Goal: Check status: Check status

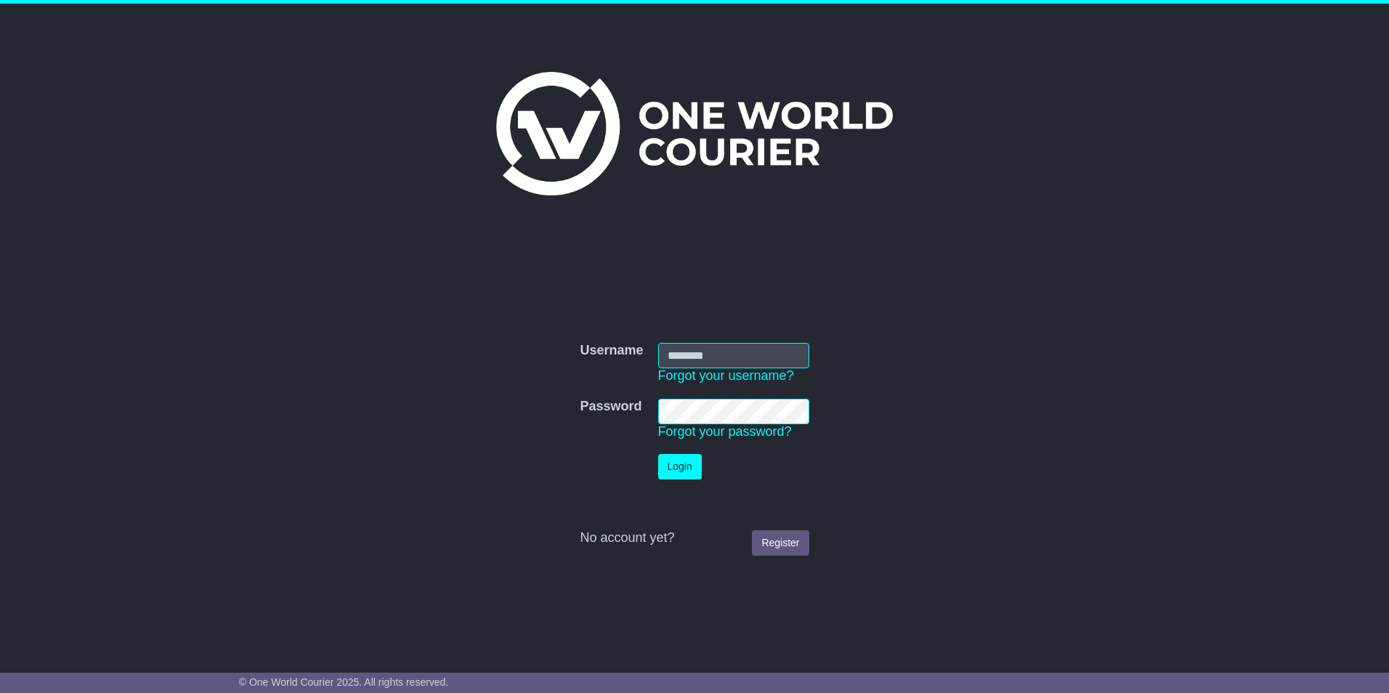
type input "**********"
click at [689, 466] on button "Login" at bounding box center [680, 466] width 44 height 25
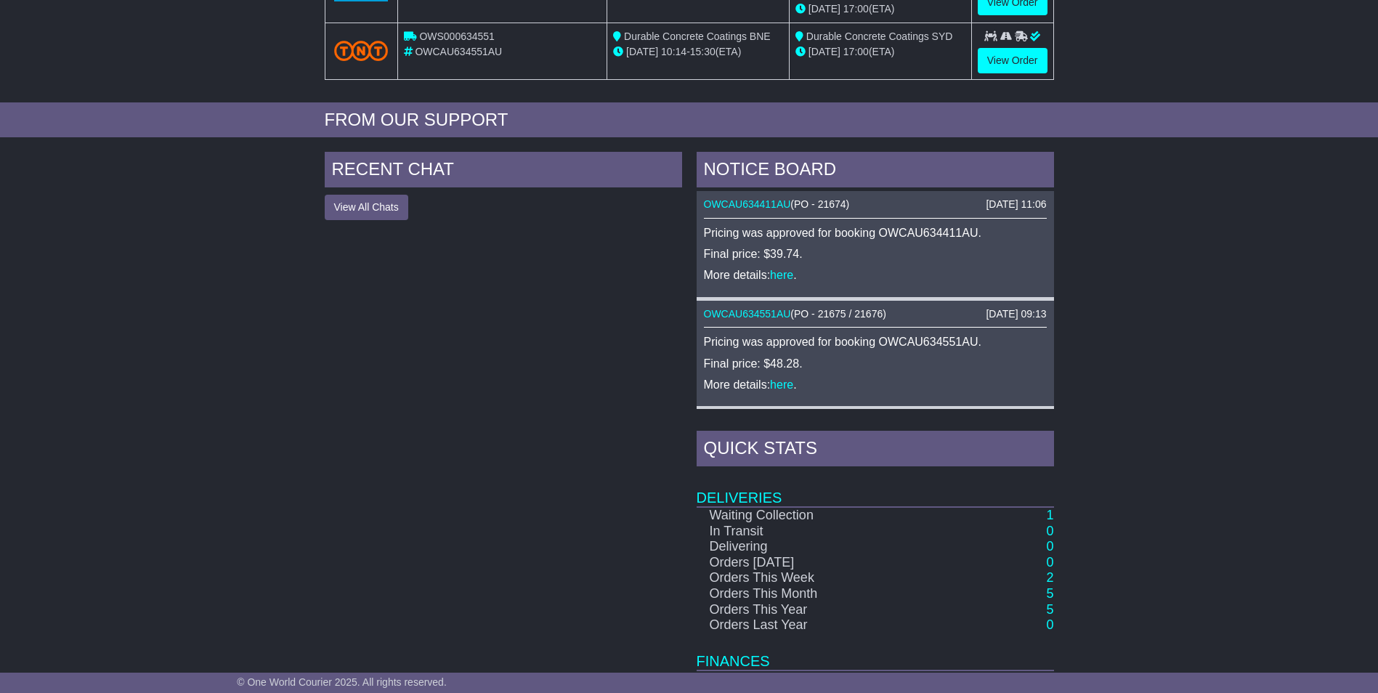
scroll to position [140, 0]
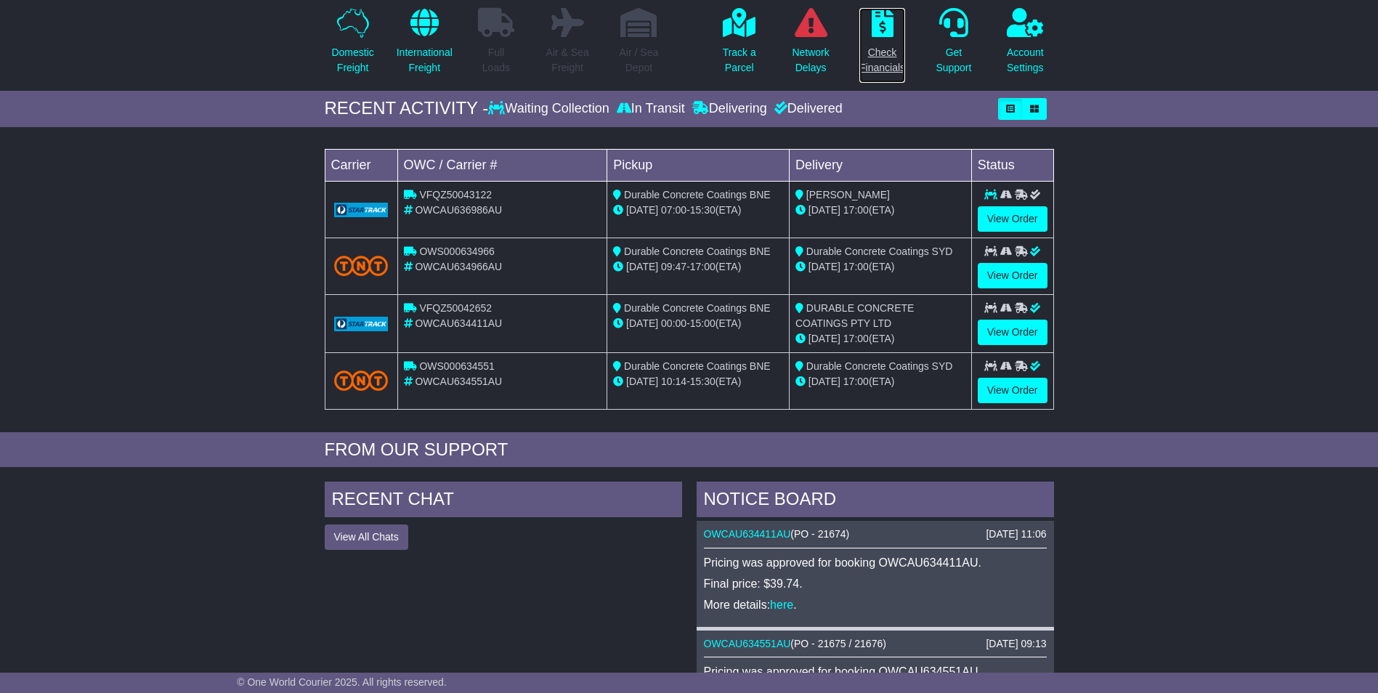
click at [877, 53] on p "Check Financials" at bounding box center [882, 60] width 46 height 31
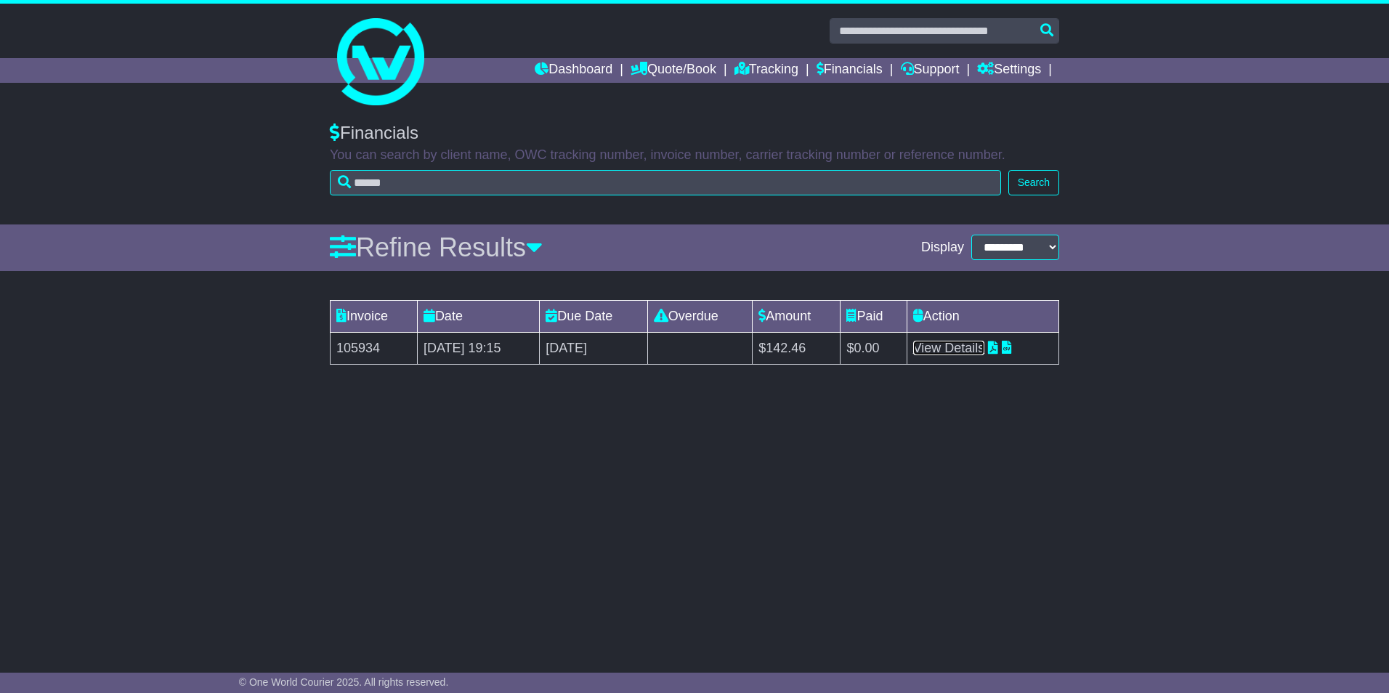
click at [963, 344] on link "View Details" at bounding box center [949, 348] width 72 height 15
click at [956, 347] on link "View Details" at bounding box center [949, 348] width 72 height 15
click at [948, 349] on link "View Details" at bounding box center [949, 348] width 72 height 15
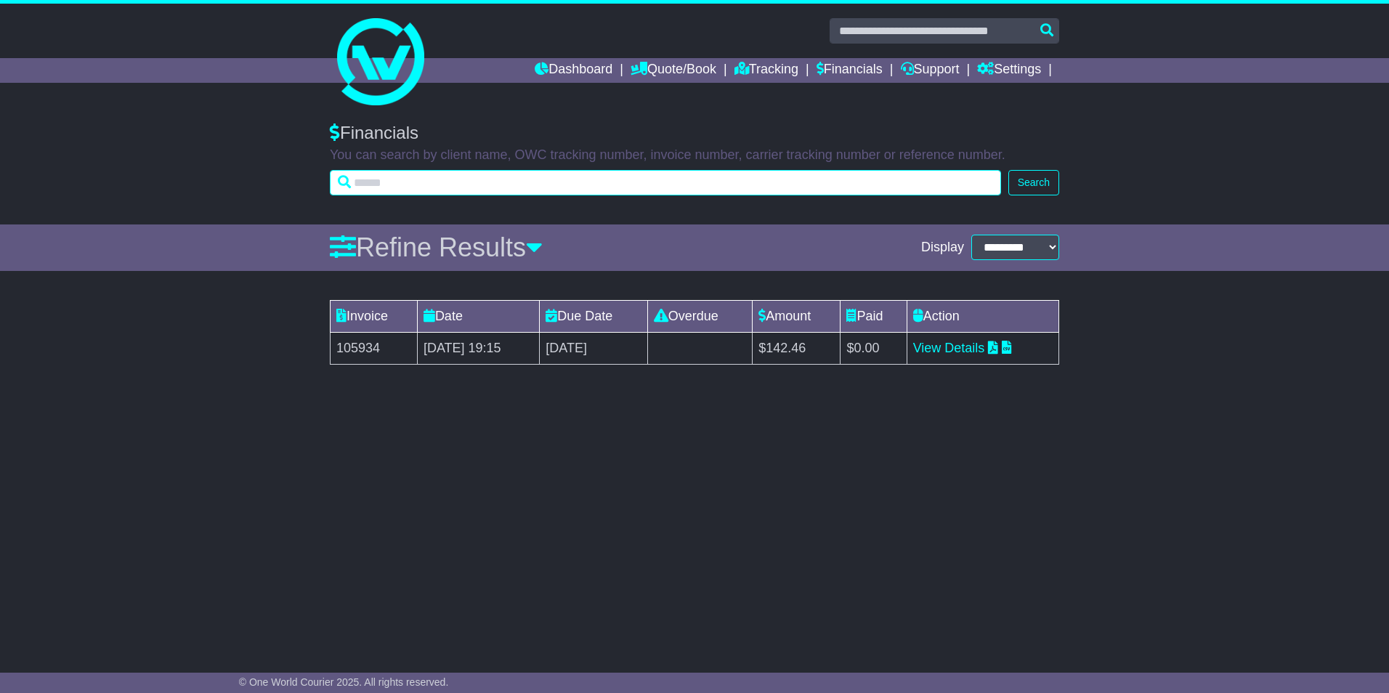
click at [376, 176] on input "text" at bounding box center [665, 182] width 671 height 25
paste input "**********"
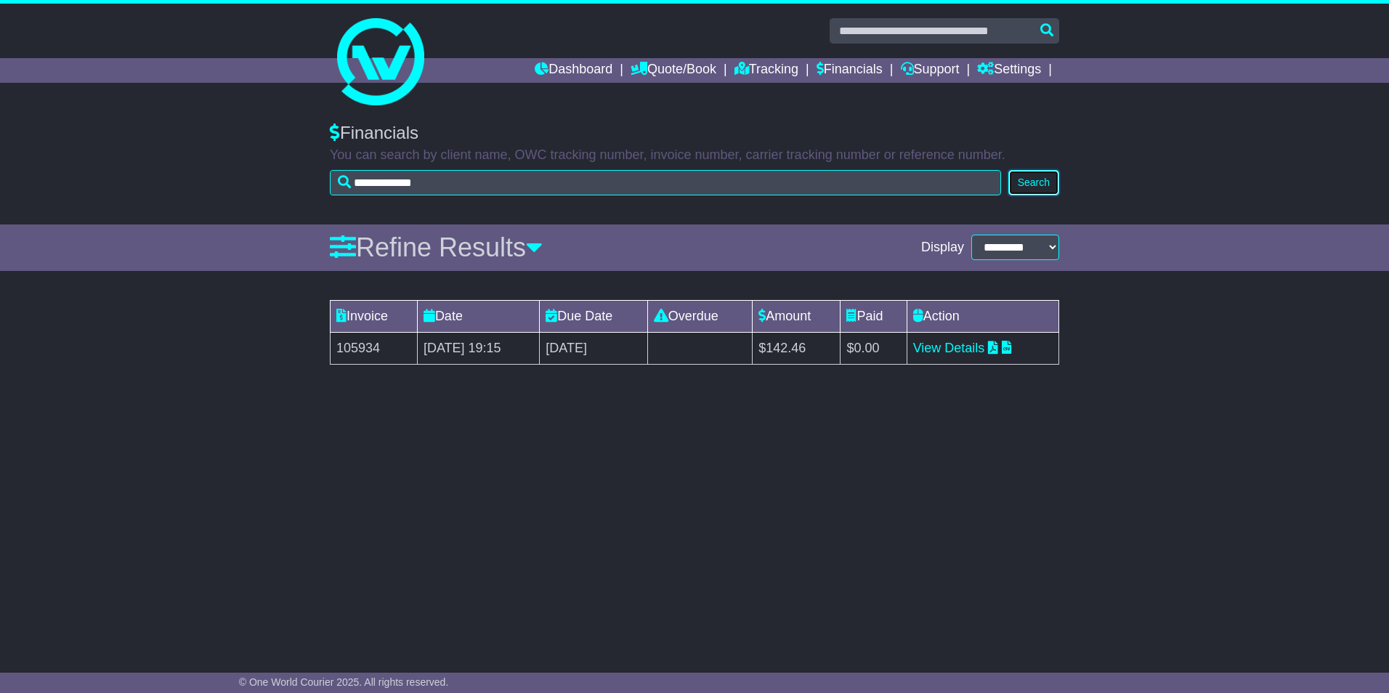
click at [1035, 175] on button "Search" at bounding box center [1033, 182] width 51 height 25
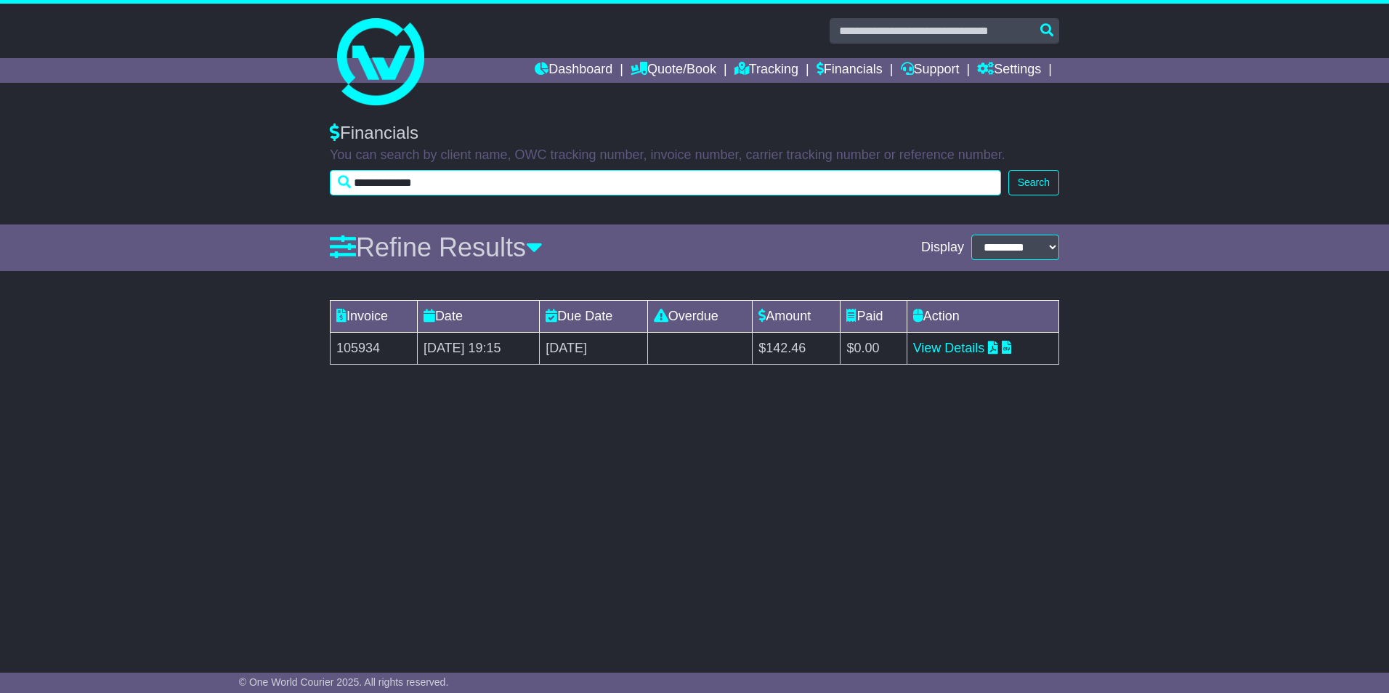
drag, startPoint x: 512, startPoint y: 171, endPoint x: 437, endPoint y: 173, distance: 75.6
click at [437, 173] on input "**********" at bounding box center [665, 182] width 671 height 25
drag, startPoint x: 477, startPoint y: 179, endPoint x: 349, endPoint y: 180, distance: 128.6
click at [349, 180] on input "**********" at bounding box center [665, 182] width 671 height 25
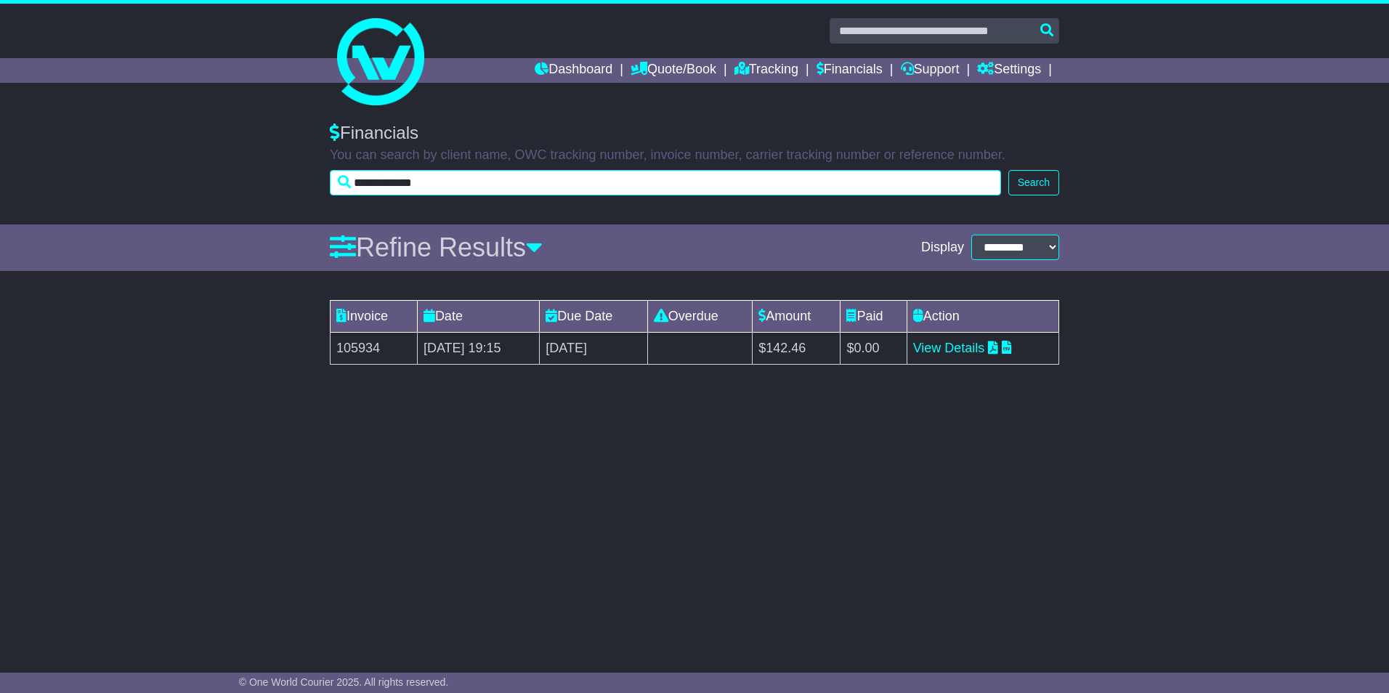
paste input "text"
type input "**********"
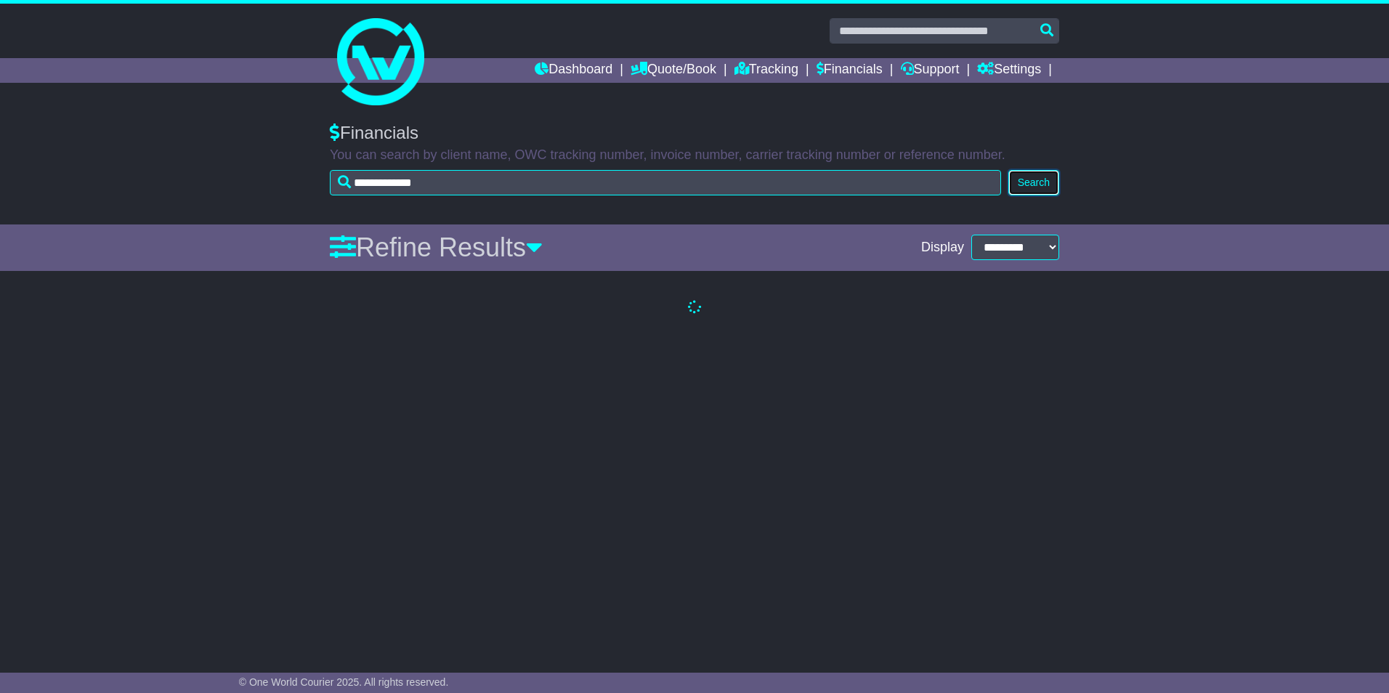
click at [1039, 179] on button "Search" at bounding box center [1033, 182] width 51 height 25
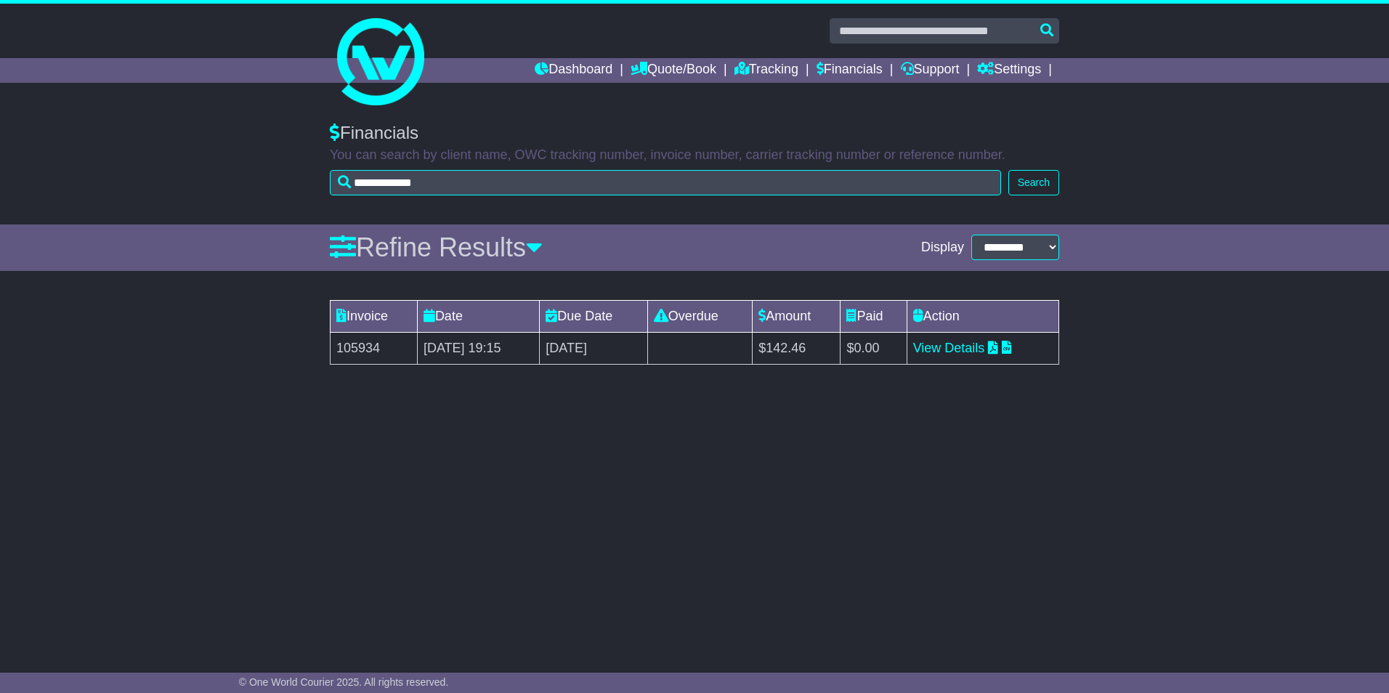
click at [954, 338] on td "View Details" at bounding box center [982, 348] width 152 height 32
click at [760, 72] on link "Tracking" at bounding box center [766, 70] width 64 height 25
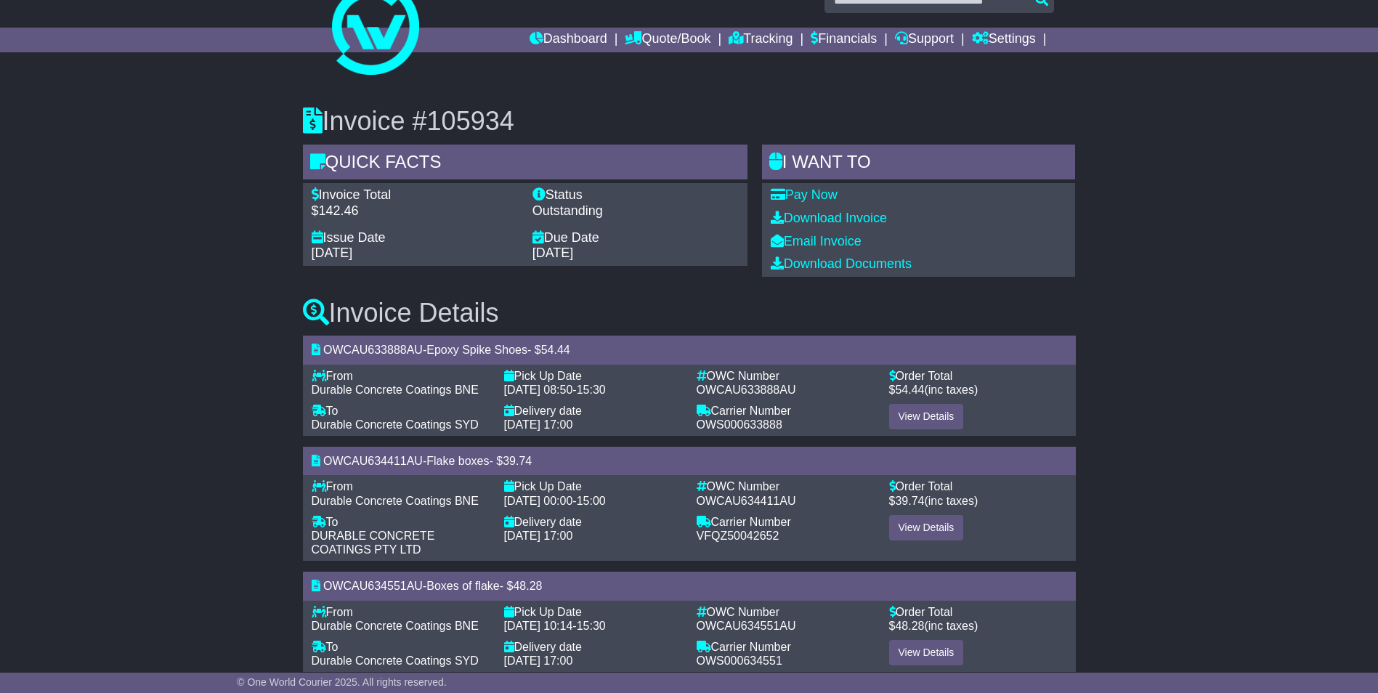
scroll to position [57, 0]
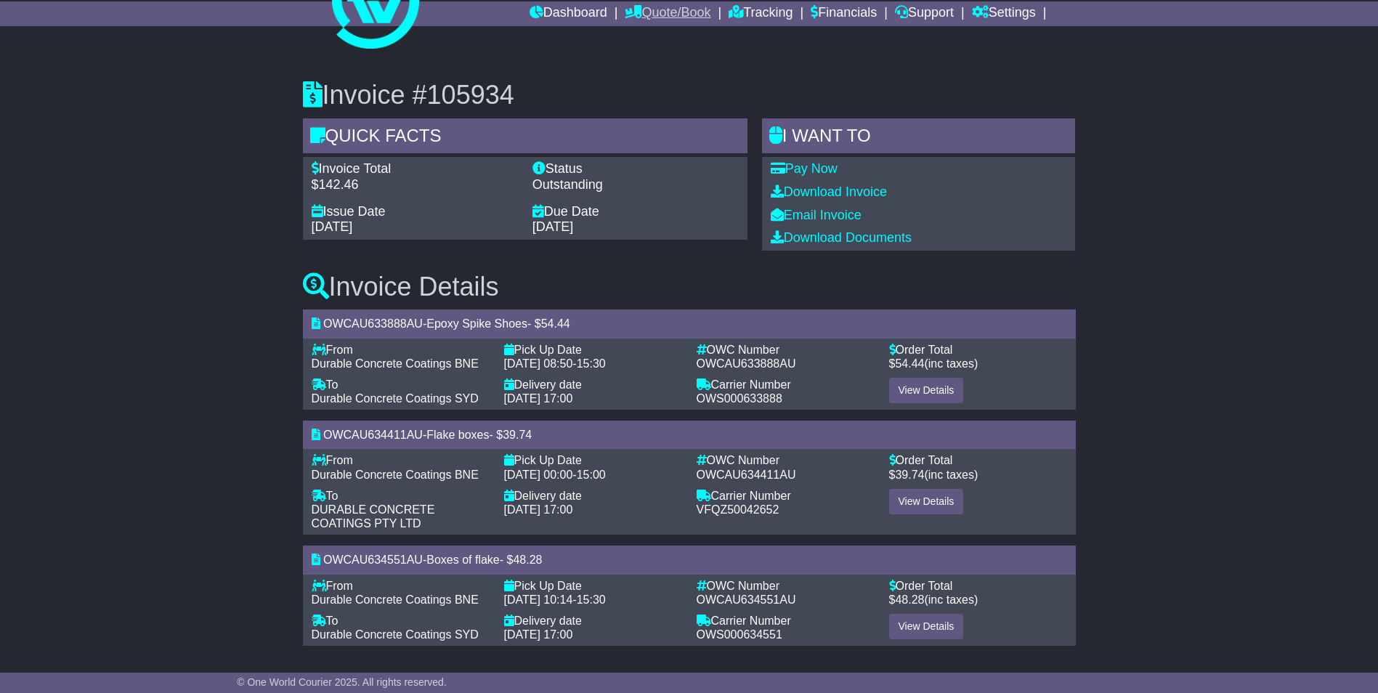
click at [671, 10] on link "Quote/Book" at bounding box center [668, 13] width 86 height 25
click at [665, 33] on link "Domestic" at bounding box center [682, 39] width 115 height 16
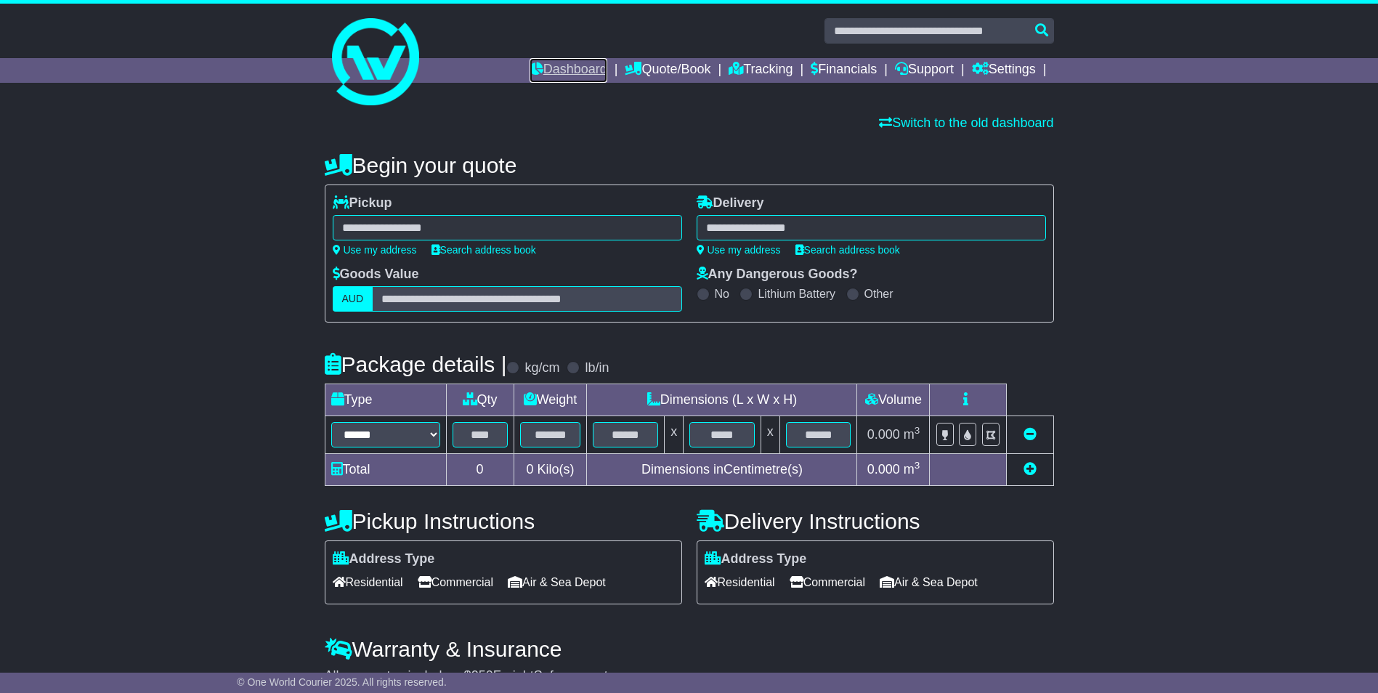
click at [545, 68] on link "Dashboard" at bounding box center [568, 70] width 78 height 25
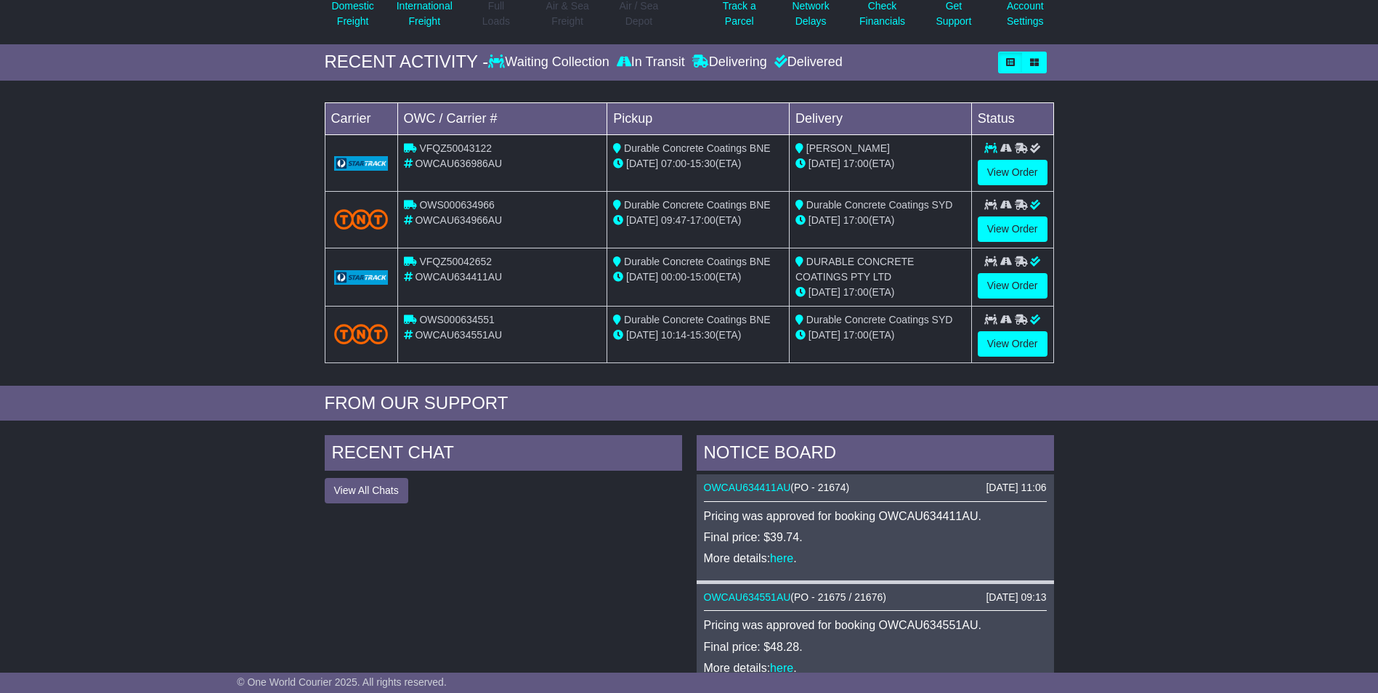
scroll to position [145, 0]
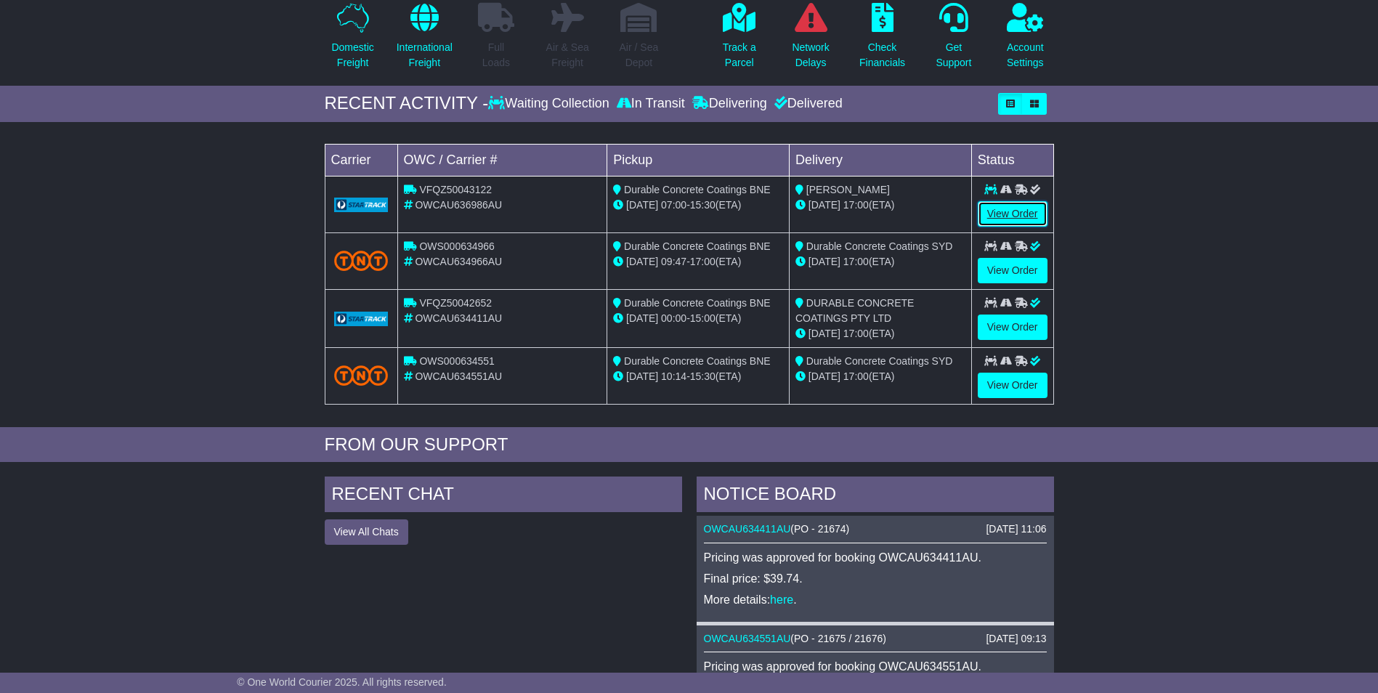
click at [1010, 215] on link "View Order" at bounding box center [1013, 213] width 70 height 25
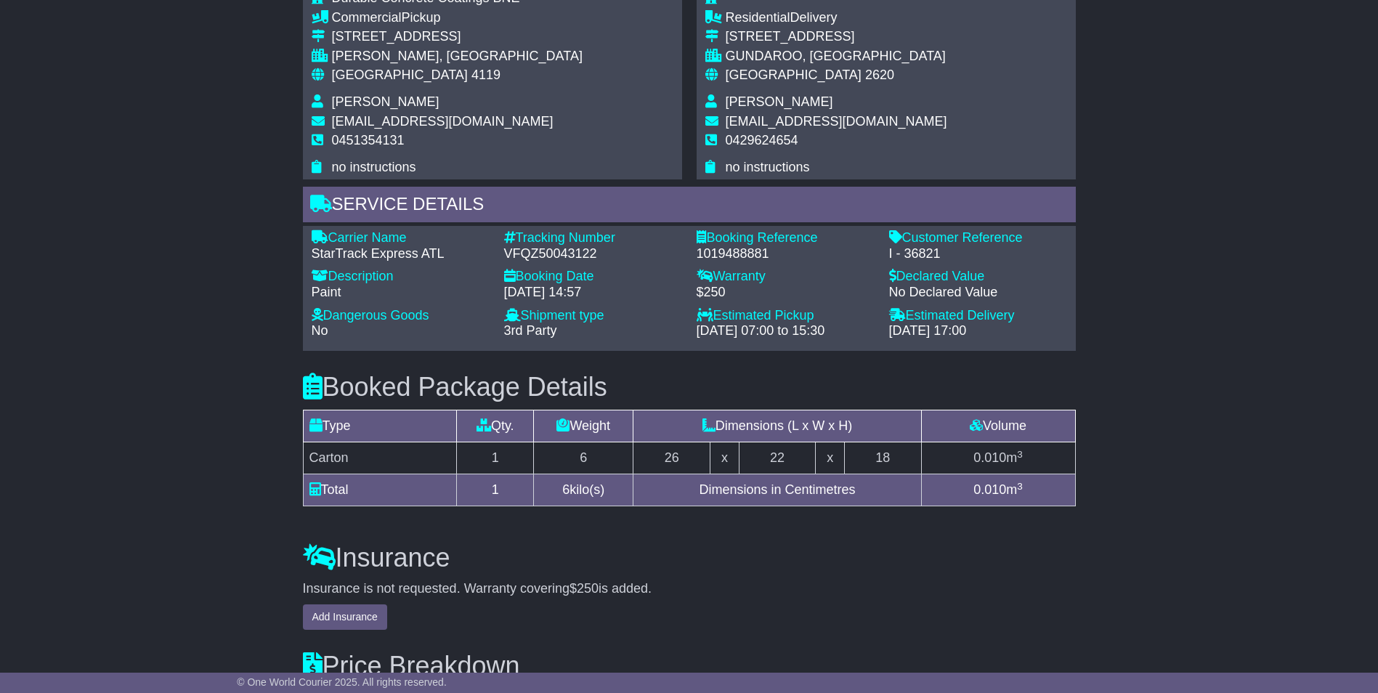
scroll to position [939, 0]
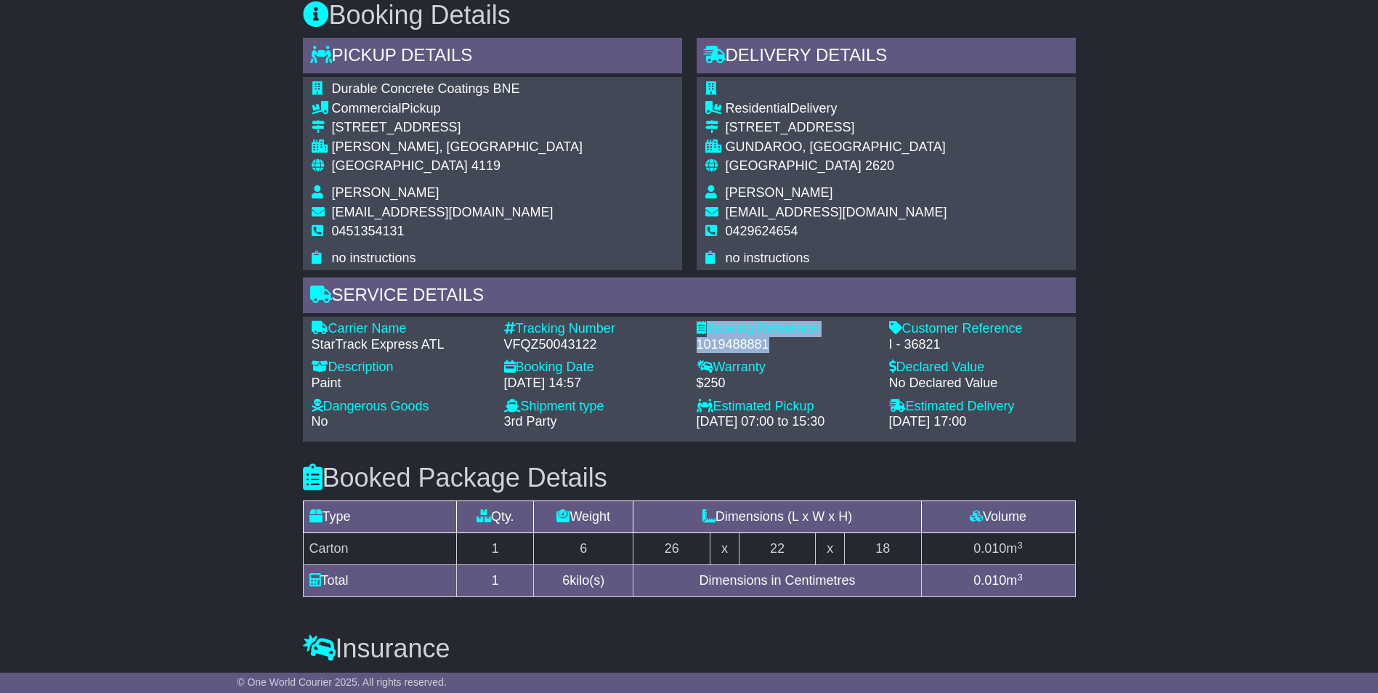
drag, startPoint x: 776, startPoint y: 344, endPoint x: 694, endPoint y: 324, distance: 83.7
click at [694, 324] on div "Booking Reference - 1019488881" at bounding box center [785, 336] width 192 height 31
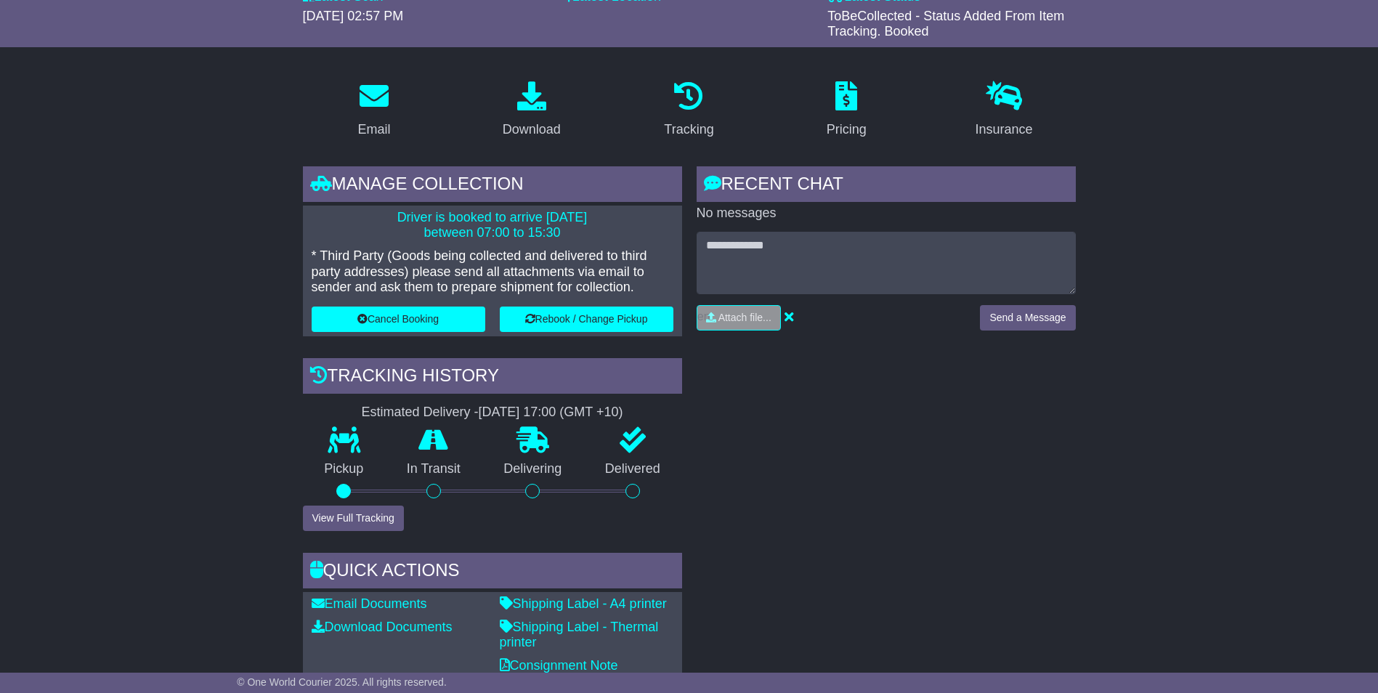
scroll to position [0, 0]
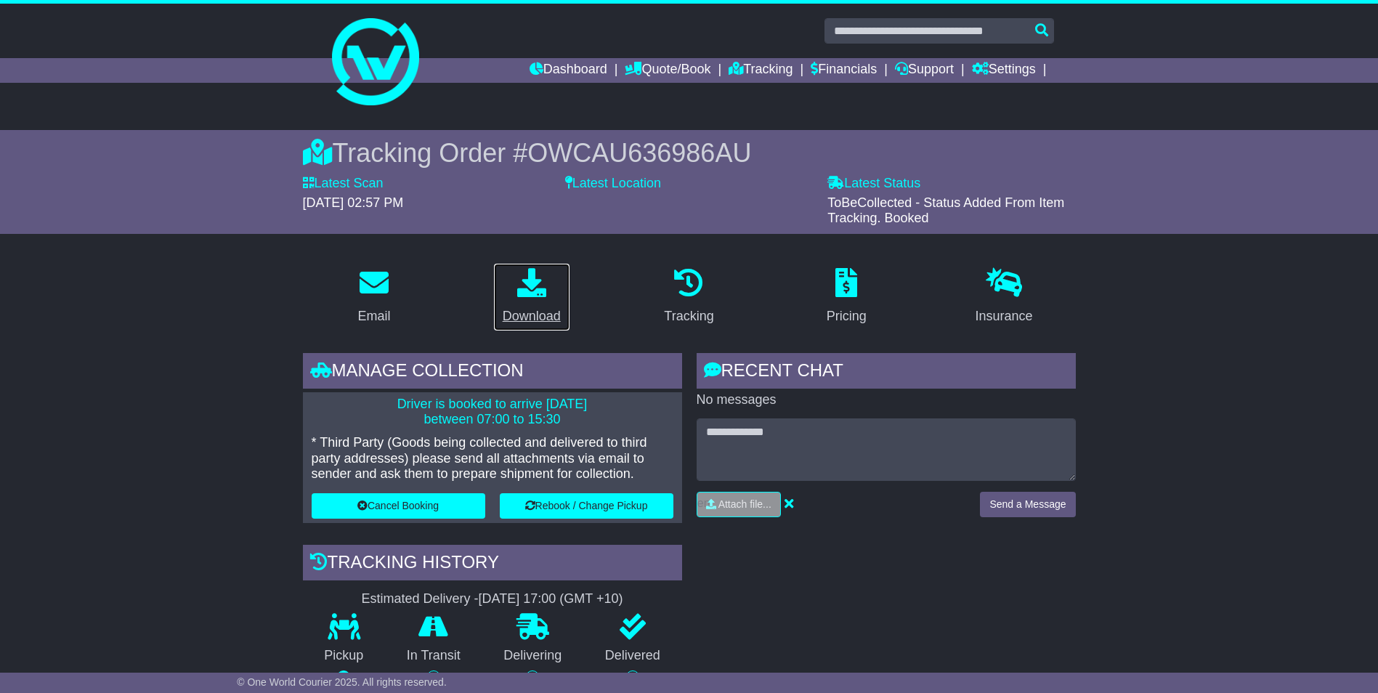
click at [523, 315] on div "Download" at bounding box center [532, 317] width 58 height 20
click at [840, 71] on link "Financials" at bounding box center [844, 70] width 66 height 25
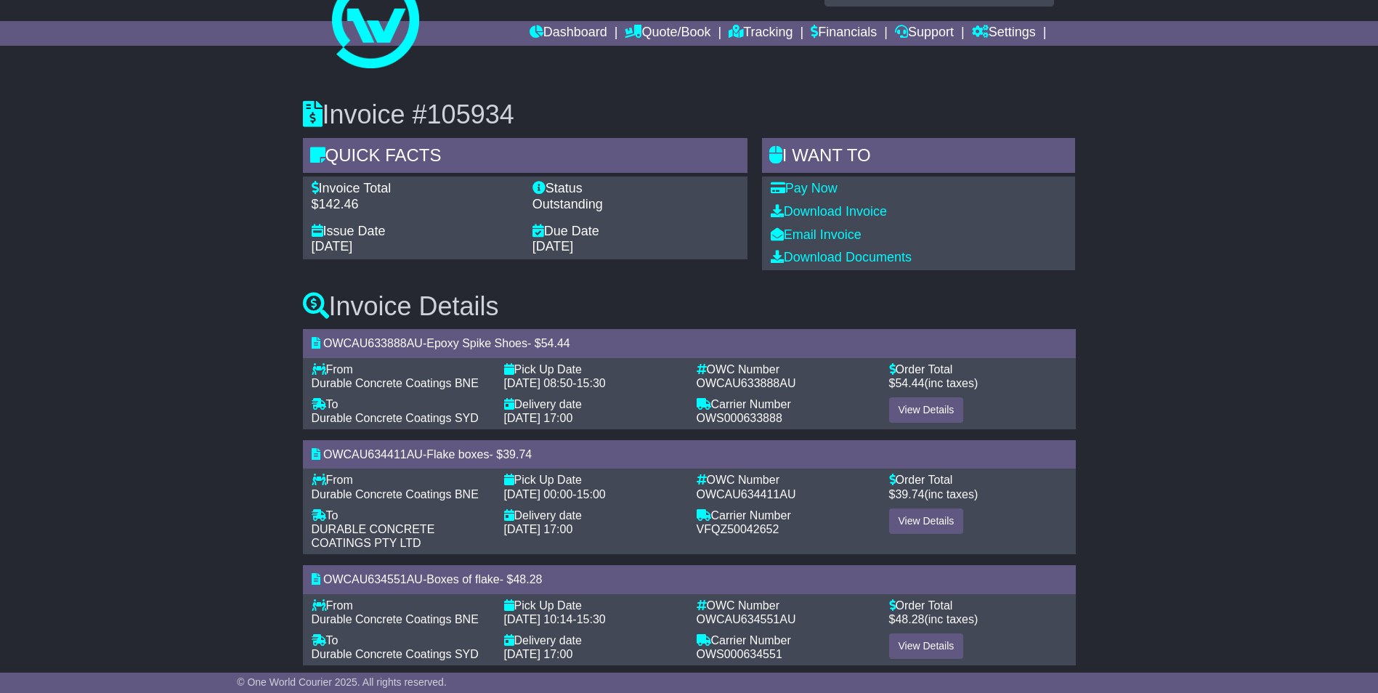
scroll to position [57, 0]
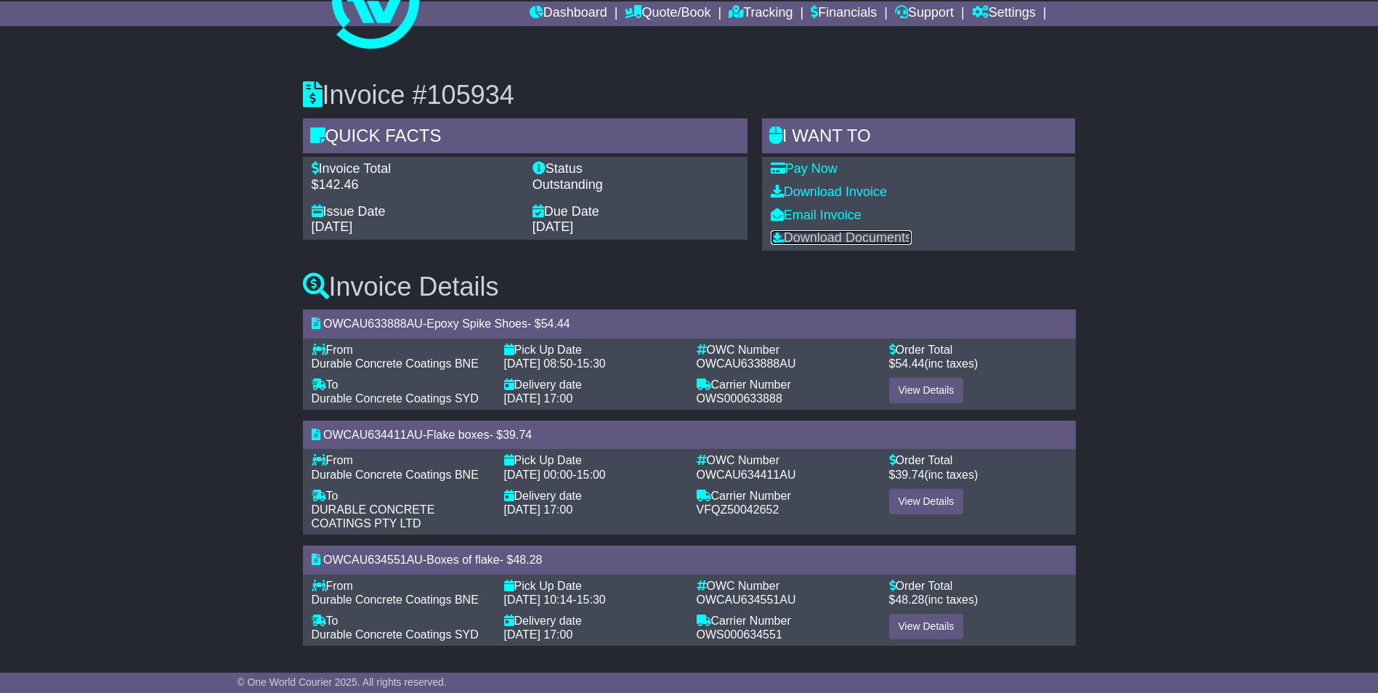
click at [819, 236] on link "Download Documents" at bounding box center [841, 237] width 141 height 15
click at [973, 70] on div "Invoice #105934 Quick Facts Invoice Total $142.46 Status Outstanding Issue Date…" at bounding box center [689, 155] width 787 height 192
click at [851, 12] on link "Financials" at bounding box center [844, 13] width 66 height 25
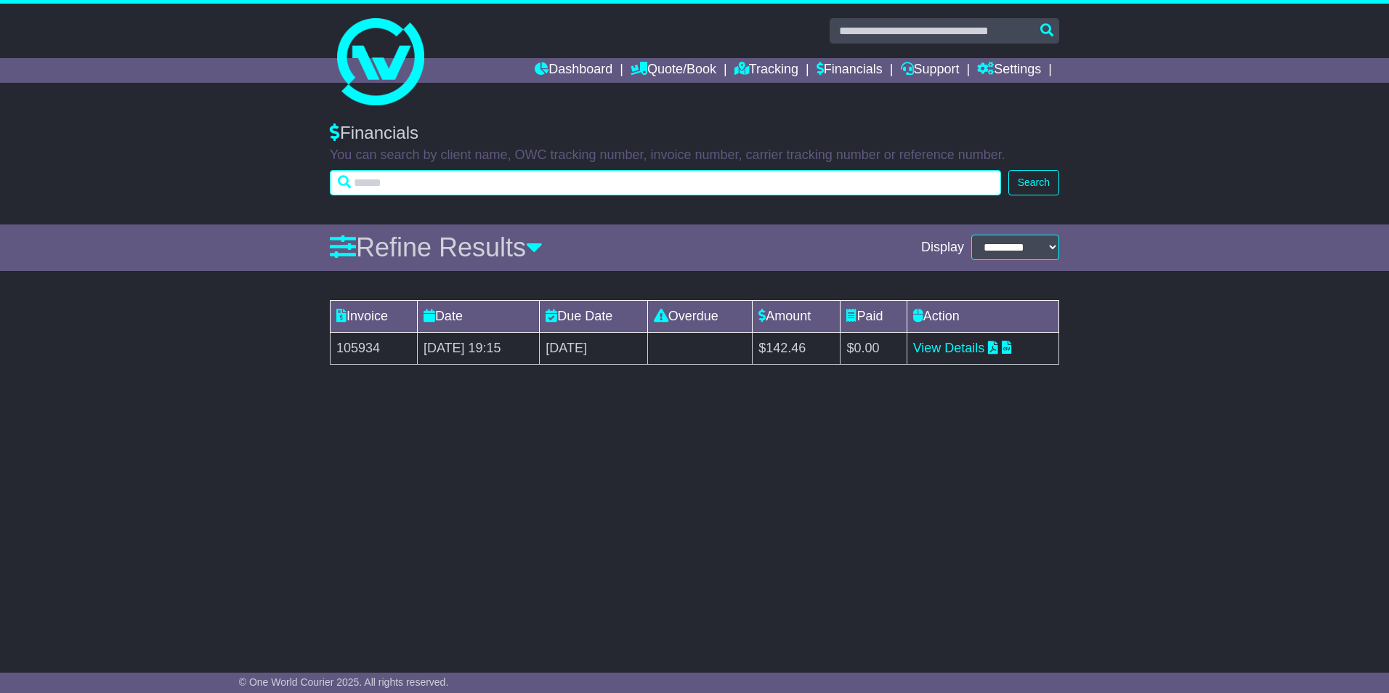
click at [453, 177] on input "text" at bounding box center [665, 182] width 671 height 25
click at [447, 184] on input "text" at bounding box center [665, 182] width 671 height 25
paste input "**********"
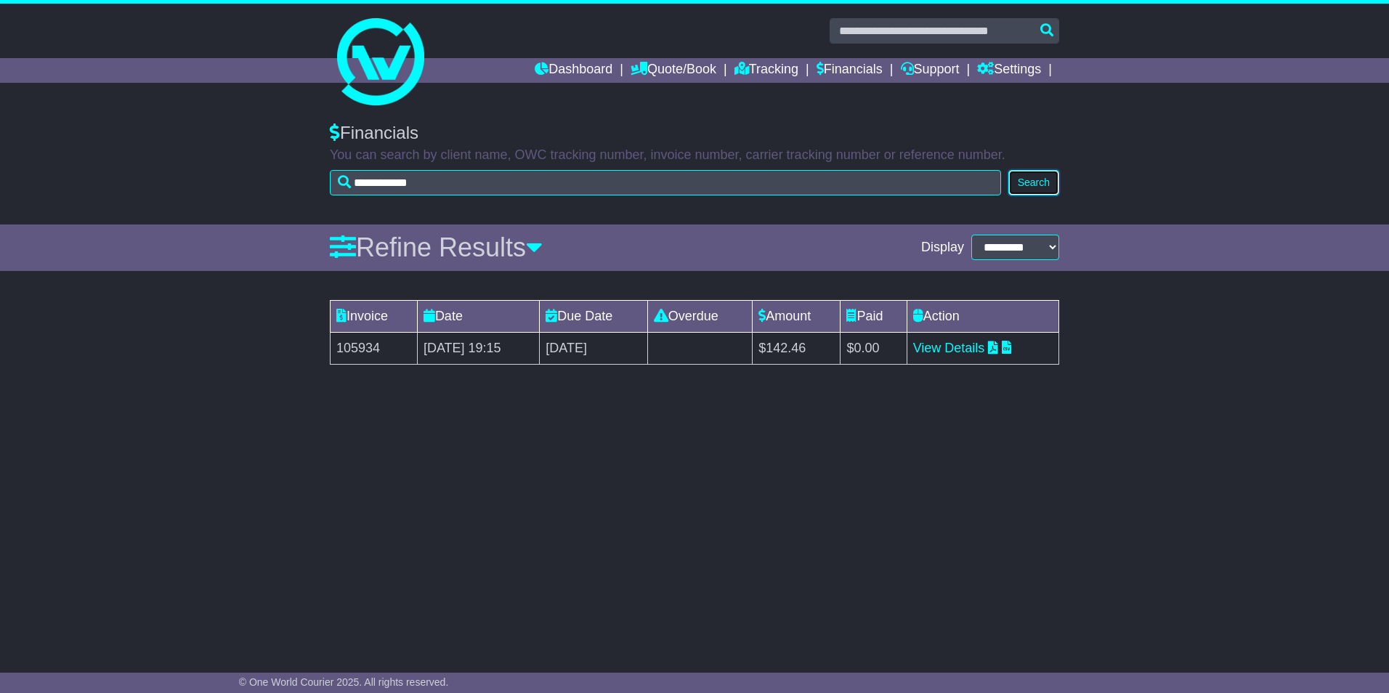
click at [1040, 186] on button "Search" at bounding box center [1033, 182] width 51 height 25
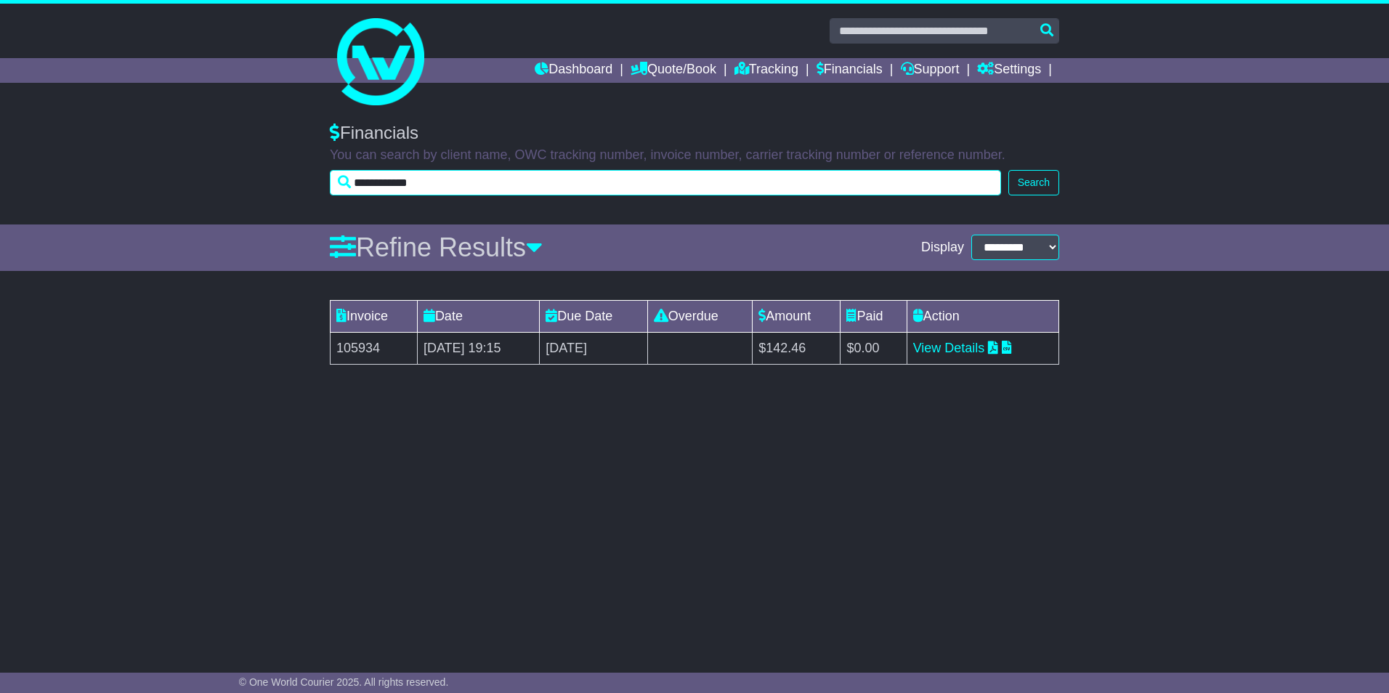
drag, startPoint x: 450, startPoint y: 181, endPoint x: 348, endPoint y: 179, distance: 101.7
click at [348, 179] on input "**********" at bounding box center [665, 182] width 671 height 25
paste input "*"
type input "**********"
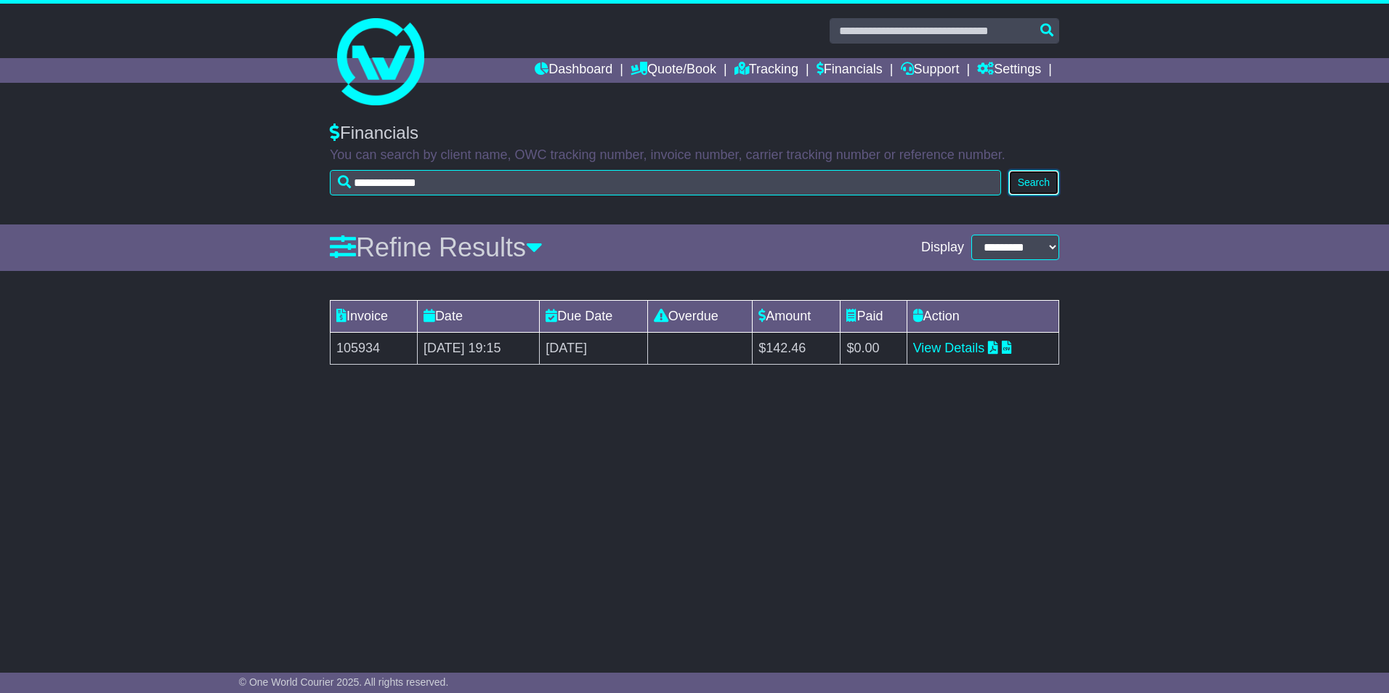
click at [1015, 179] on button "Search" at bounding box center [1033, 182] width 51 height 25
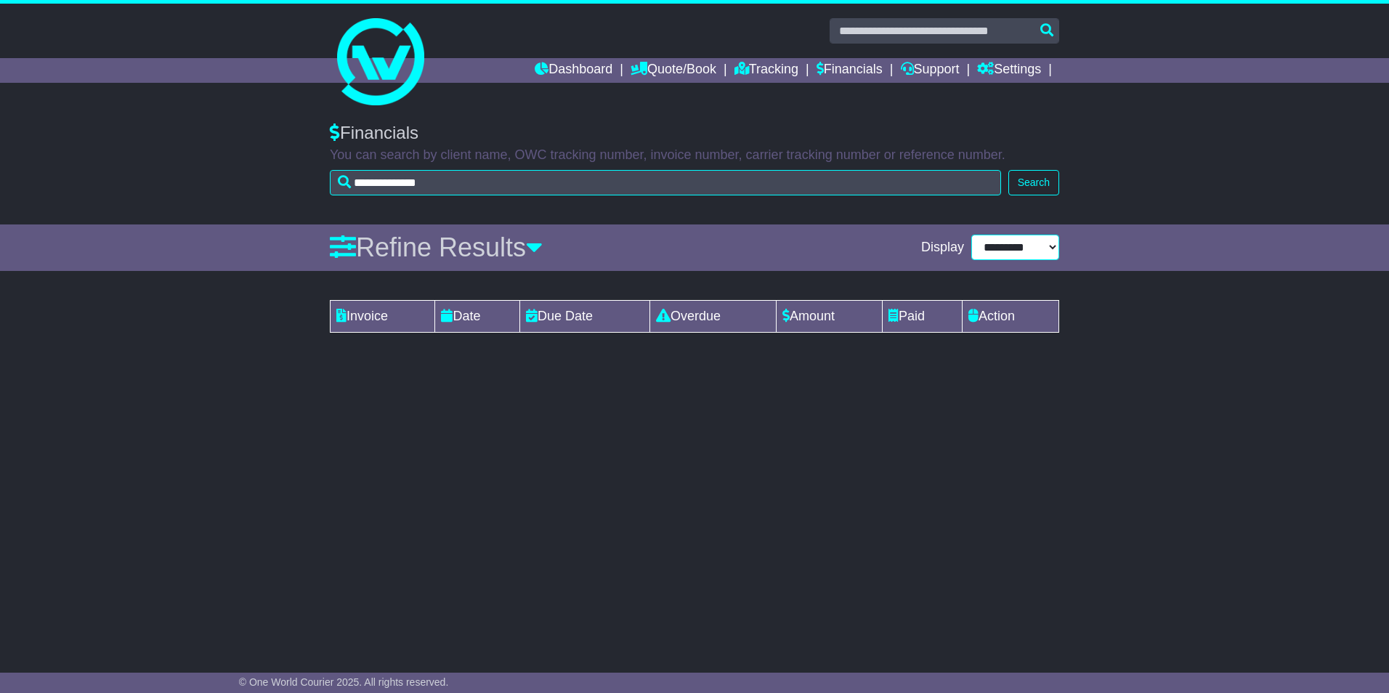
click at [1016, 241] on select "**********" at bounding box center [1015, 247] width 88 height 25
click at [971, 235] on select "**********" at bounding box center [1015, 247] width 88 height 25
click at [659, 63] on link "Quote/Book" at bounding box center [673, 70] width 86 height 25
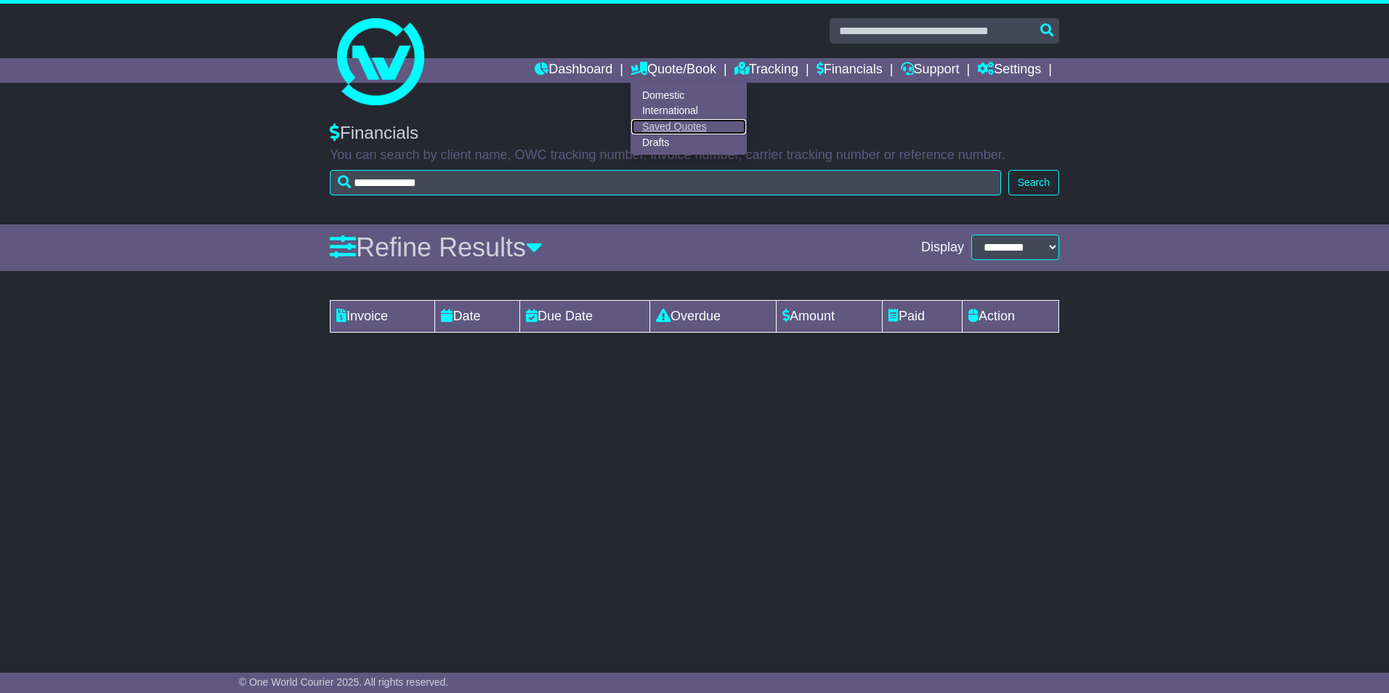
click at [663, 126] on link "Saved Quotes" at bounding box center [688, 127] width 115 height 16
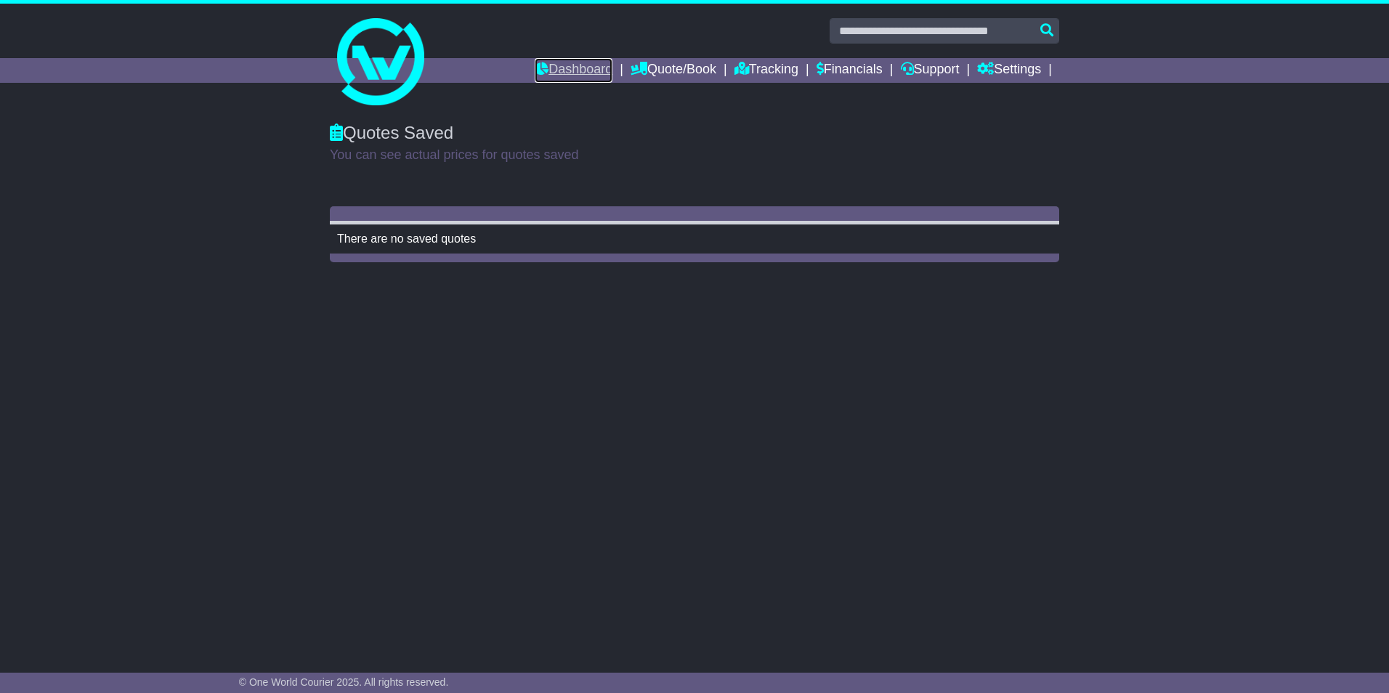
click at [571, 71] on link "Dashboard" at bounding box center [574, 70] width 78 height 25
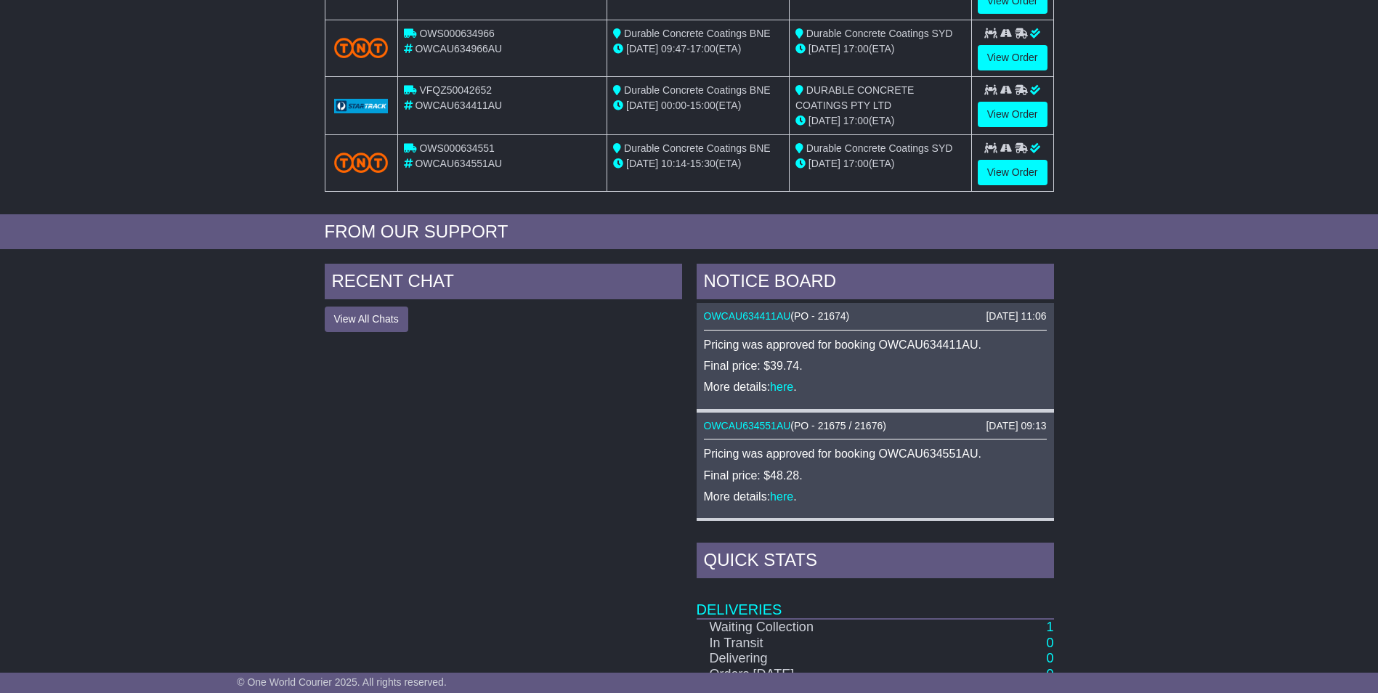
click at [701, 276] on div "NOTICE BOARD" at bounding box center [875, 283] width 357 height 39
drag, startPoint x: 701, startPoint y: 276, endPoint x: 965, endPoint y: 539, distance: 372.3
click at [965, 539] on div "NOTICE BOARD 21 Aug 2025 11:06 OWCAU634411AU ( PO - 21674 ) Pricing was approve…" at bounding box center [875, 569] width 372 height 611
copy div "NOTICE BOARD 21 Aug 2025 11:06 OWCAU634411AU ( PO - 21674 ) Pricing was approve…"
click at [1058, 509] on div "NOTICE BOARD 21 Aug 2025 11:06 OWCAU634411AU ( PO - 21674 ) Pricing was approve…" at bounding box center [875, 569] width 372 height 611
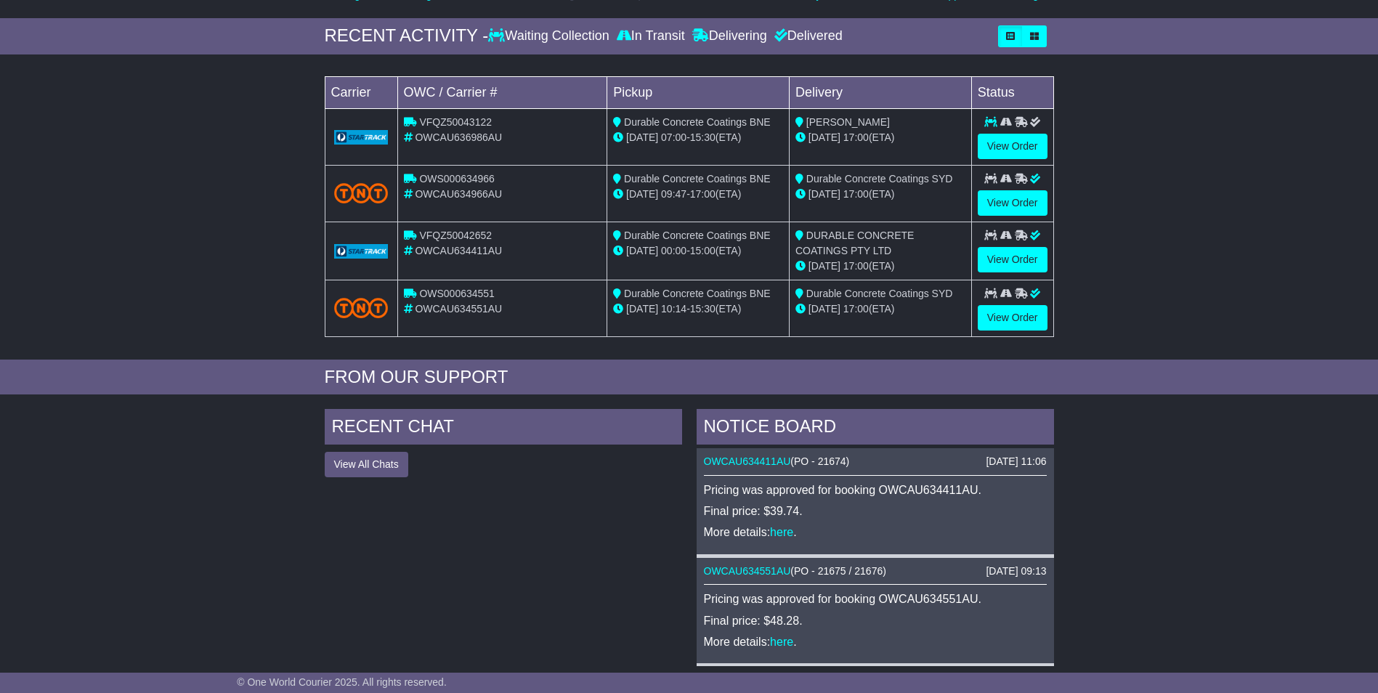
scroll to position [191, 0]
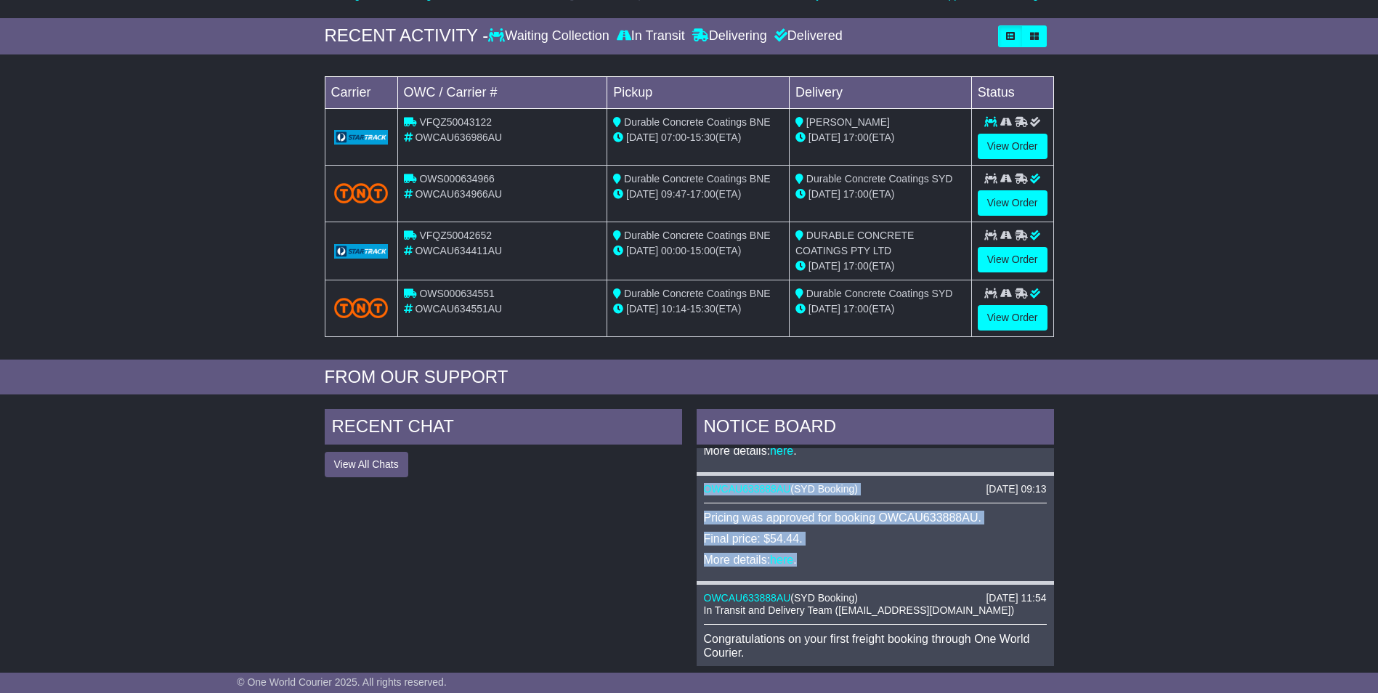
drag, startPoint x: 701, startPoint y: 484, endPoint x: 805, endPoint y: 555, distance: 126.1
click at [805, 555] on div "21 Aug 2025 09:13 OWCAU633888AU ( SYD Booking ) Pricing was approved for bookin…" at bounding box center [875, 530] width 357 height 109
copy div "OWCAU633888AU ( SYD Booking ) Pricing was approved for booking OWCAU633888AU. F…"
click at [1000, 141] on link "View Order" at bounding box center [1013, 146] width 70 height 25
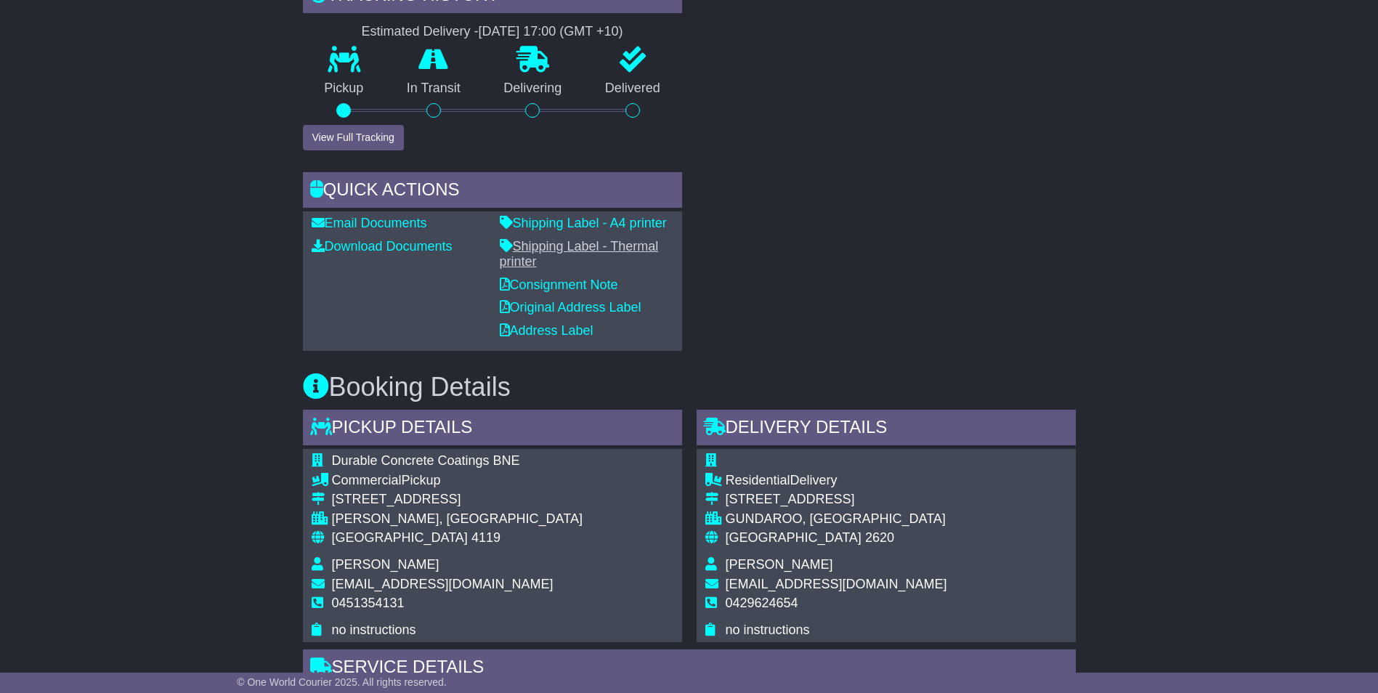
scroll to position [503, 0]
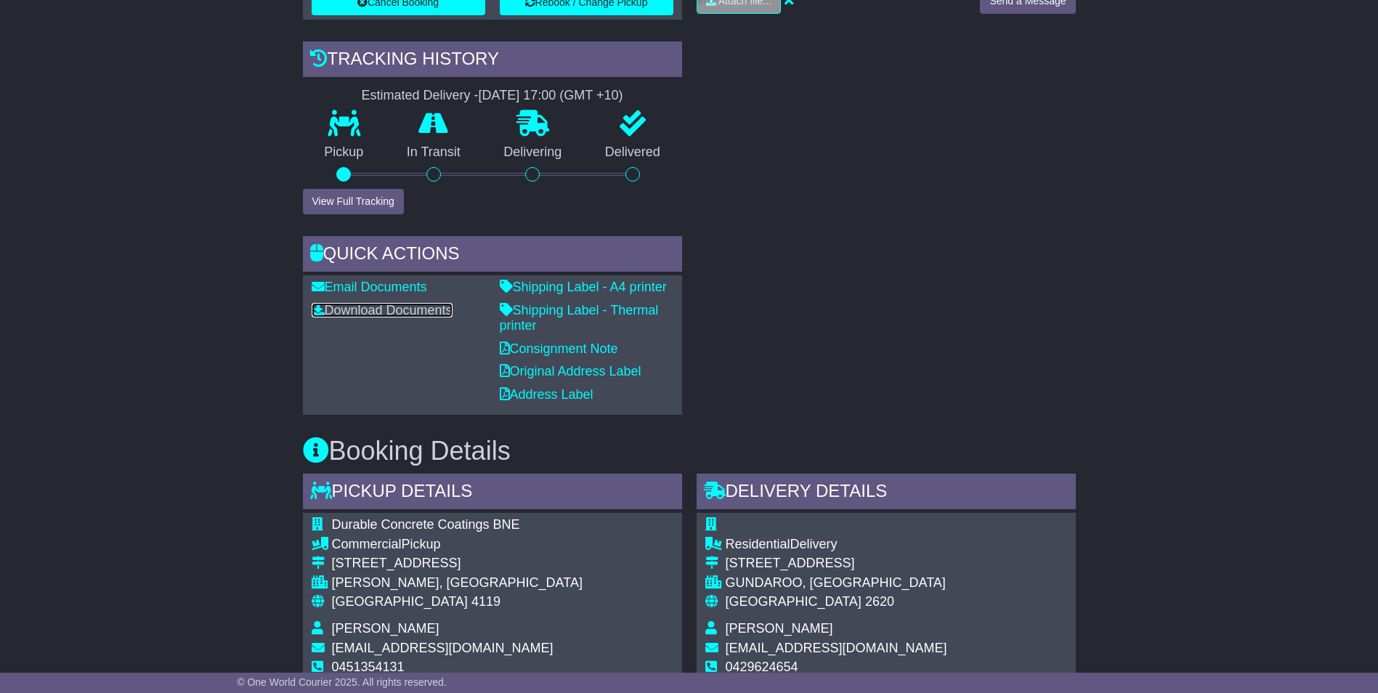
click at [397, 306] on link "Download Documents" at bounding box center [382, 310] width 141 height 15
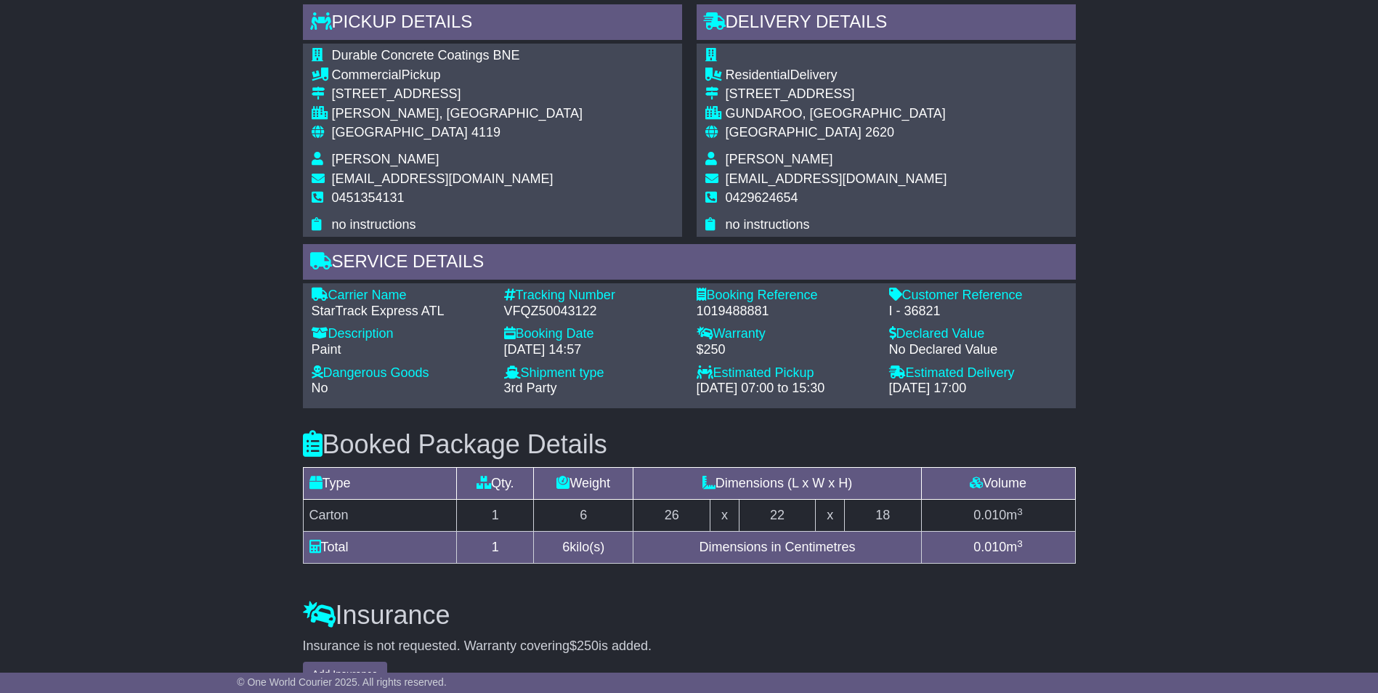
scroll to position [939, 0]
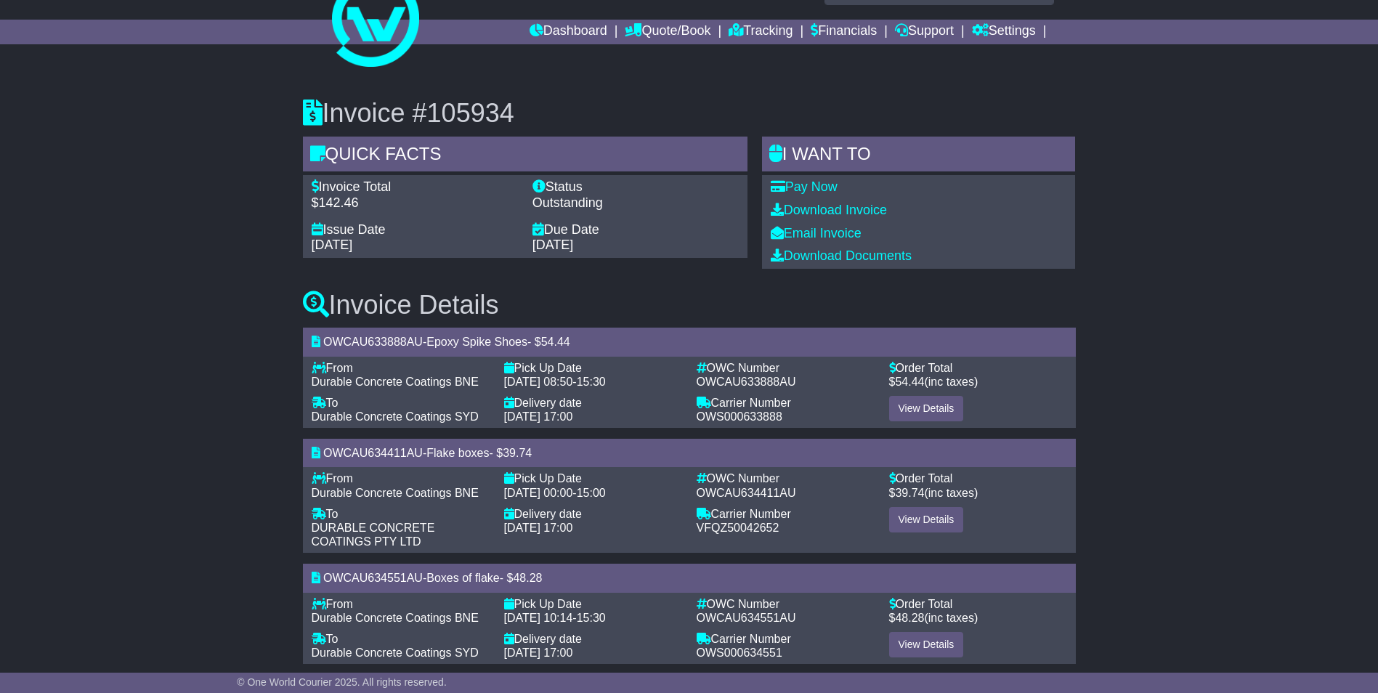
scroll to position [57, 0]
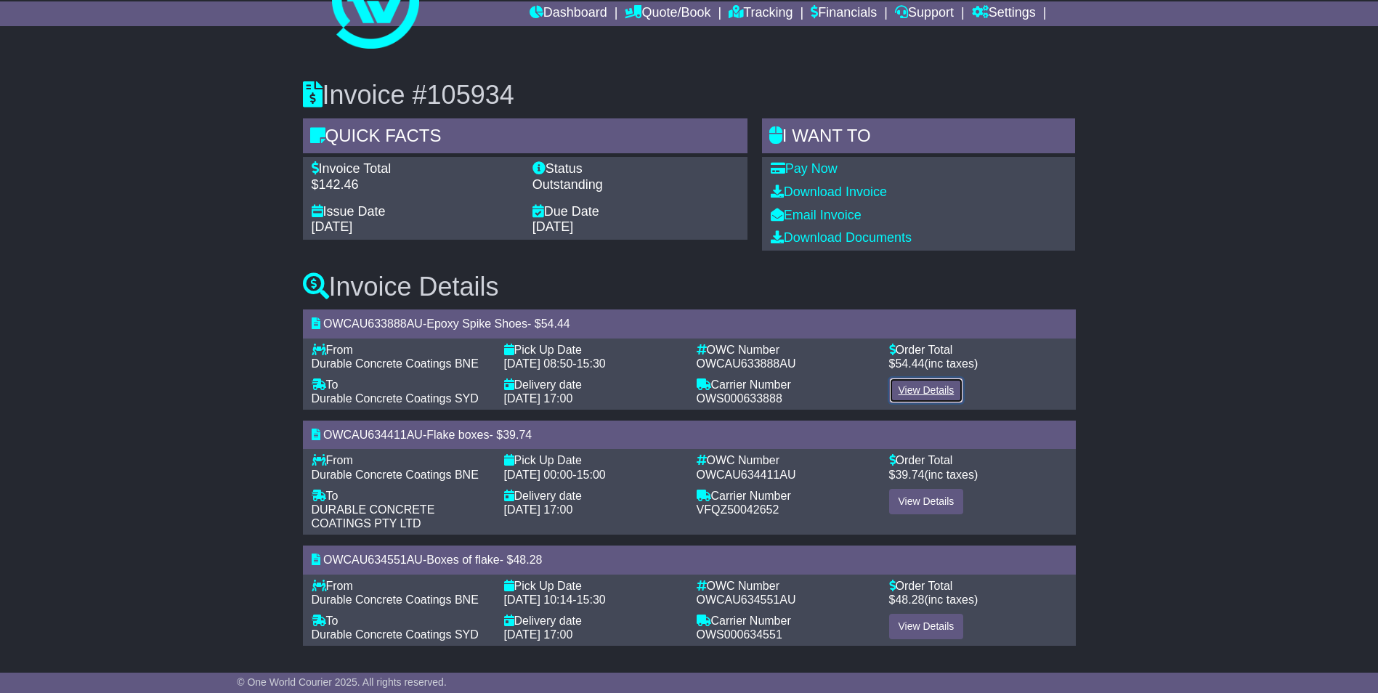
click at [912, 386] on link "View Details" at bounding box center [926, 390] width 75 height 25
click at [924, 500] on link "View Details" at bounding box center [926, 501] width 75 height 25
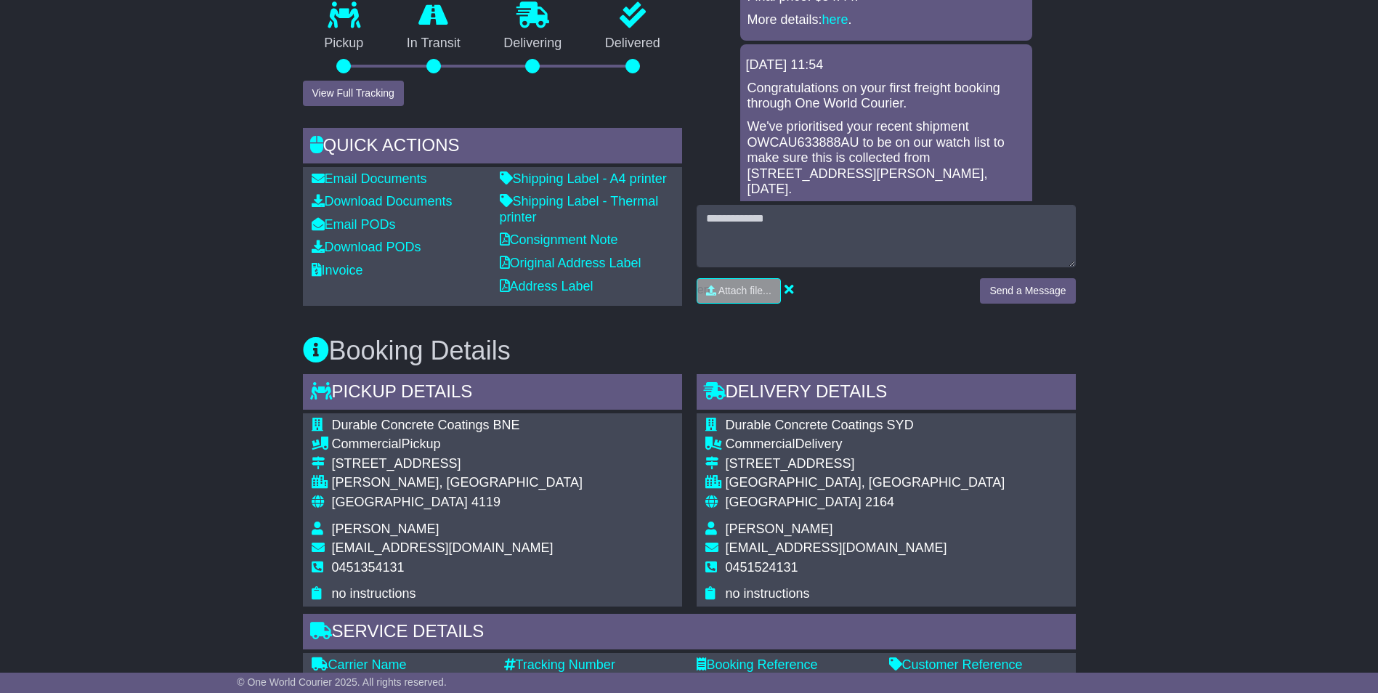
scroll to position [474, 0]
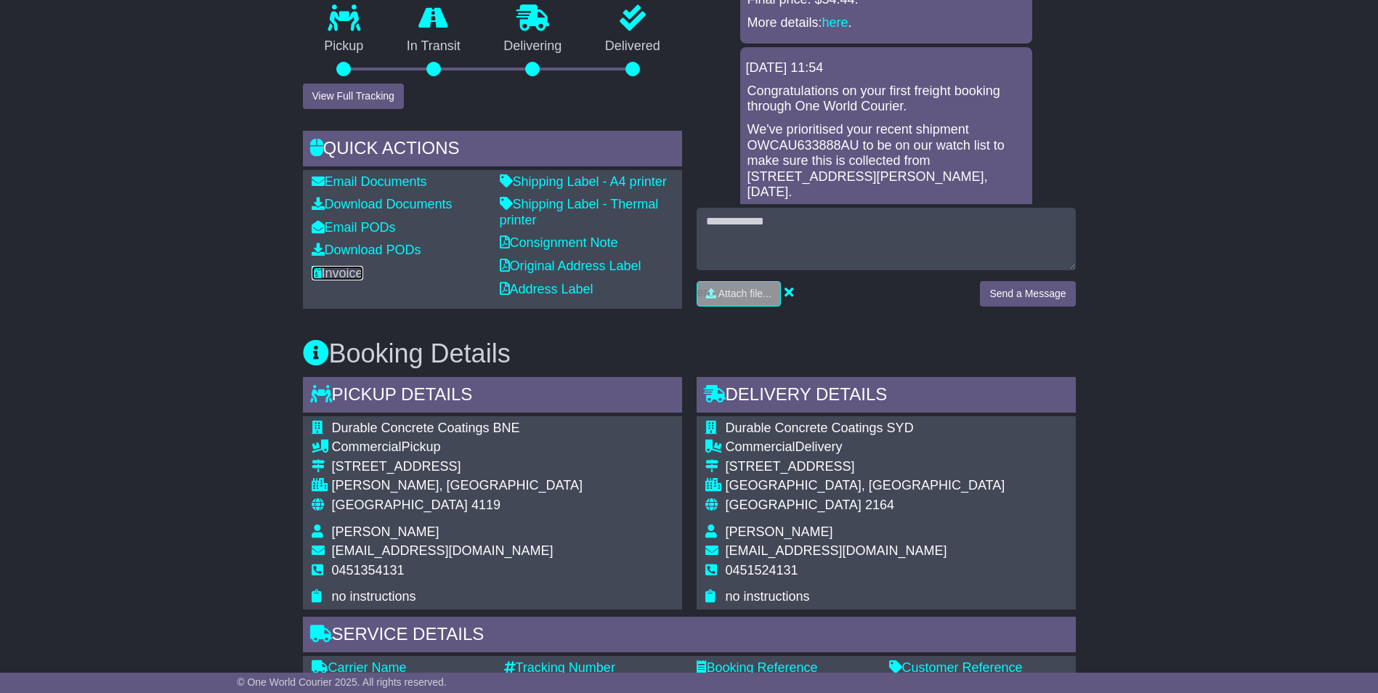
click at [336, 280] on link "Invoice" at bounding box center [338, 273] width 52 height 15
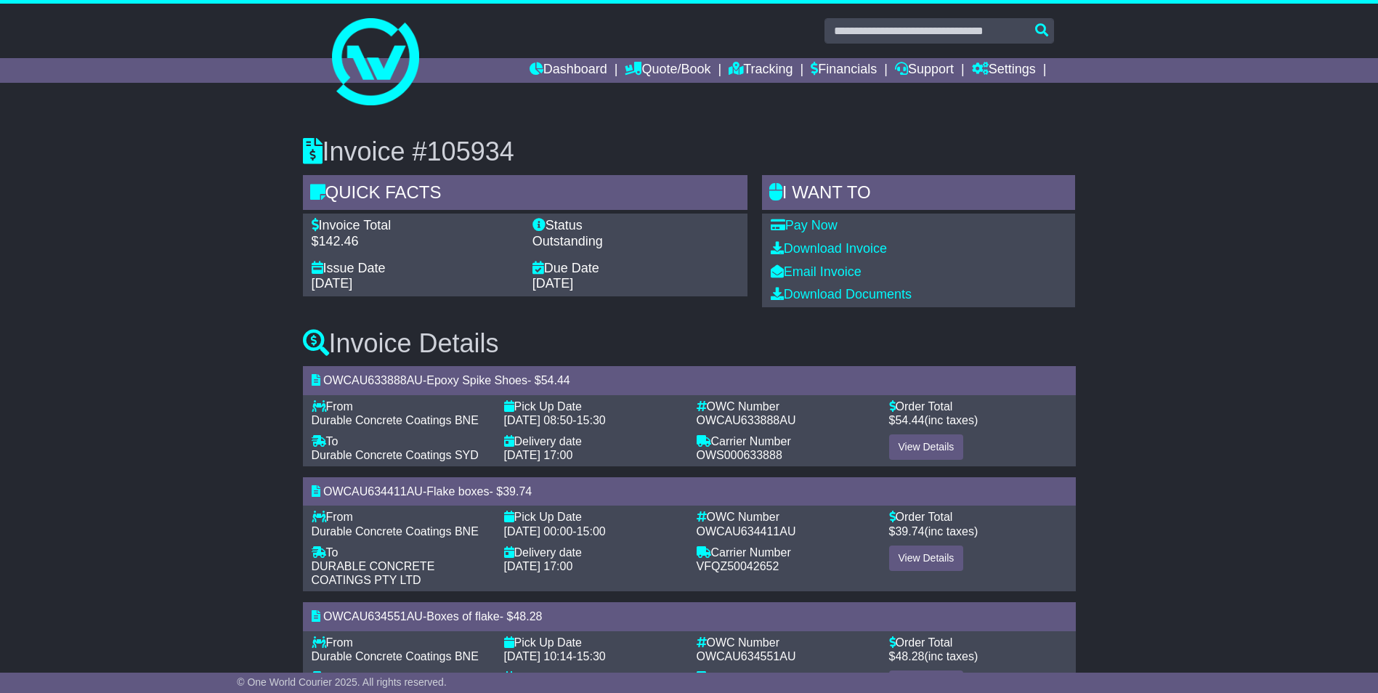
scroll to position [57, 0]
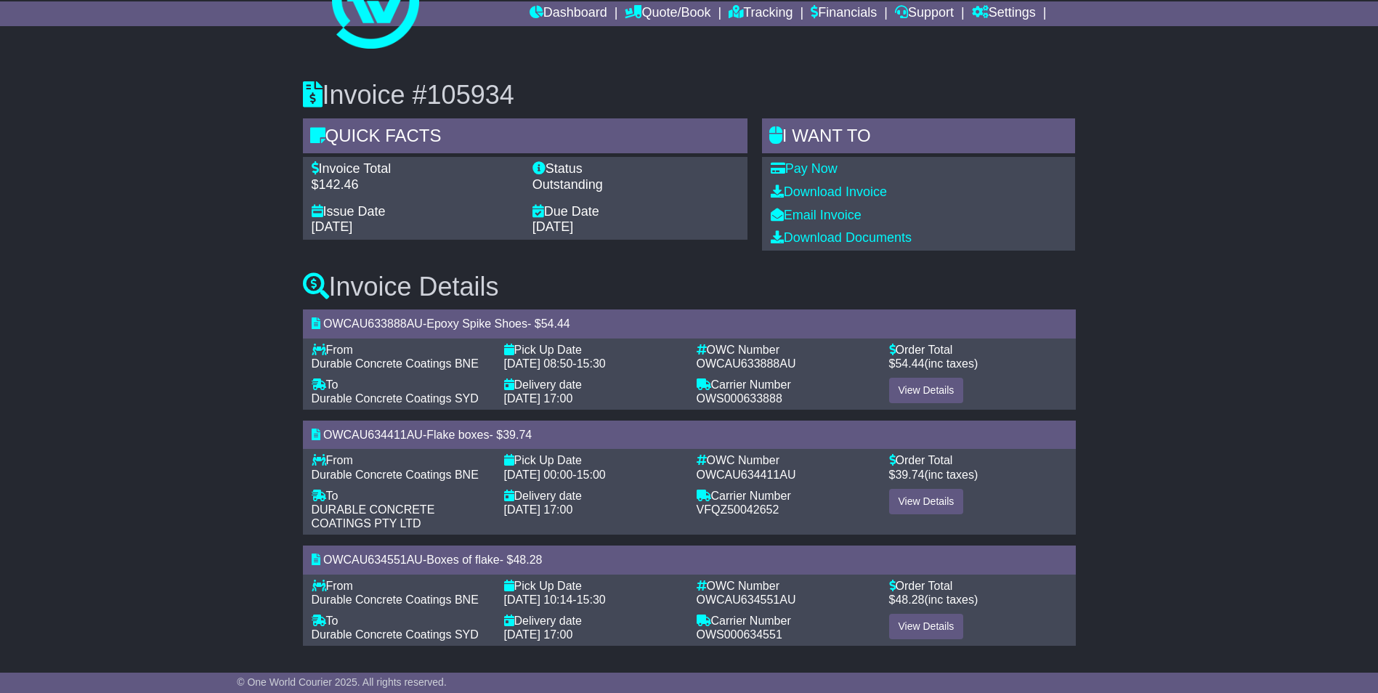
drag, startPoint x: 449, startPoint y: 142, endPoint x: 415, endPoint y: 144, distance: 33.5
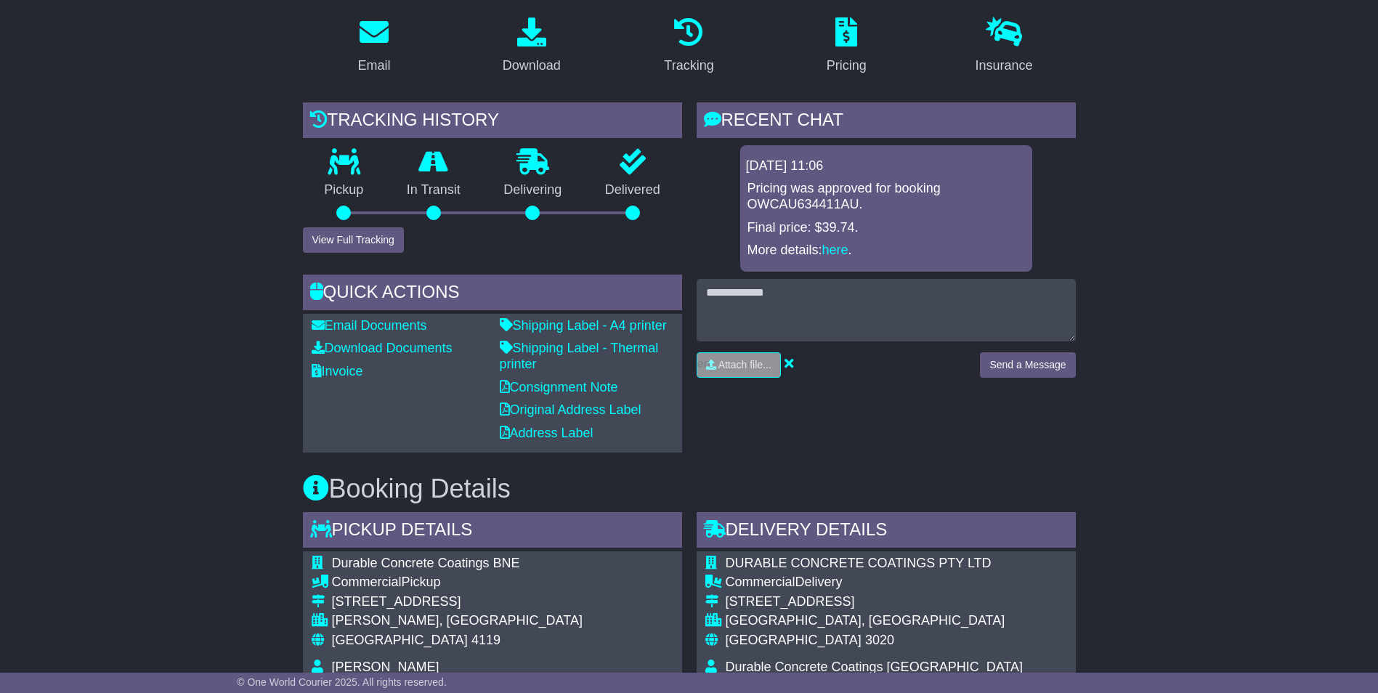
scroll to position [218, 0]
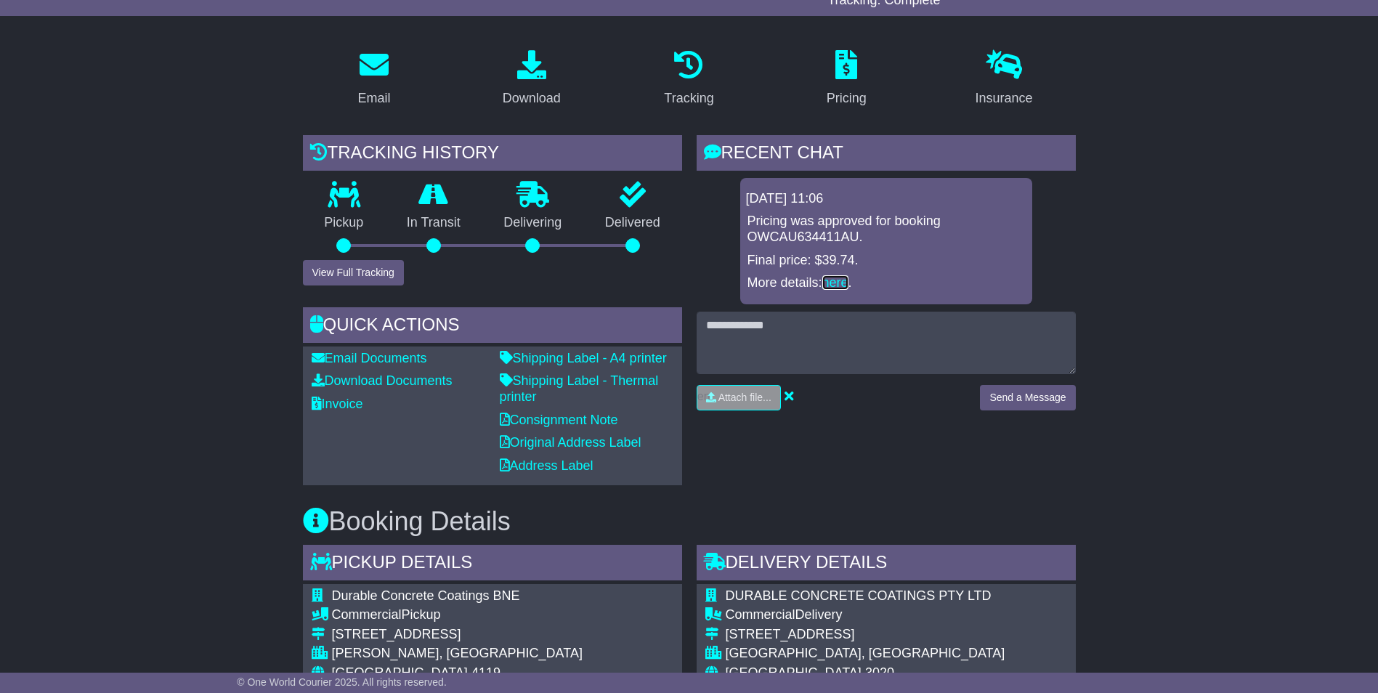
click at [848, 280] on link "here" at bounding box center [835, 282] width 26 height 15
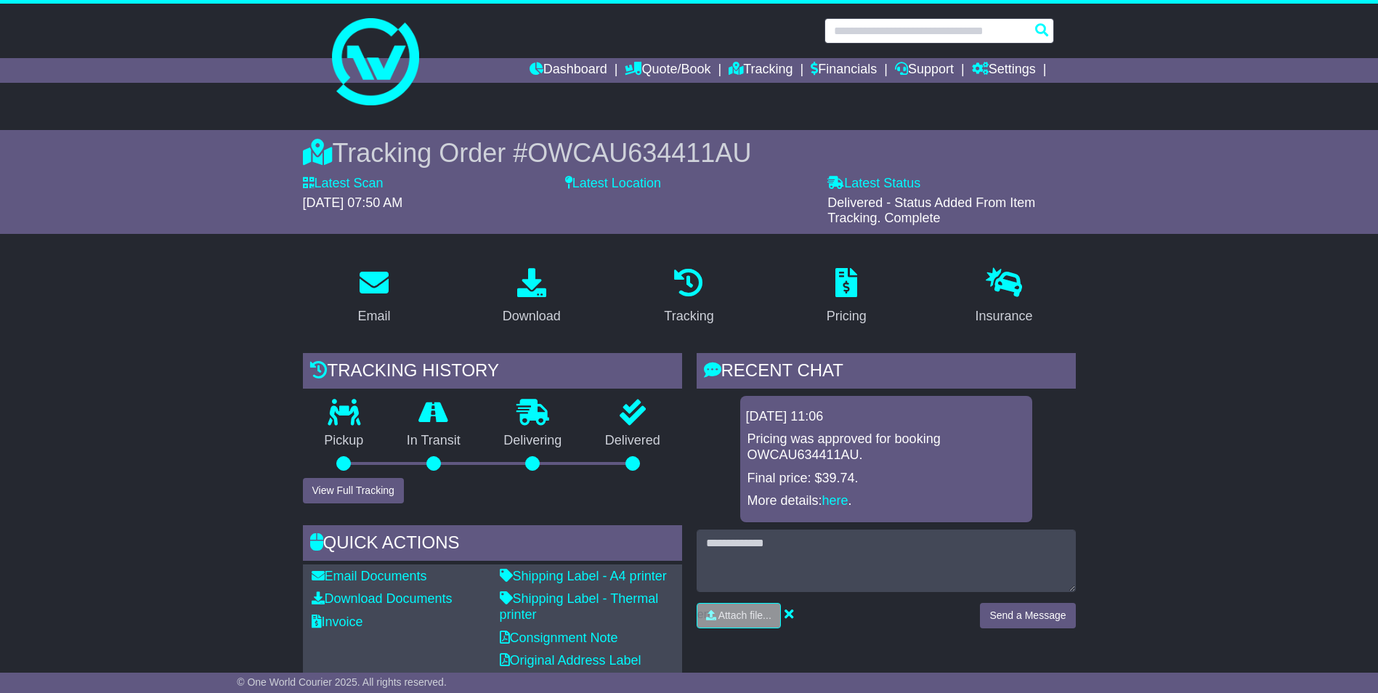
paste input "**********"
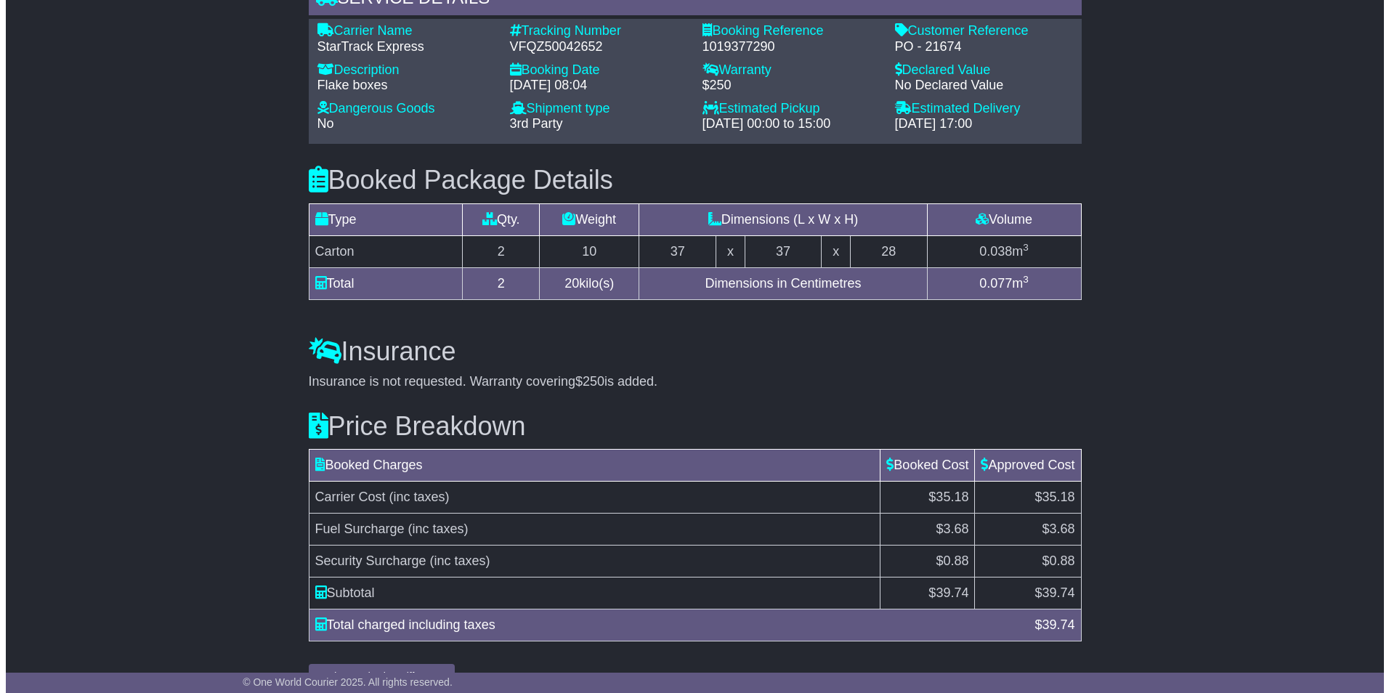
scroll to position [1055, 0]
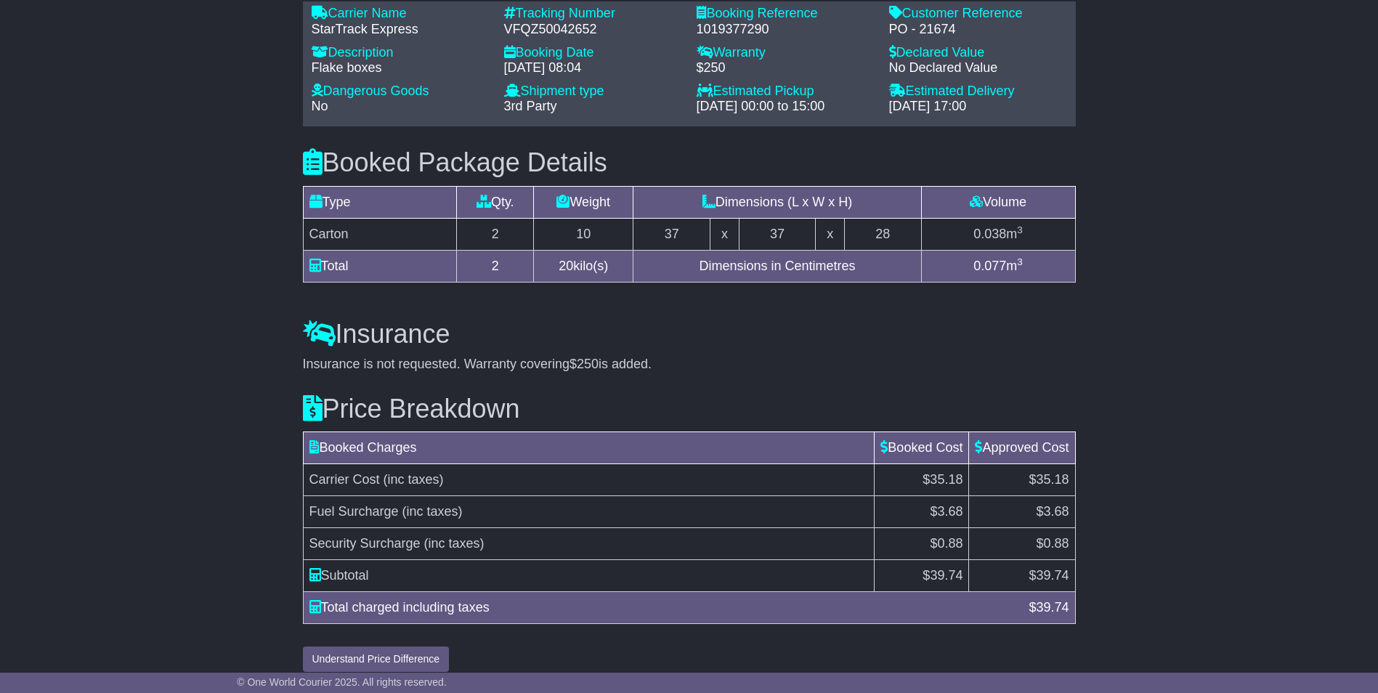
type input "**********"
click at [391, 646] on button "Understand Price Difference" at bounding box center [376, 658] width 147 height 25
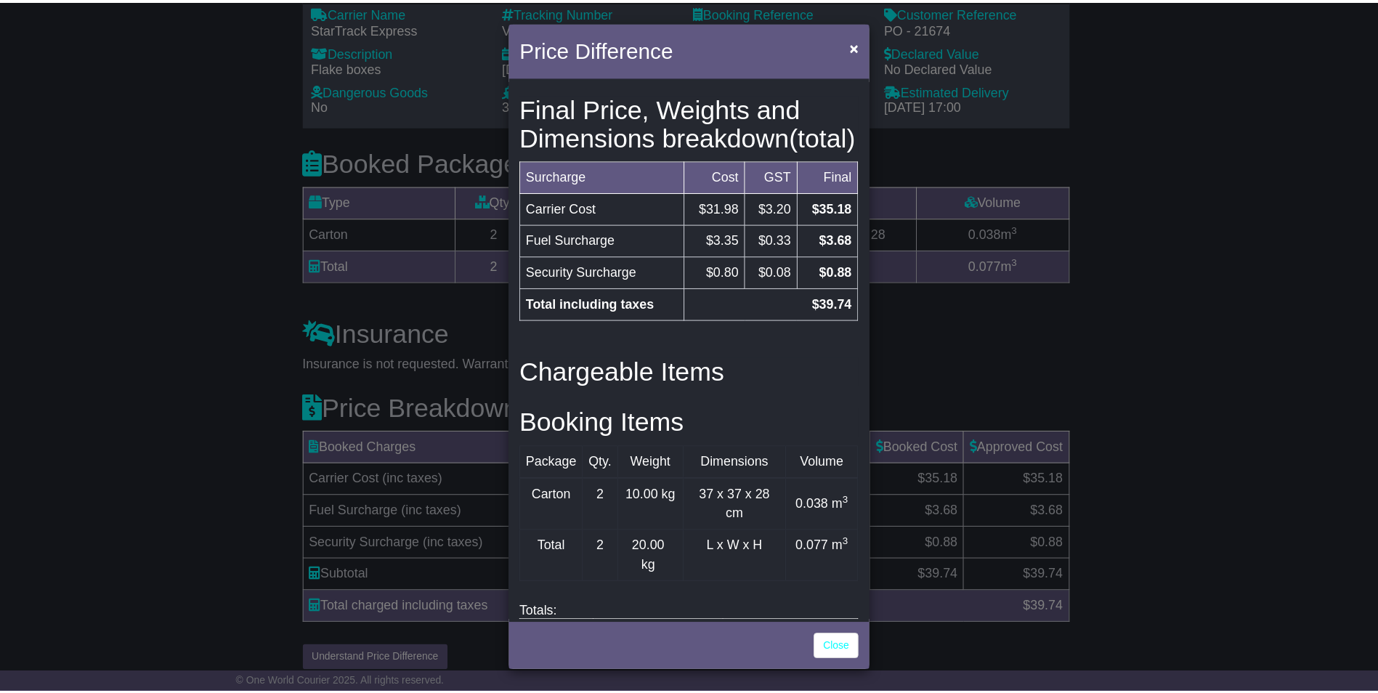
scroll to position [330, 0]
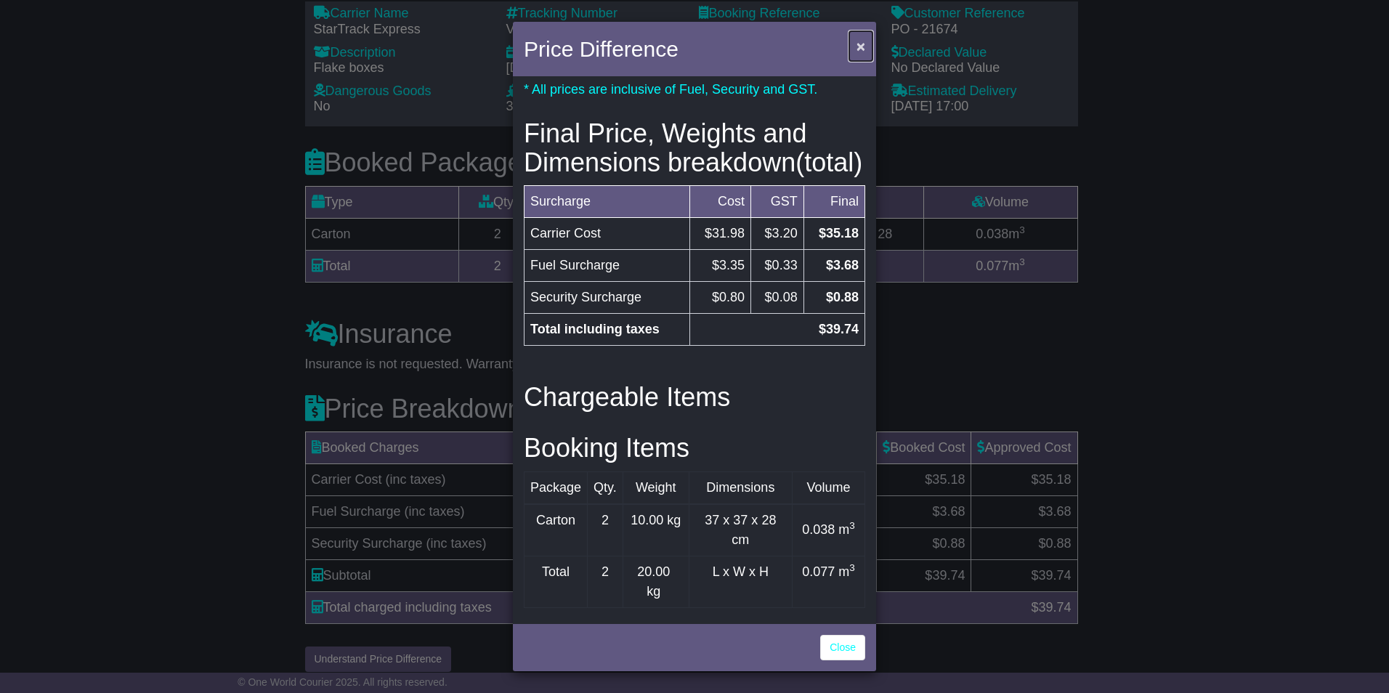
click at [860, 47] on span "×" at bounding box center [860, 46] width 9 height 17
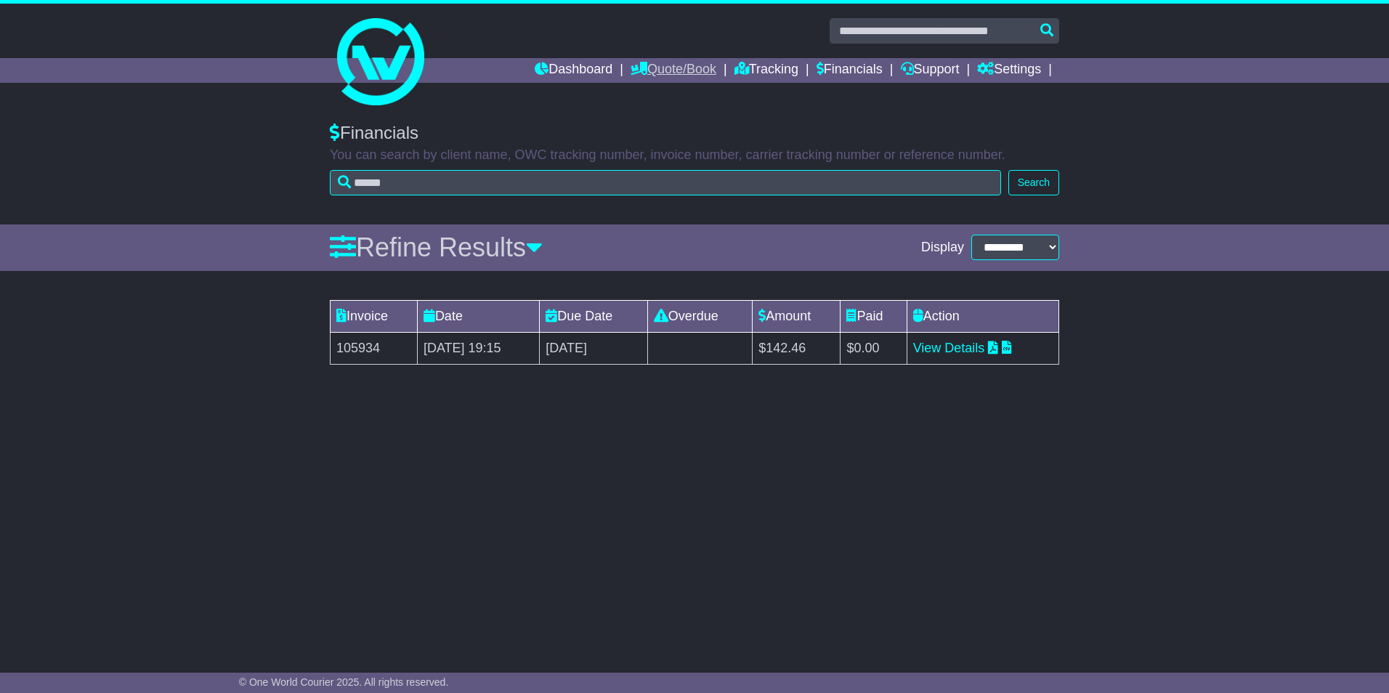
click at [675, 68] on link "Quote/Book" at bounding box center [673, 70] width 86 height 25
click at [675, 123] on link "Saved Quotes" at bounding box center [688, 127] width 115 height 16
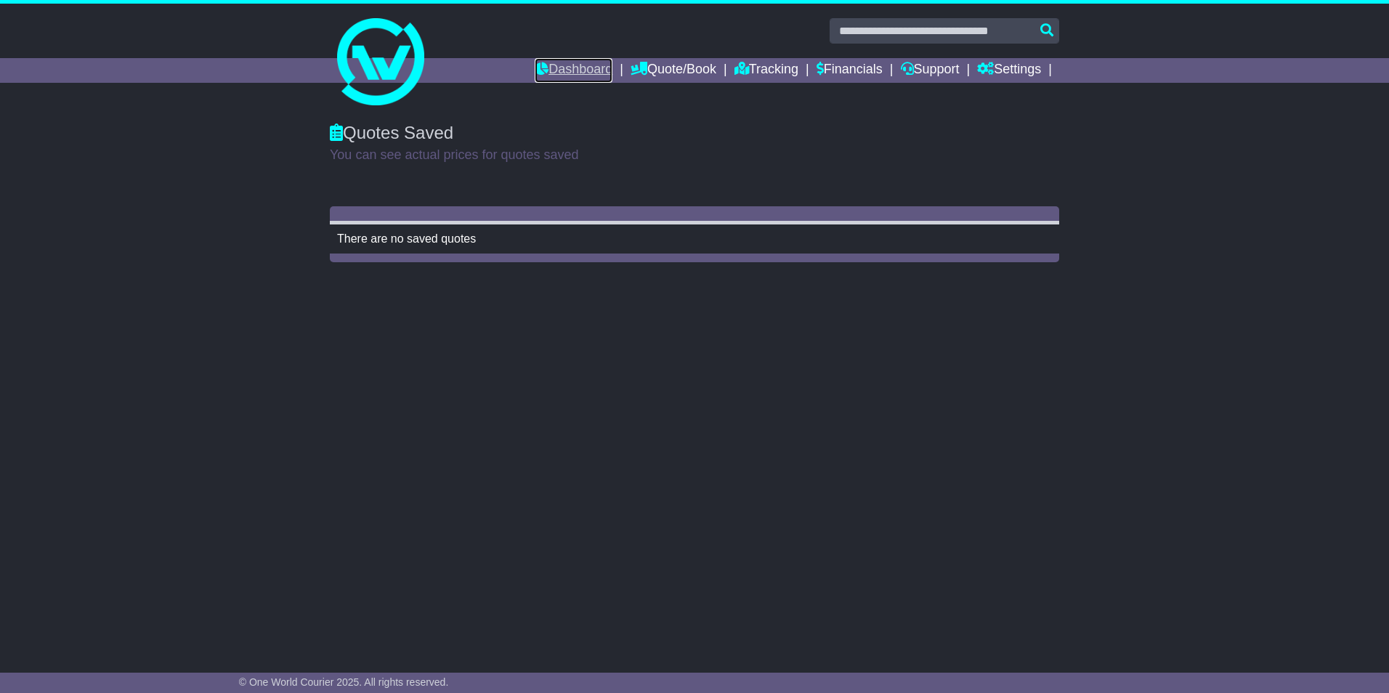
click at [575, 66] on link "Dashboard" at bounding box center [574, 70] width 78 height 25
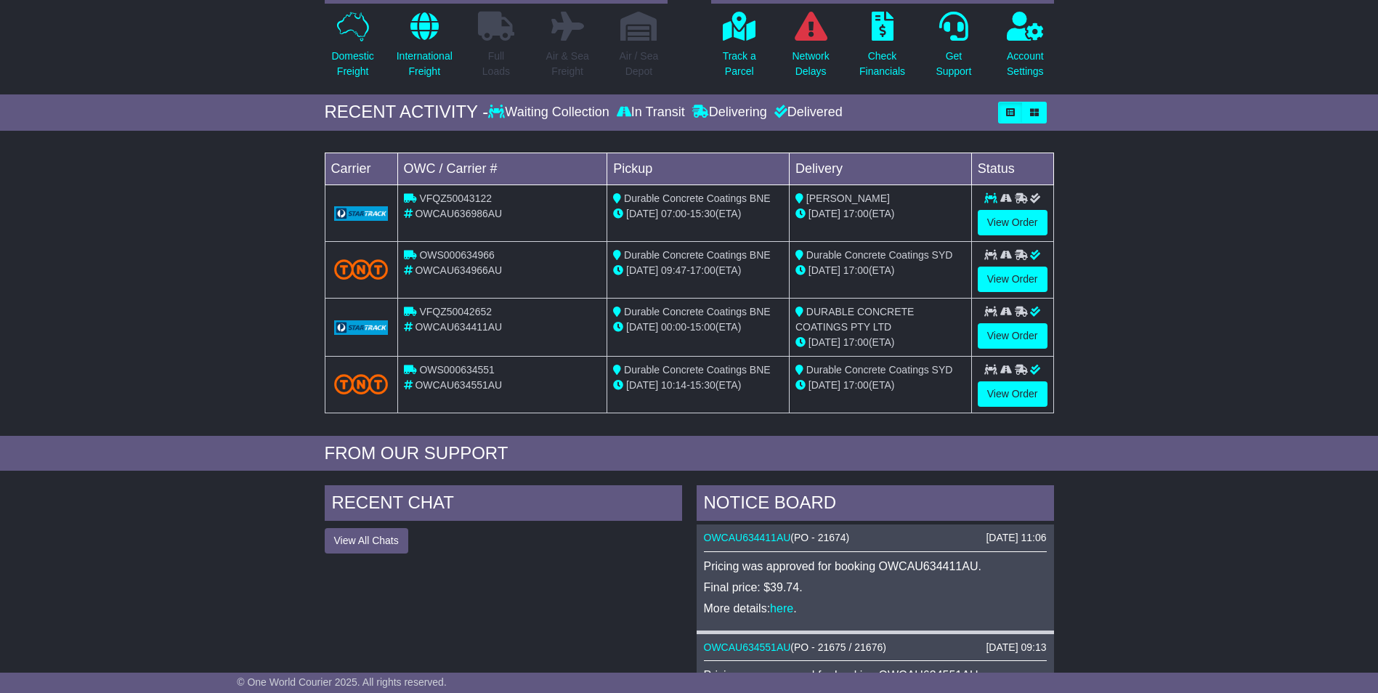
scroll to position [145, 0]
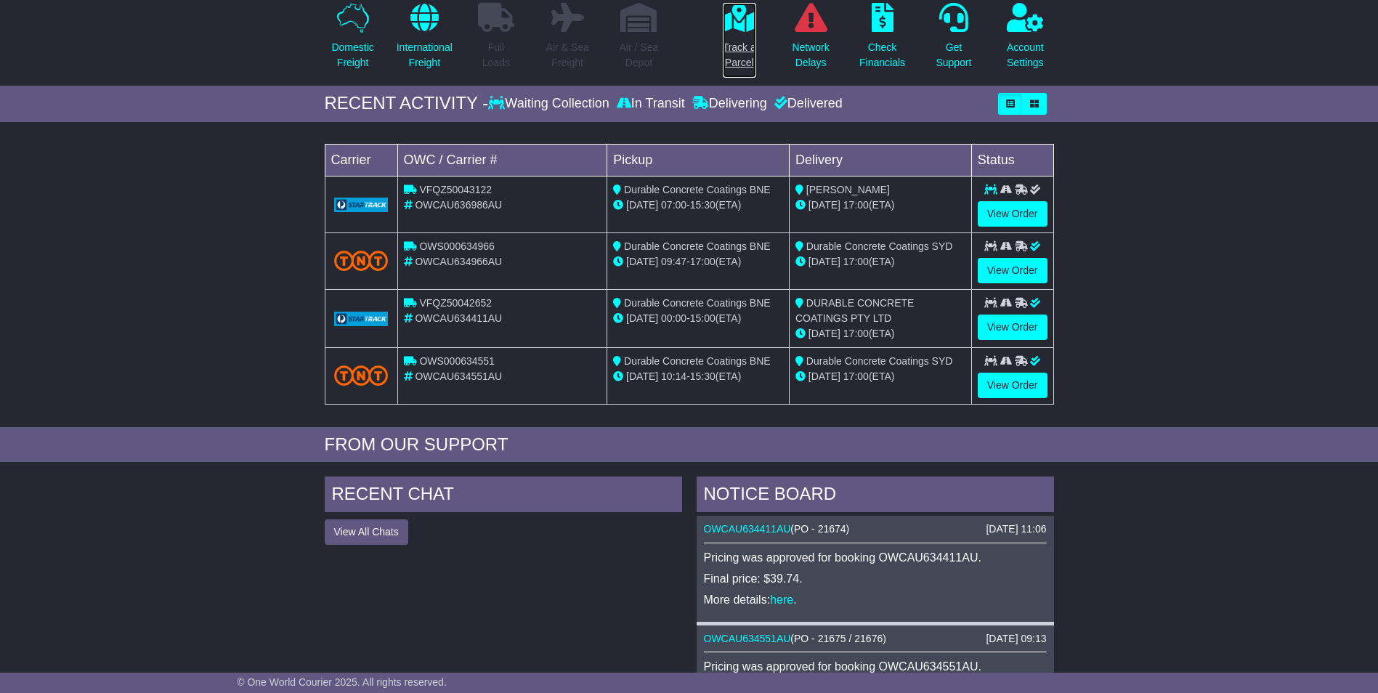
click at [736, 51] on p "Track a Parcel" at bounding box center [739, 55] width 33 height 31
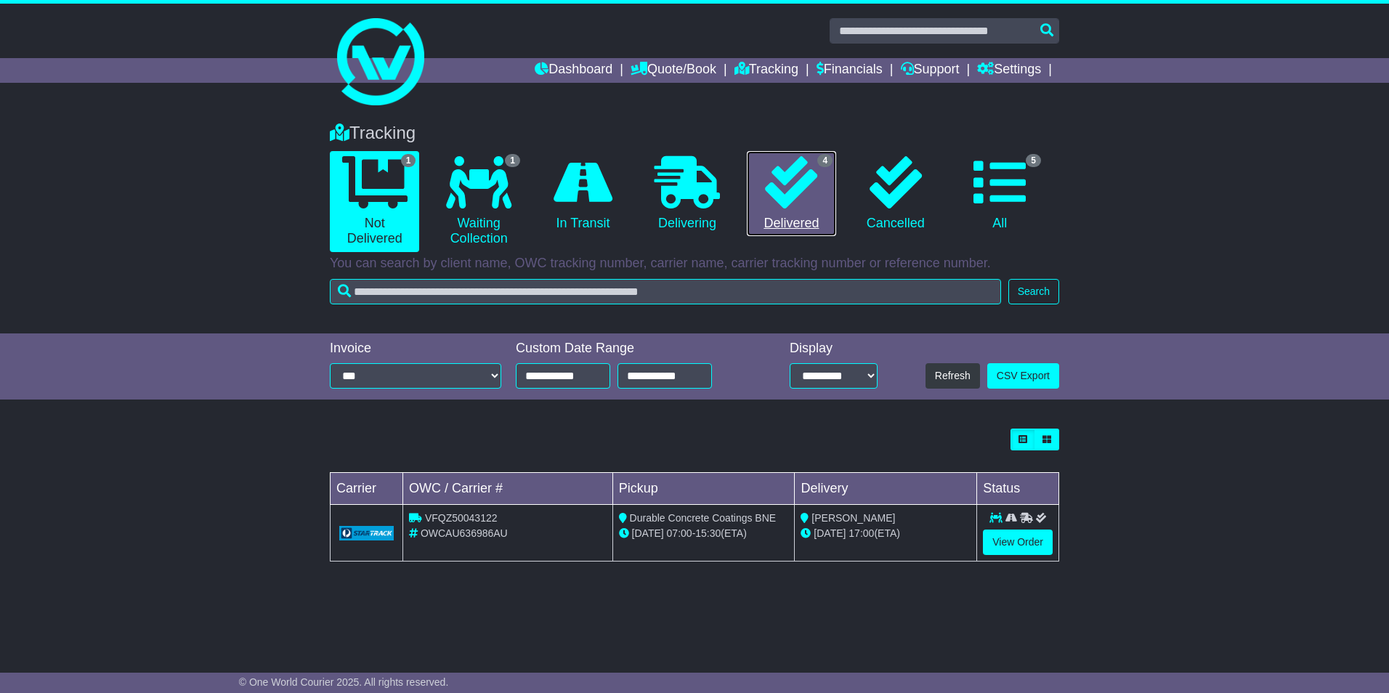
click at [773, 222] on link "4 Delivered" at bounding box center [791, 194] width 89 height 86
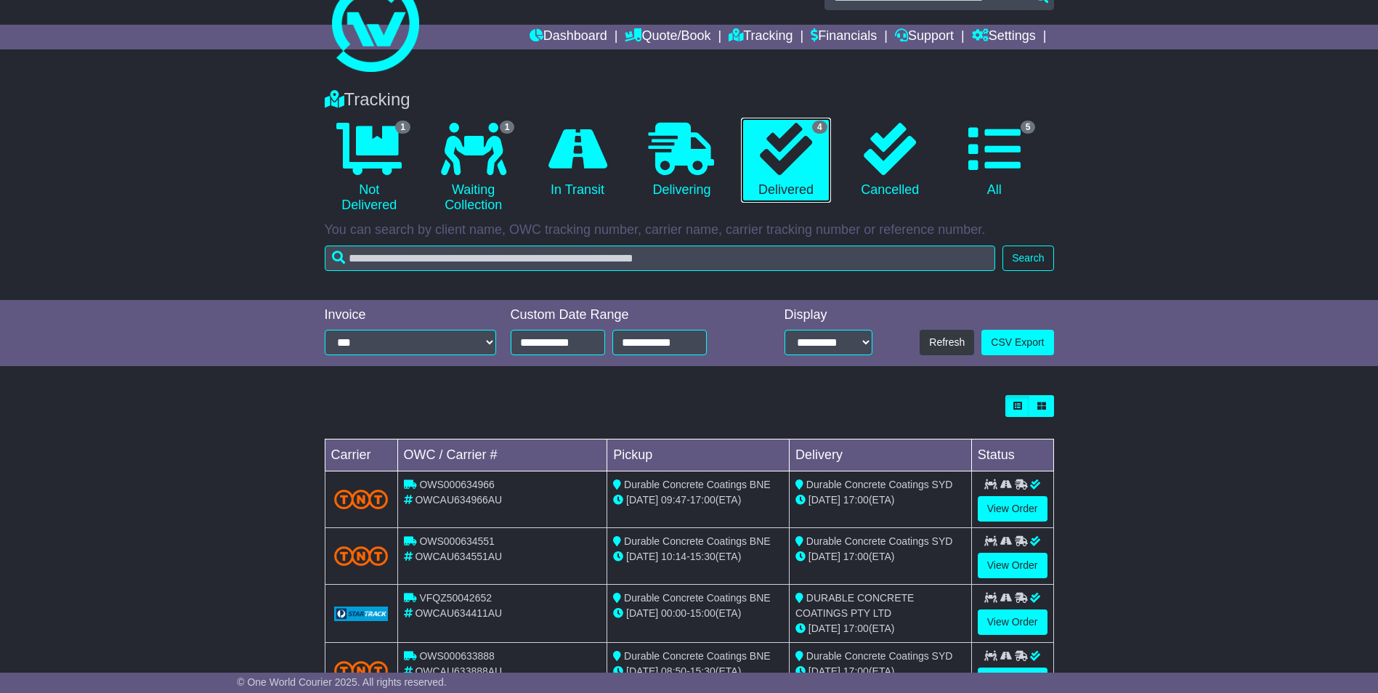
scroll to position [92, 0]
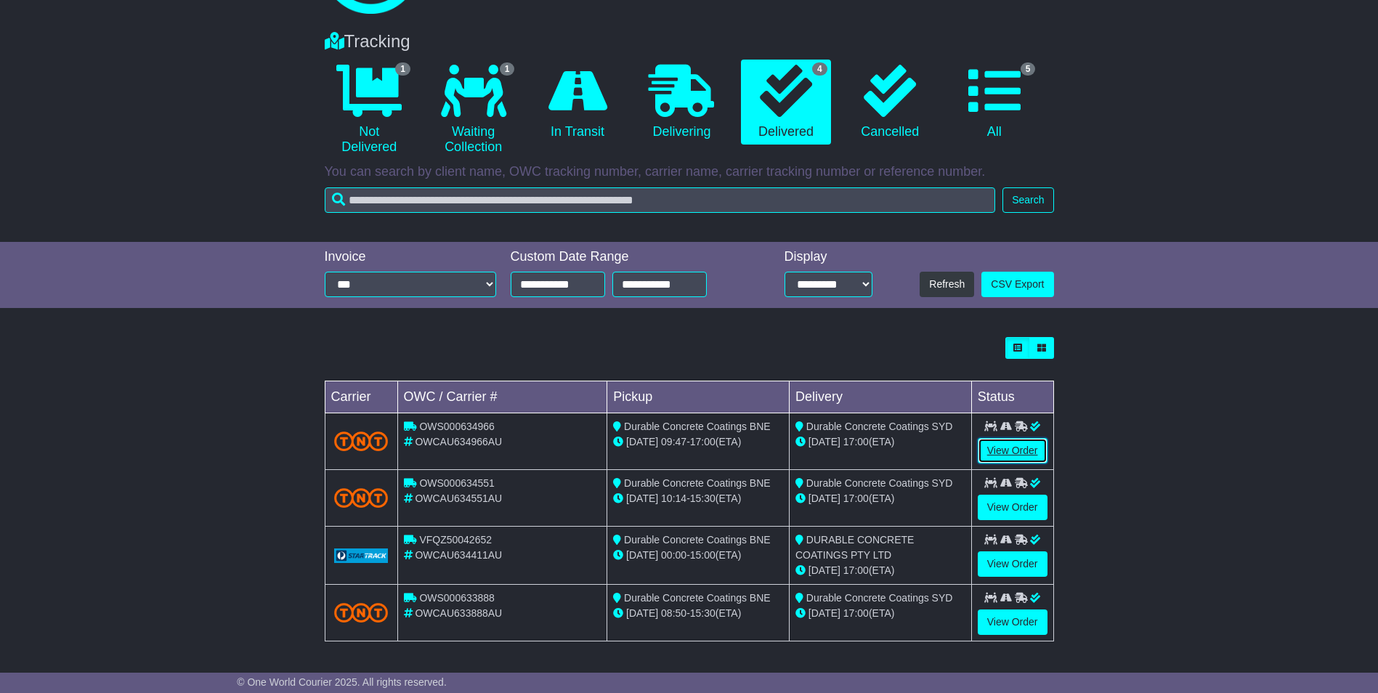
click at [1009, 448] on link "View Order" at bounding box center [1013, 450] width 70 height 25
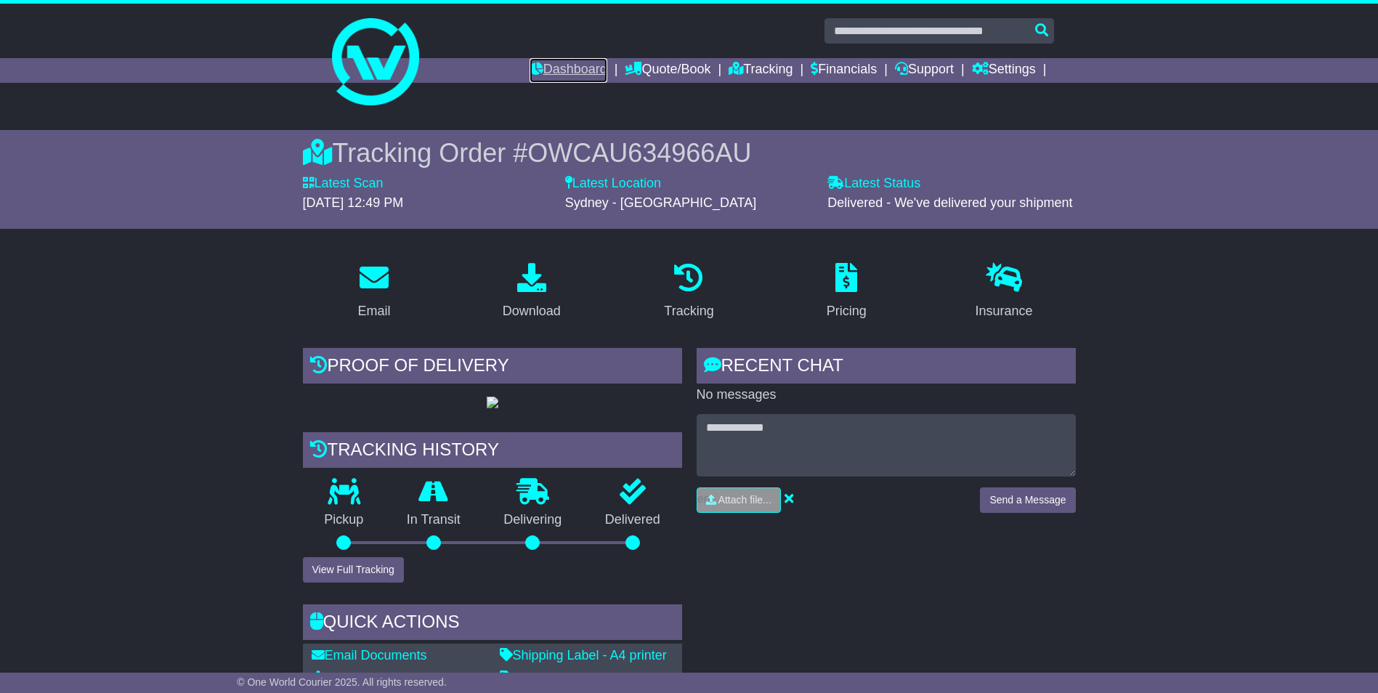
click at [570, 65] on link "Dashboard" at bounding box center [568, 70] width 78 height 25
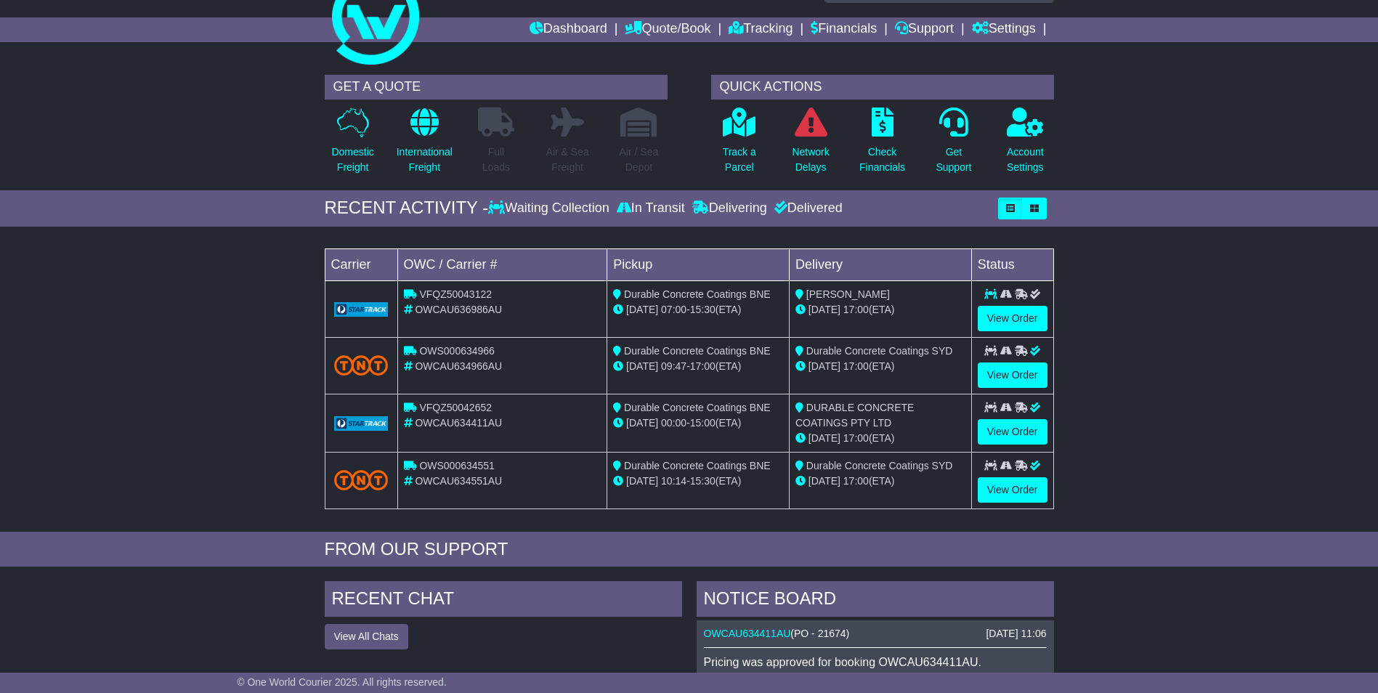
scroll to position [73, 0]
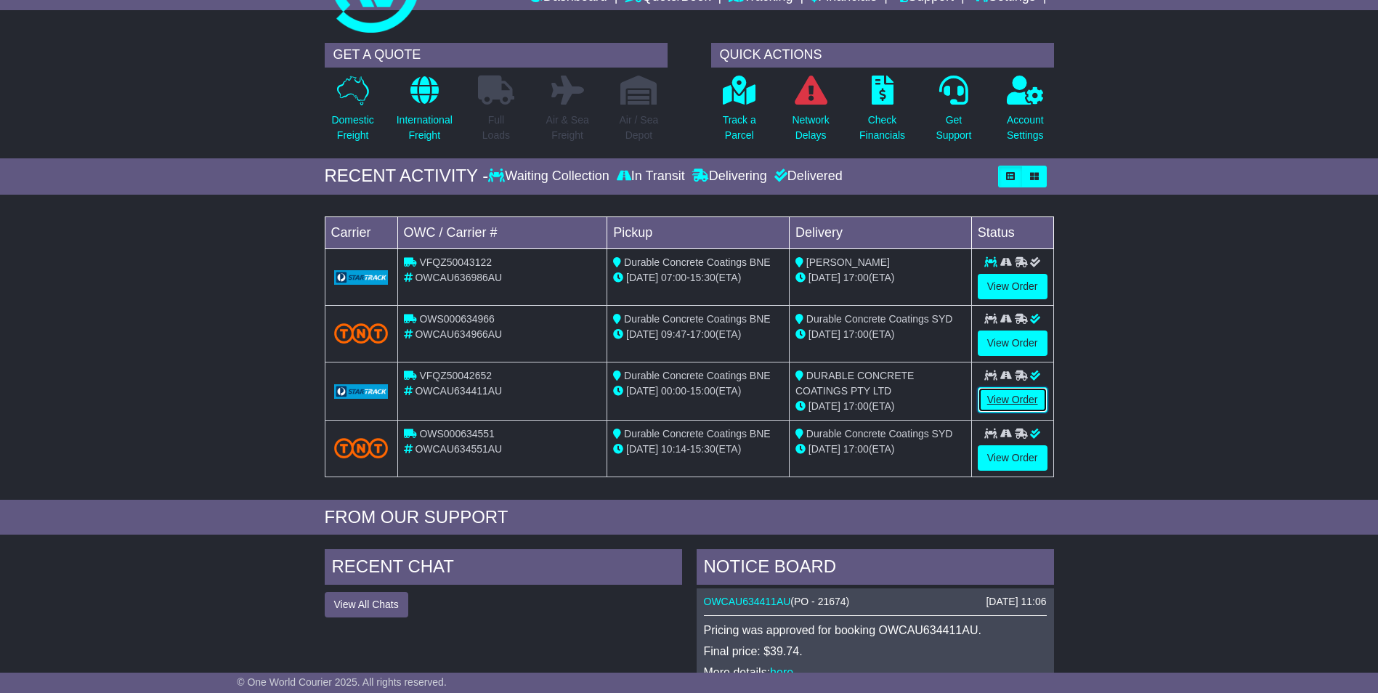
click at [999, 399] on link "View Order" at bounding box center [1013, 399] width 70 height 25
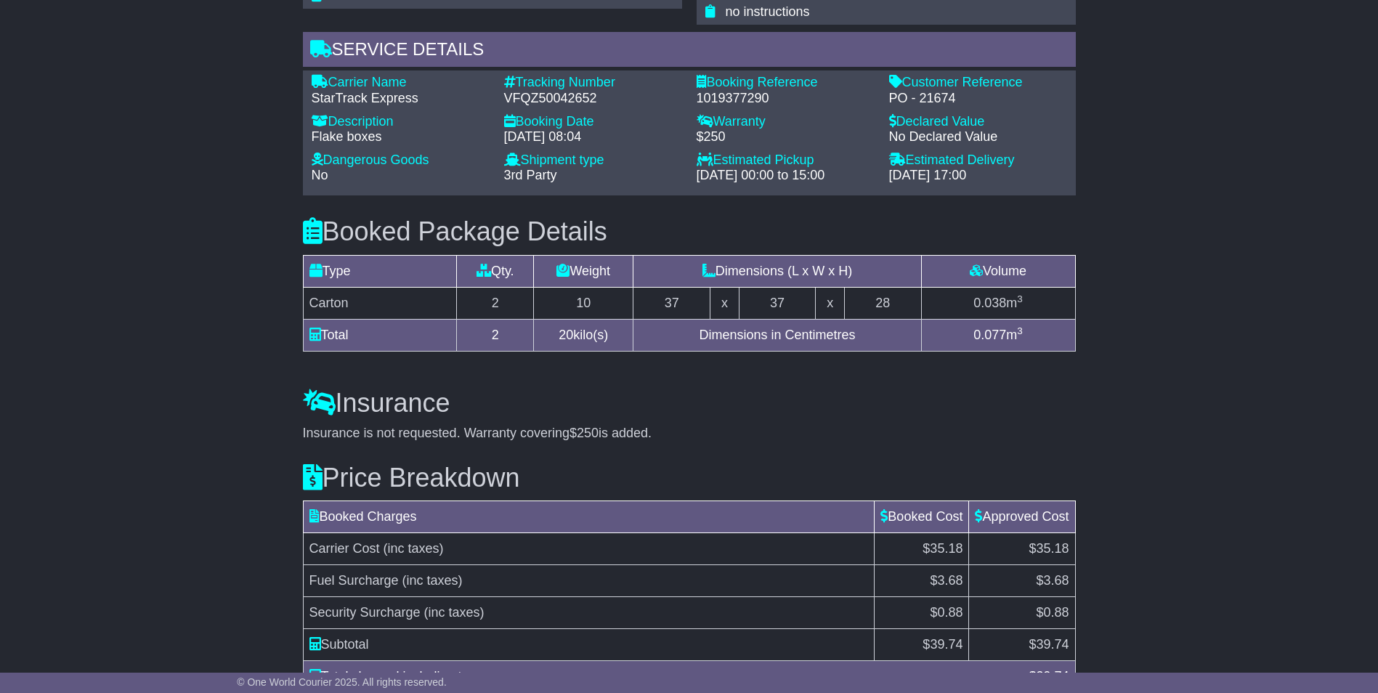
scroll to position [1055, 0]
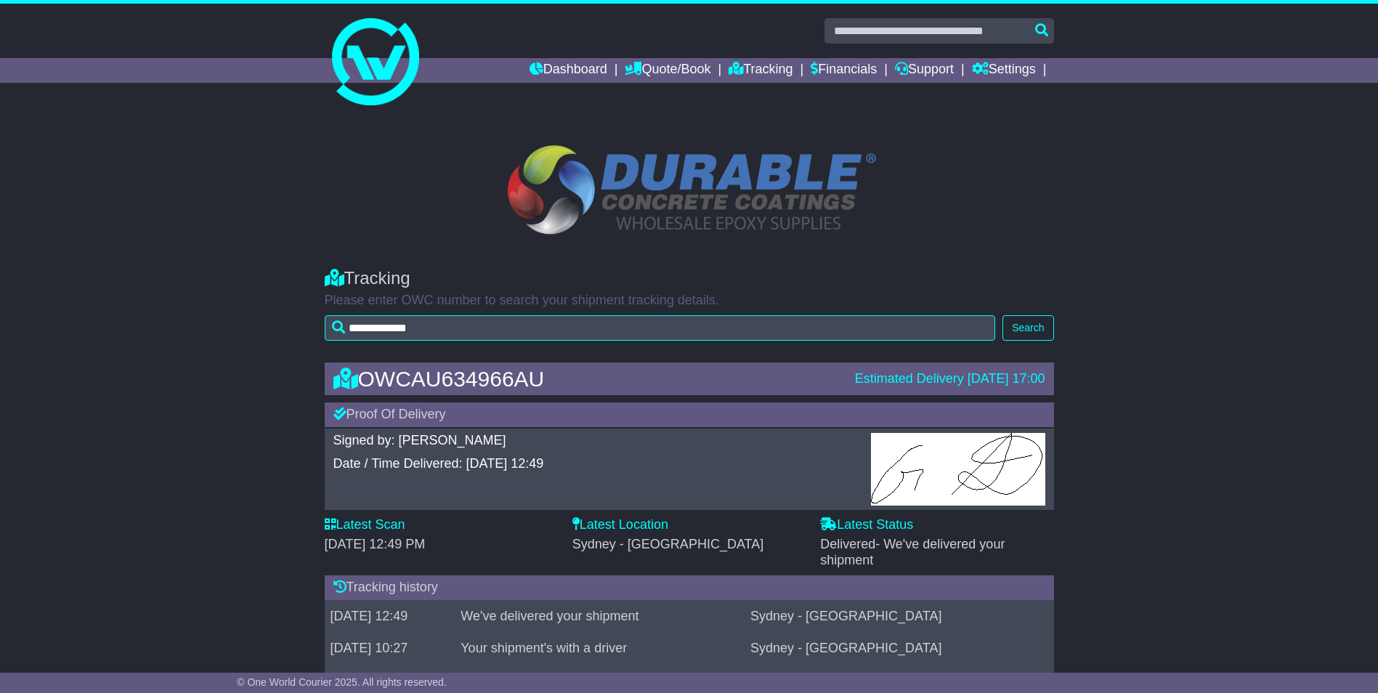
drag, startPoint x: 144, startPoint y: 310, endPoint x: 44, endPoint y: 320, distance: 100.0
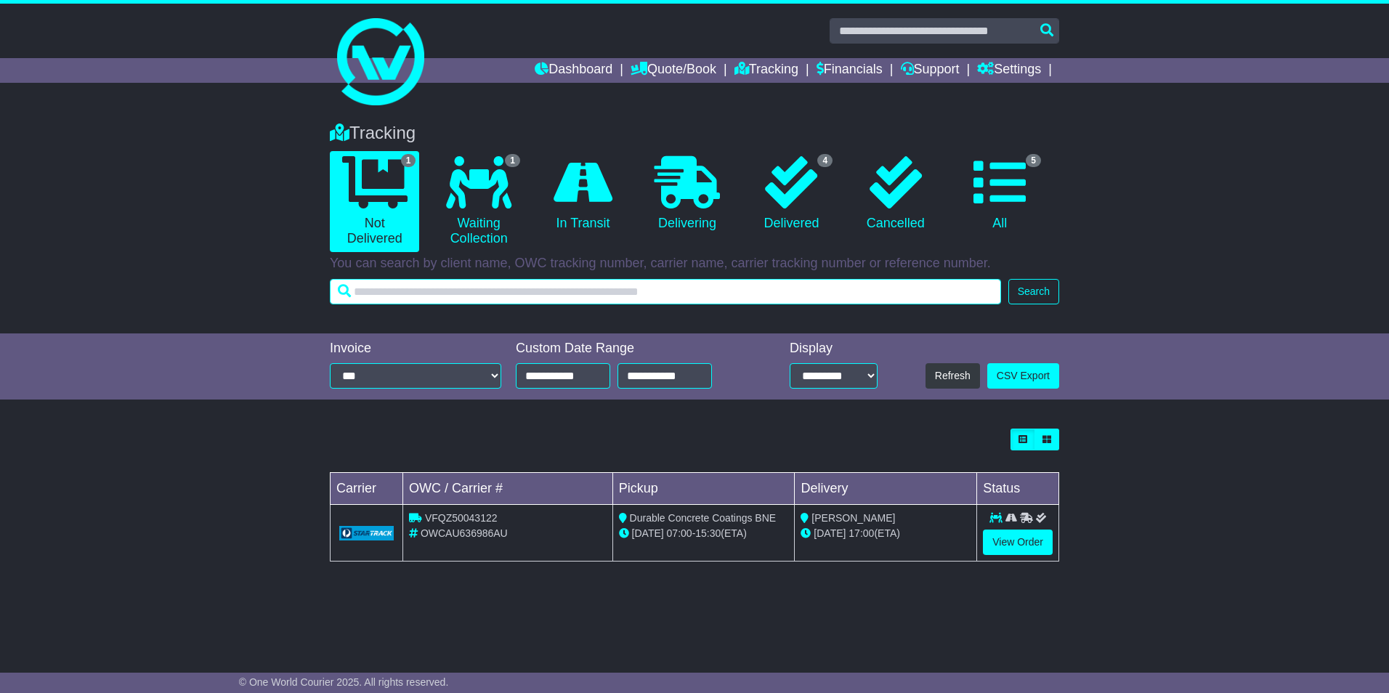
click at [378, 293] on input "text" at bounding box center [665, 291] width 671 height 25
paste input "**********"
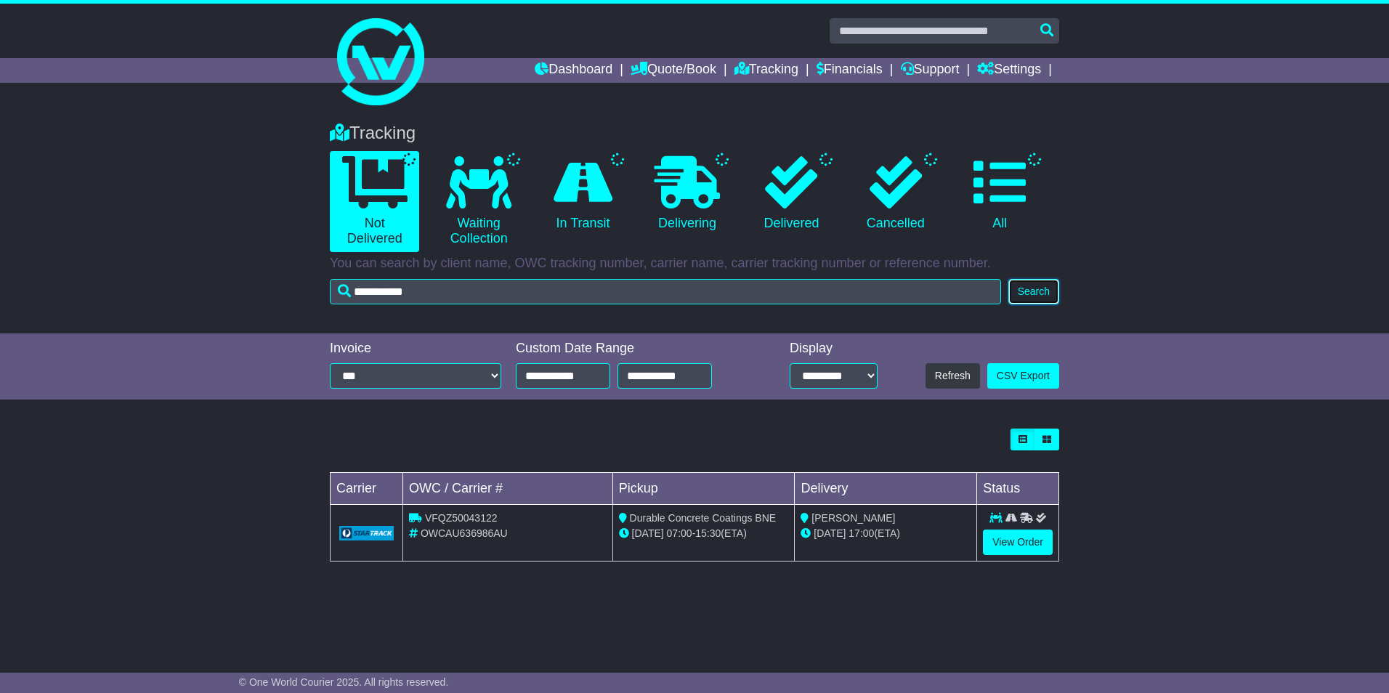
click at [1031, 290] on button "Search" at bounding box center [1033, 291] width 51 height 25
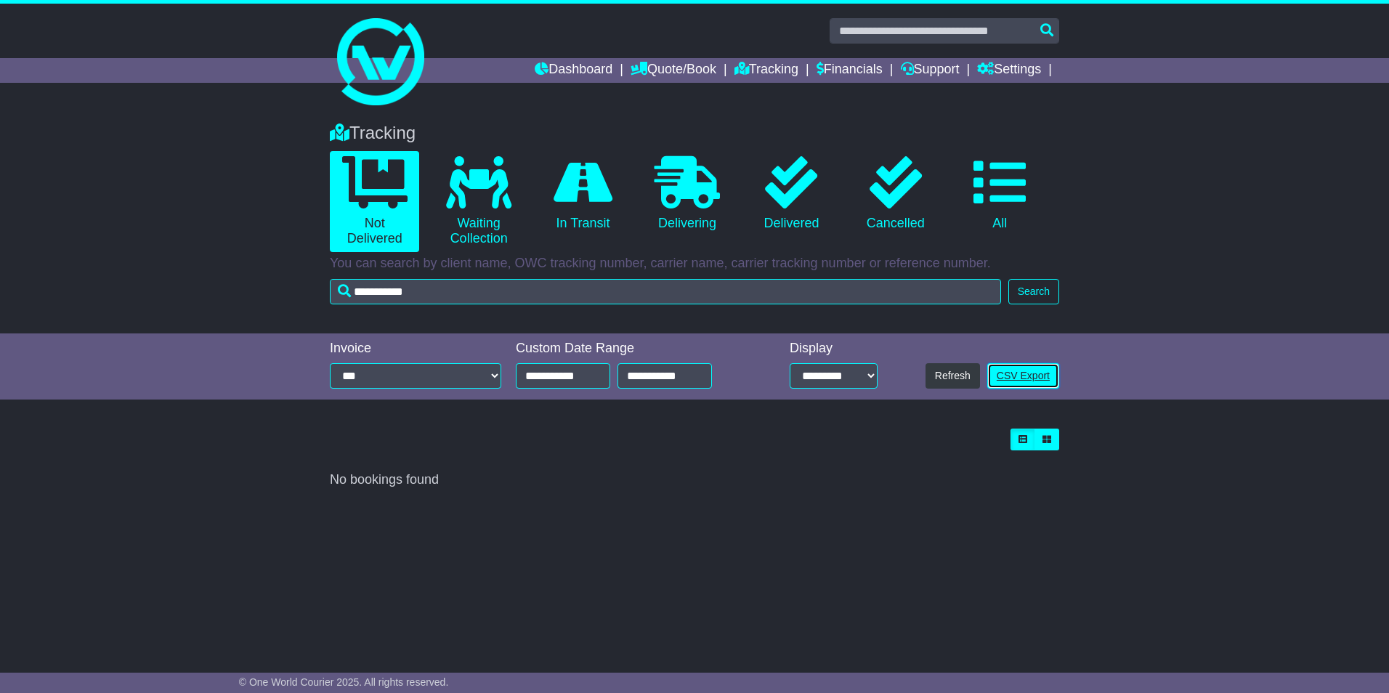
click at [1028, 370] on link "CSV Export" at bounding box center [1023, 375] width 72 height 25
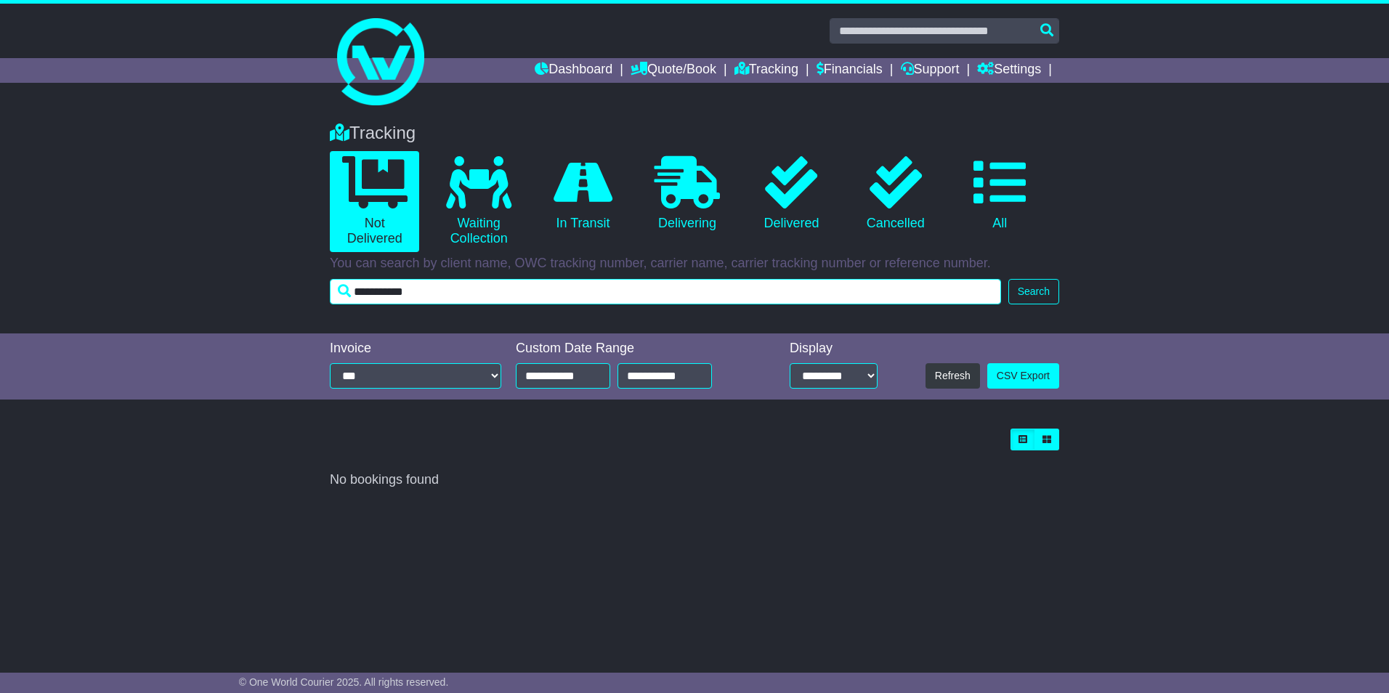
drag, startPoint x: 446, startPoint y: 284, endPoint x: 350, endPoint y: 283, distance: 95.9
click at [350, 283] on input "**********" at bounding box center [665, 291] width 671 height 25
paste input "****"
type input "**********"
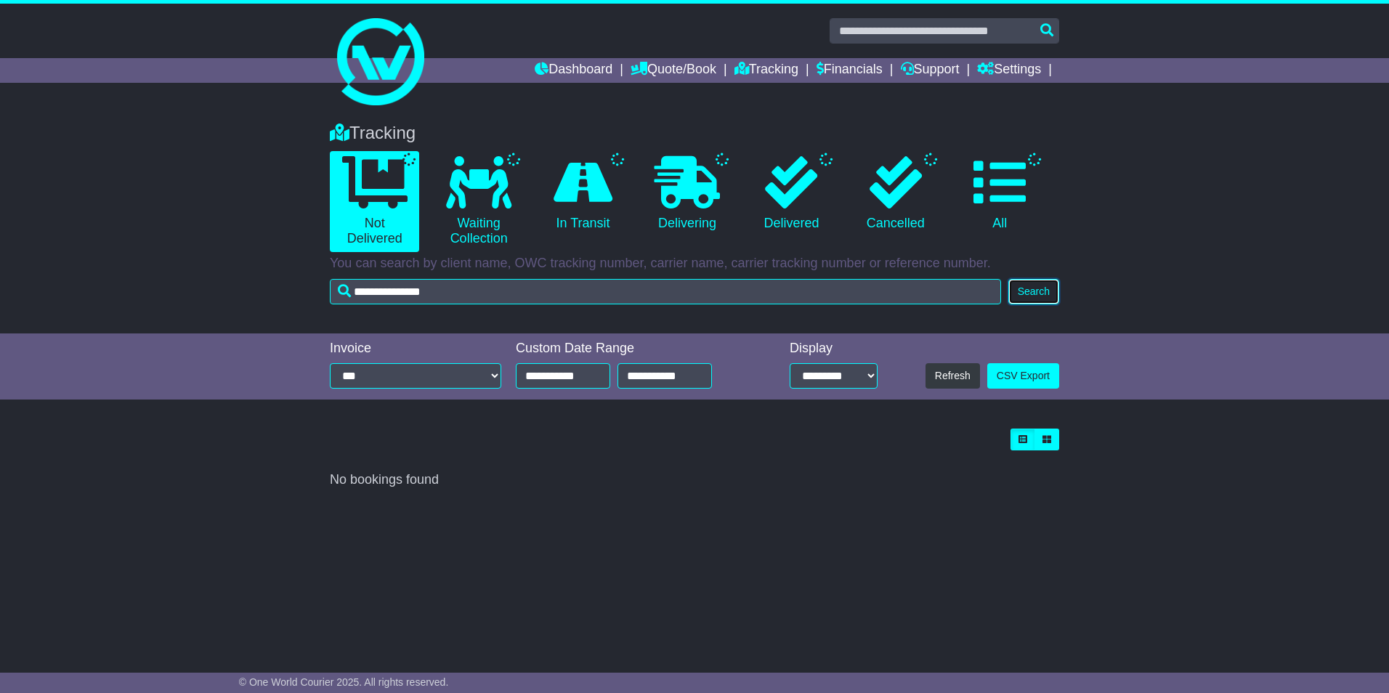
click at [1024, 296] on button "Search" at bounding box center [1033, 291] width 51 height 25
click at [1036, 291] on button "Search" at bounding box center [1033, 291] width 51 height 25
click at [1002, 227] on link "0 All" at bounding box center [999, 194] width 89 height 86
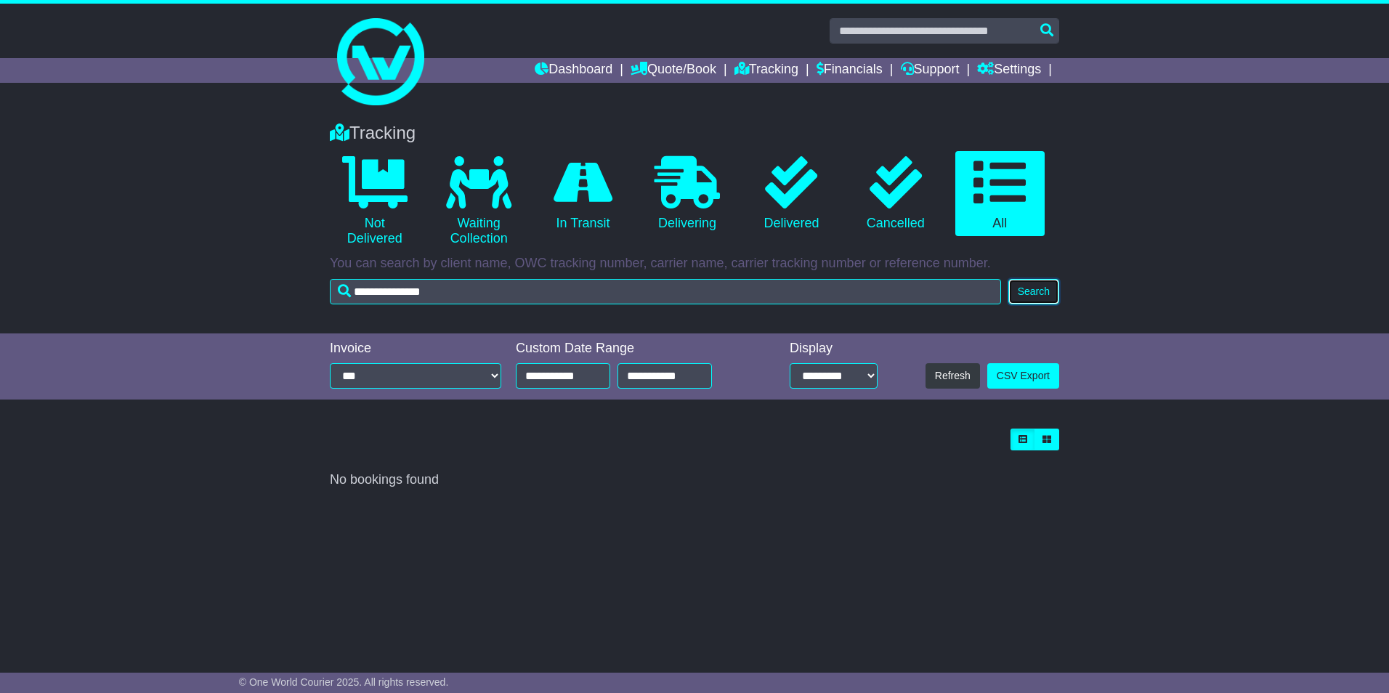
click at [1023, 293] on button "Search" at bounding box center [1033, 291] width 51 height 25
click at [1001, 218] on link "0 All" at bounding box center [999, 194] width 89 height 86
click at [792, 218] on link "0 Delivered" at bounding box center [791, 194] width 89 height 86
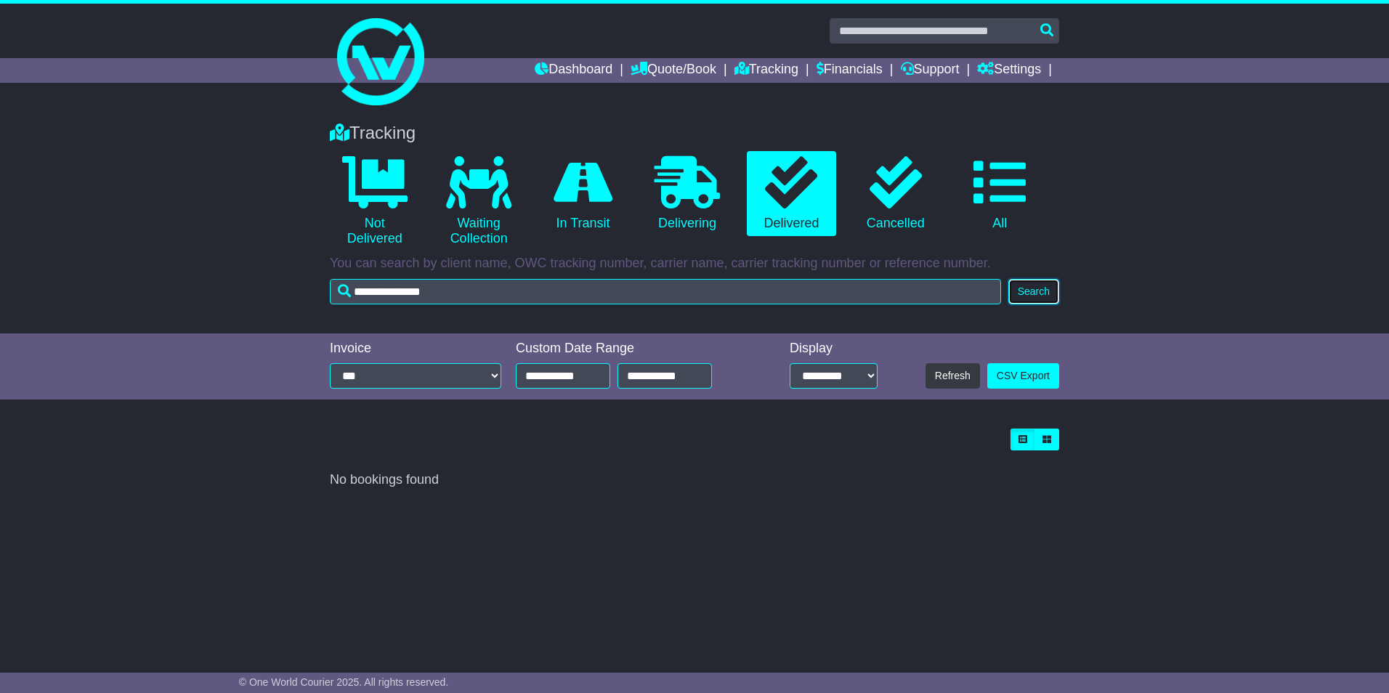
click at [1030, 293] on button "Search" at bounding box center [1033, 291] width 51 height 25
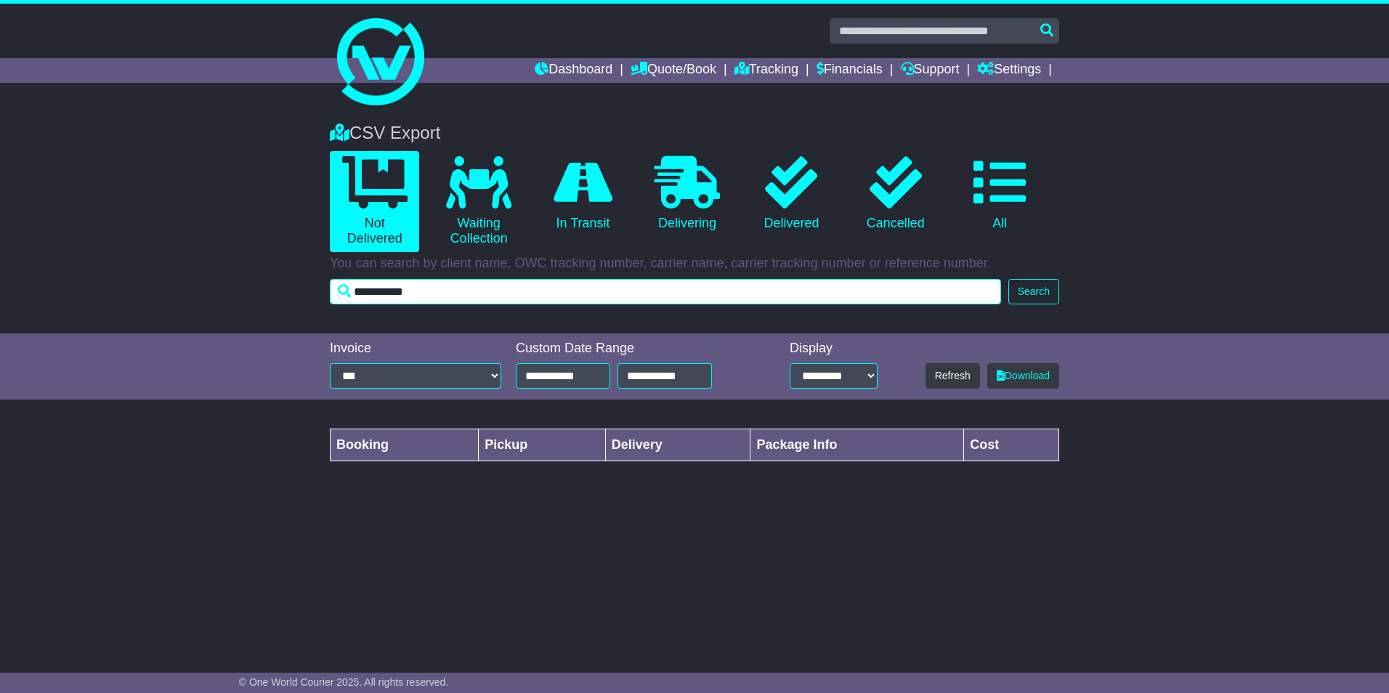
drag, startPoint x: 447, startPoint y: 285, endPoint x: 336, endPoint y: 284, distance: 110.4
click at [336, 284] on input "**********" at bounding box center [665, 291] width 671 height 25
paste input "***"
type input "**********"
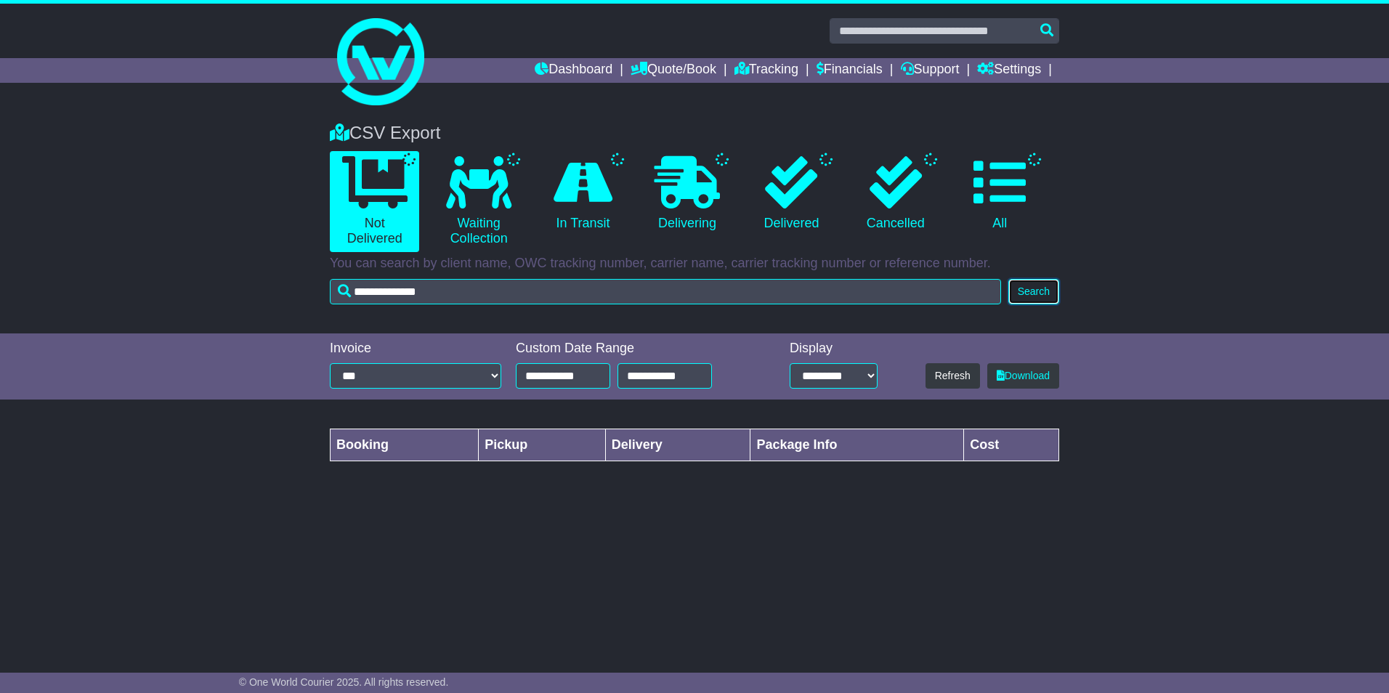
click at [1034, 288] on button "Search" at bounding box center [1033, 291] width 51 height 25
click at [1026, 288] on button "Search" at bounding box center [1033, 291] width 51 height 25
click at [1017, 380] on link "Download" at bounding box center [1023, 375] width 72 height 25
click at [391, 211] on link "0 Not Delivered" at bounding box center [374, 201] width 89 height 101
click at [377, 219] on link "0 Not Delivered" at bounding box center [374, 201] width 89 height 101
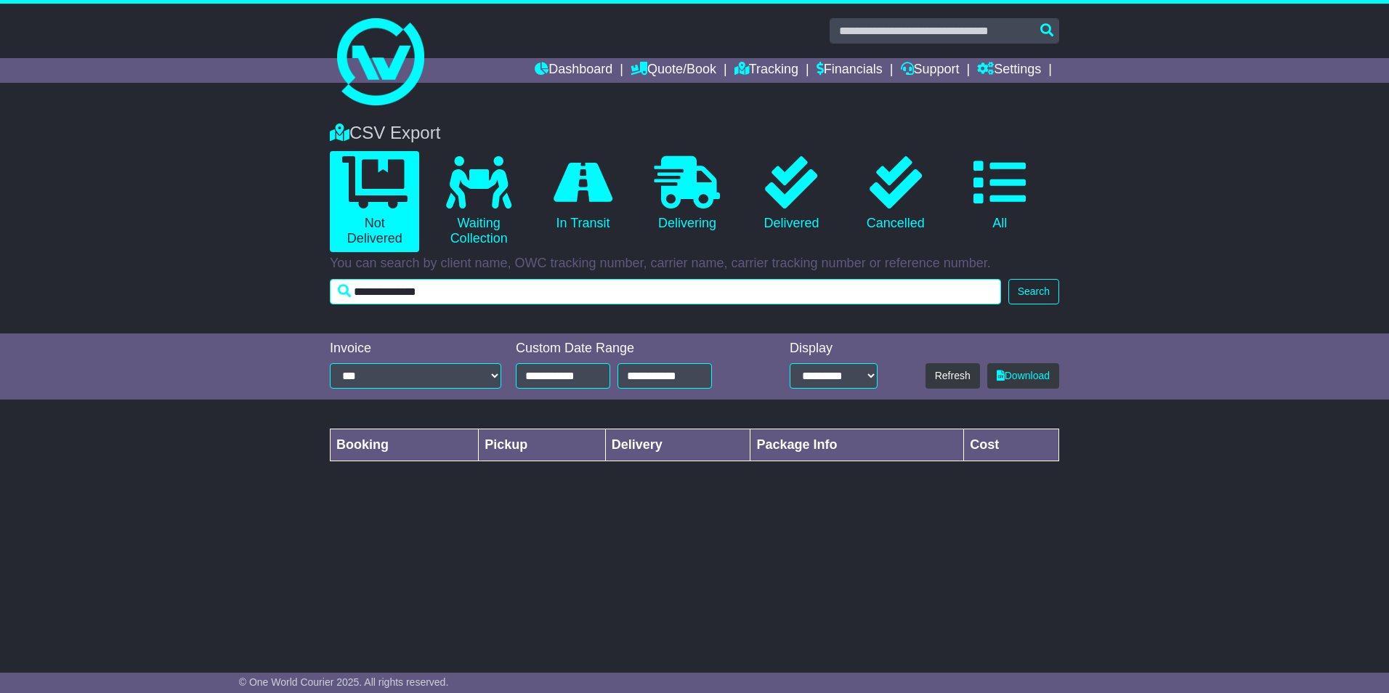
drag, startPoint x: 500, startPoint y: 288, endPoint x: 344, endPoint y: 279, distance: 157.1
click at [344, 279] on input "**********" at bounding box center [665, 291] width 671 height 25
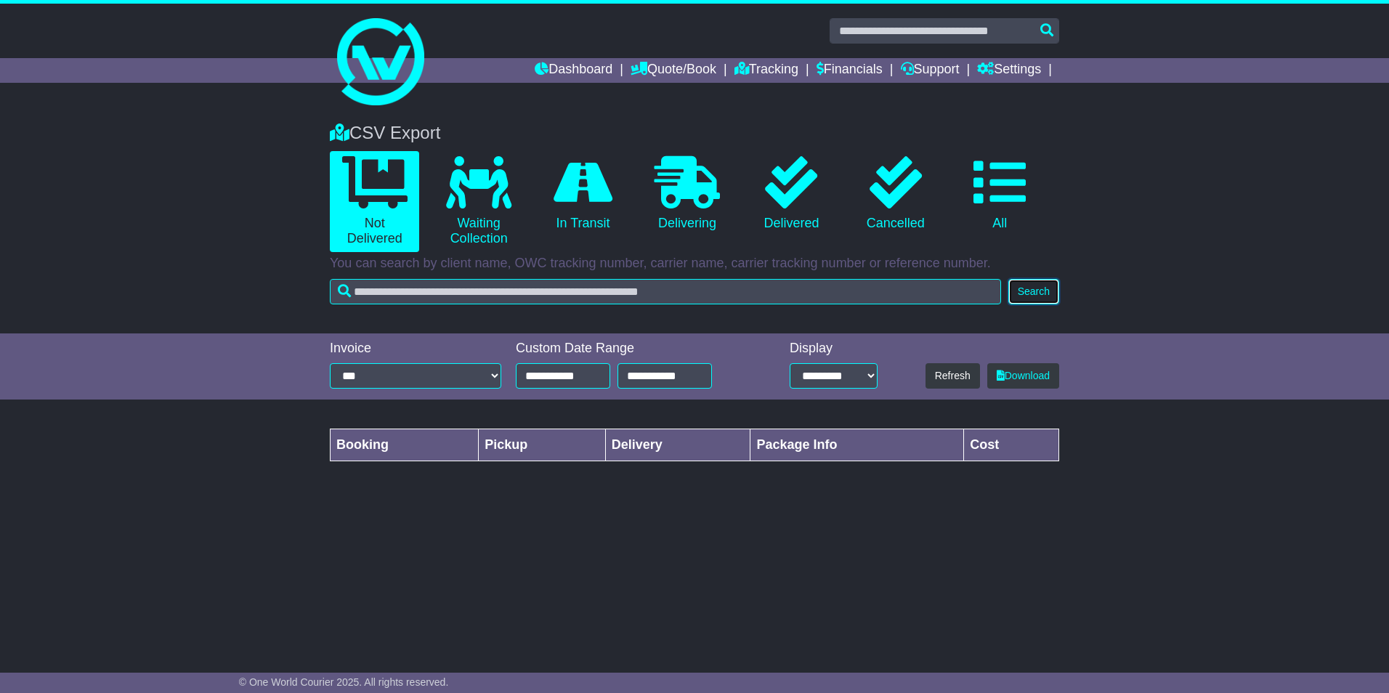
click at [1028, 287] on button "Search" at bounding box center [1033, 291] width 51 height 25
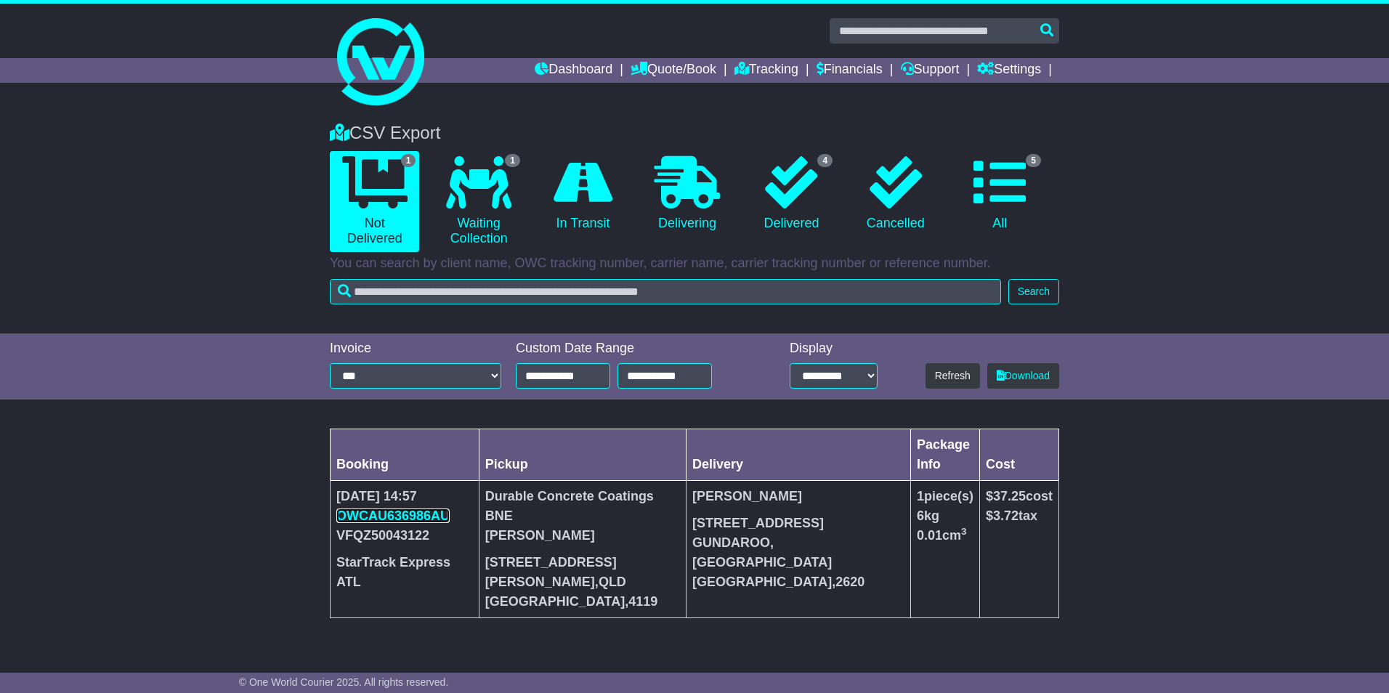
click at [365, 514] on link "OWCAU636986AU" at bounding box center [392, 515] width 113 height 15
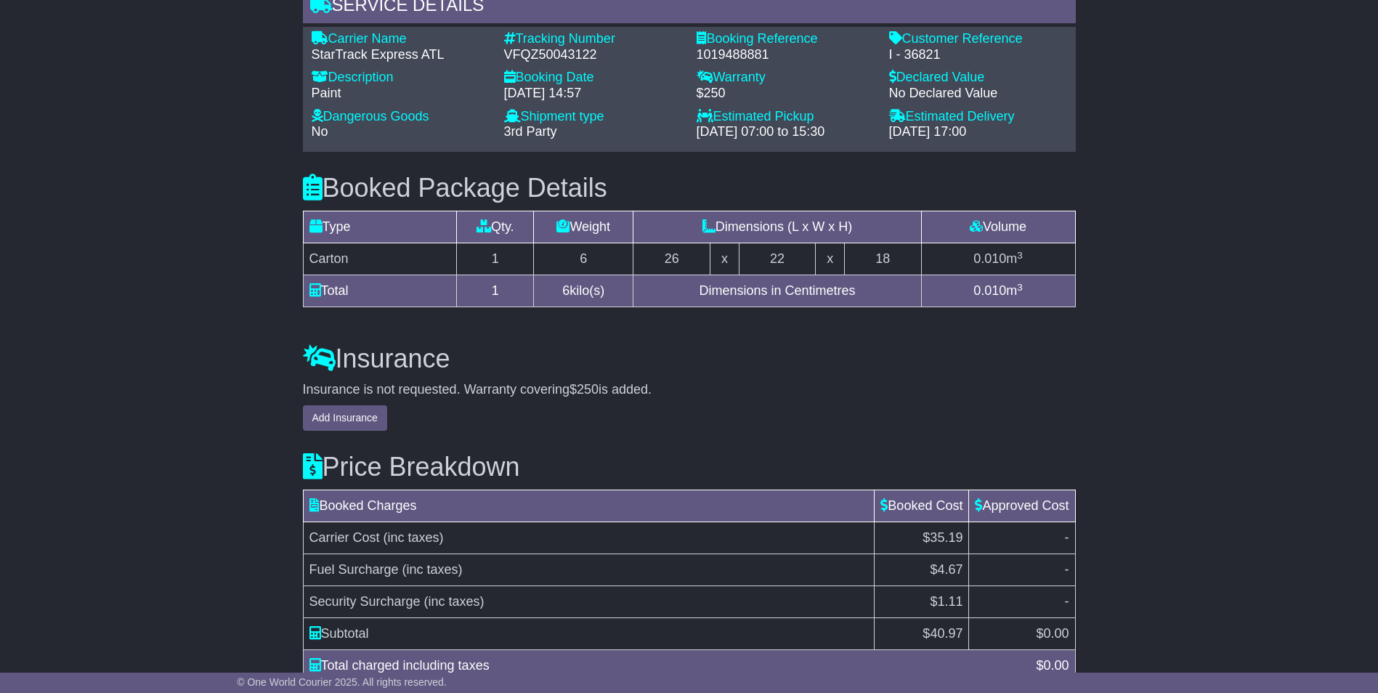
scroll to position [1302, 0]
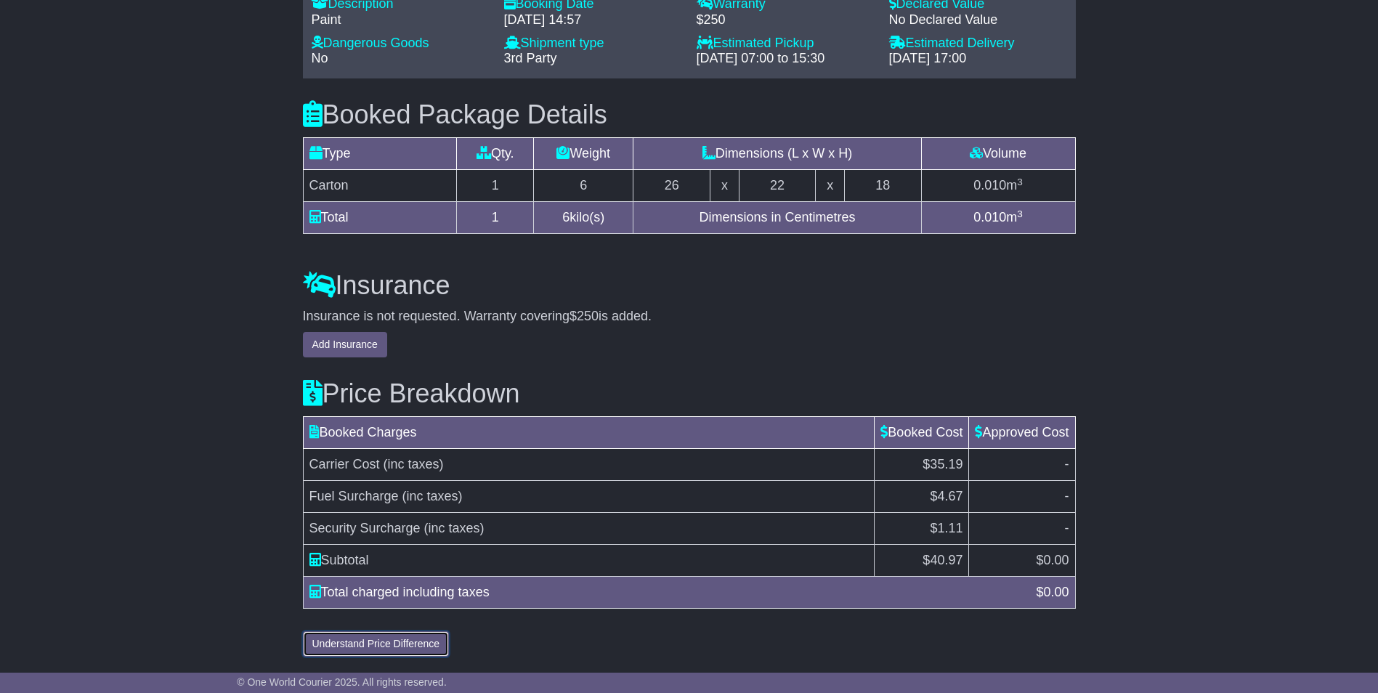
click at [360, 642] on button "Understand Price Difference" at bounding box center [376, 643] width 147 height 25
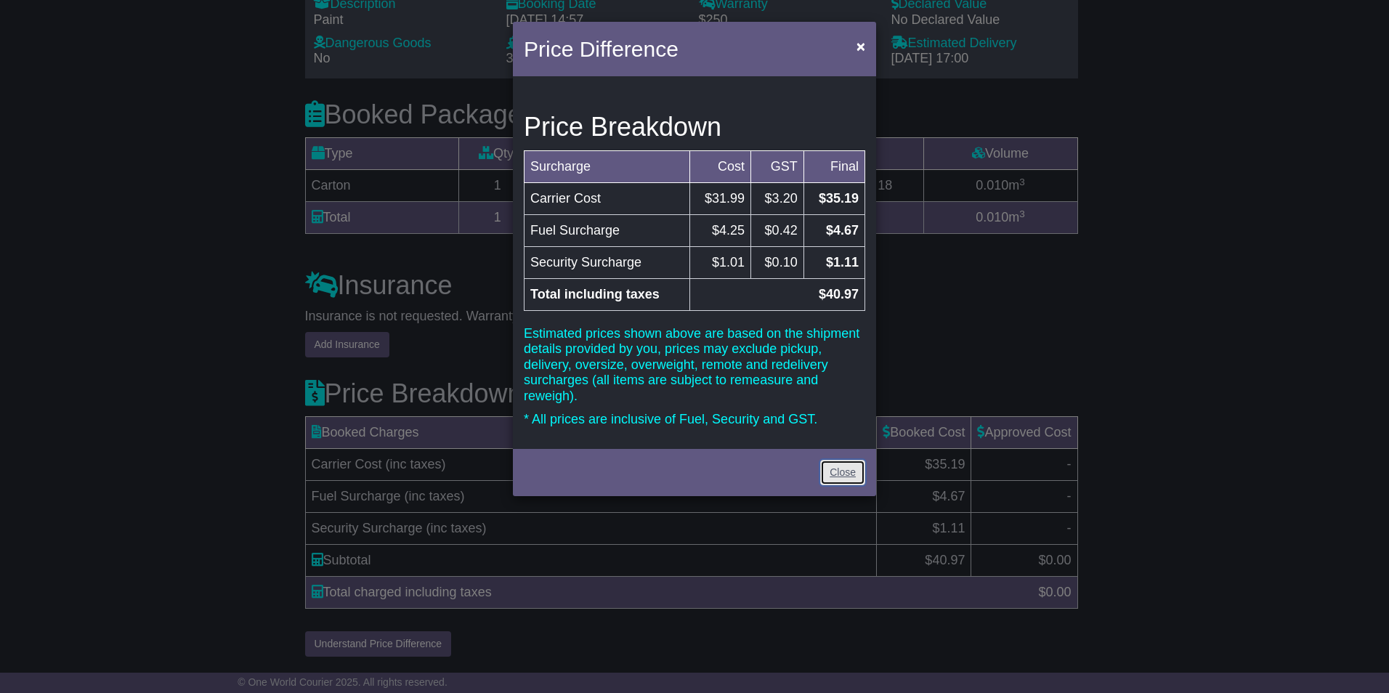
click at [843, 477] on link "Close" at bounding box center [842, 472] width 45 height 25
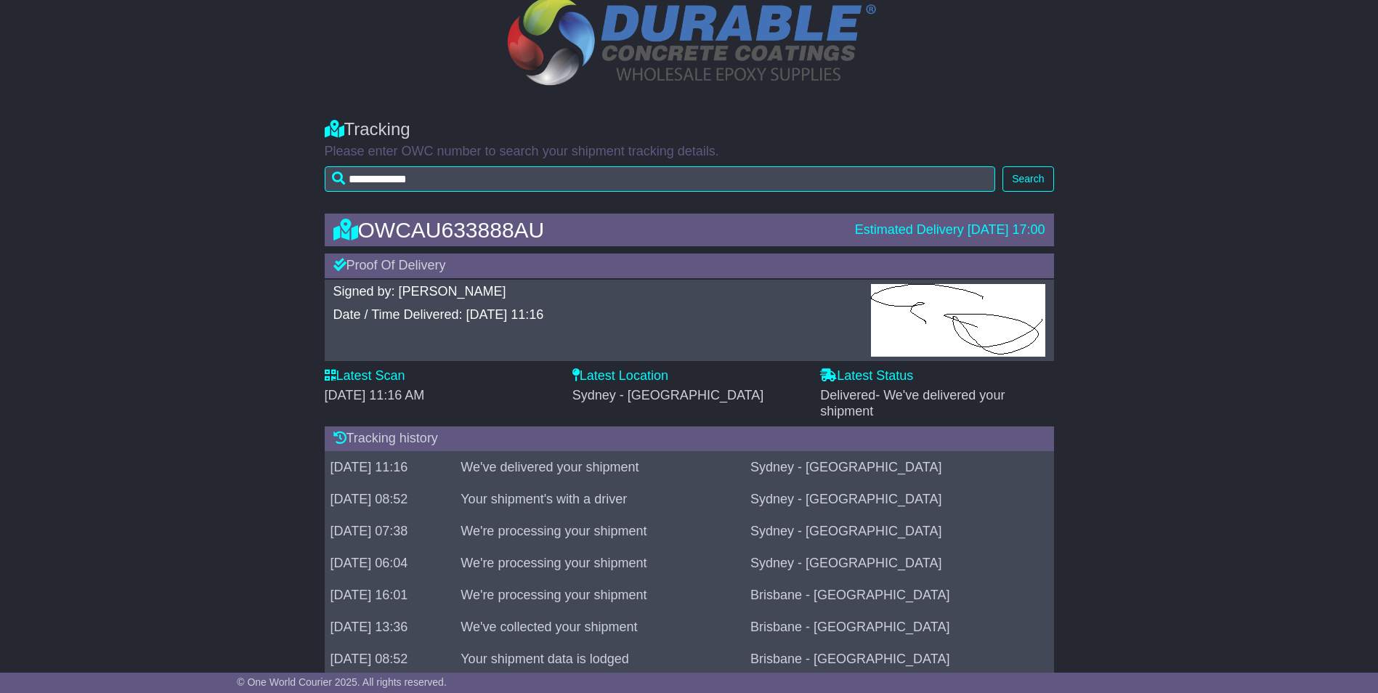
scroll to position [182, 0]
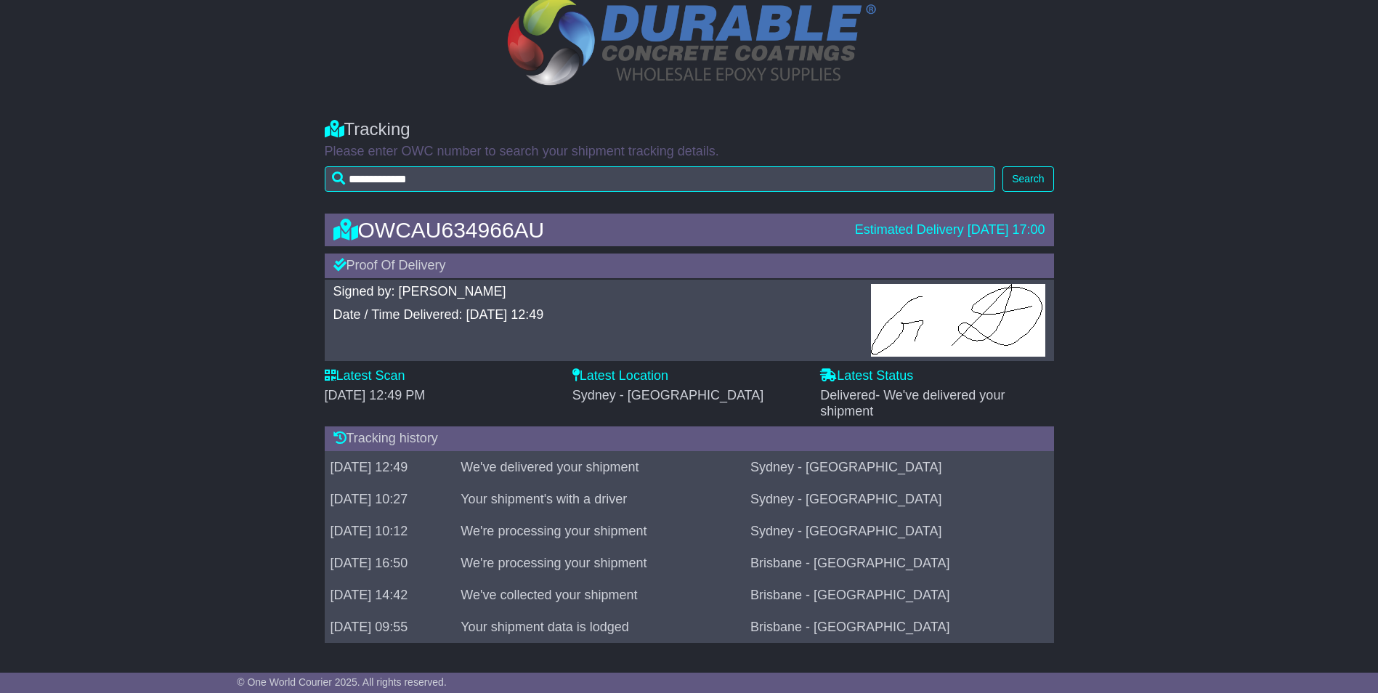
scroll to position [150, 0]
